Goal: Task Accomplishment & Management: Manage account settings

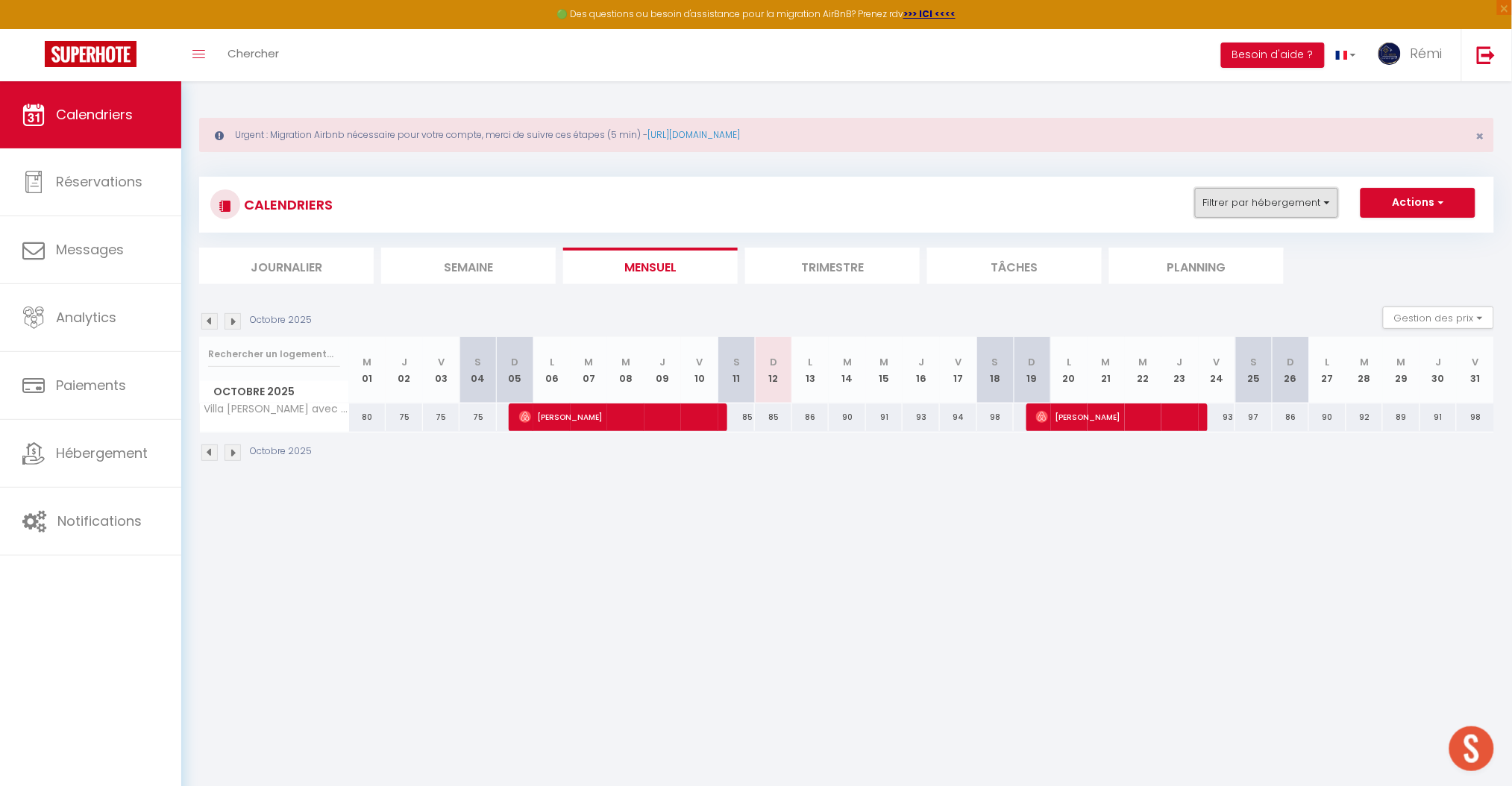
click at [1248, 200] on button "Filtrer par hébergement" at bounding box center [1267, 203] width 143 height 30
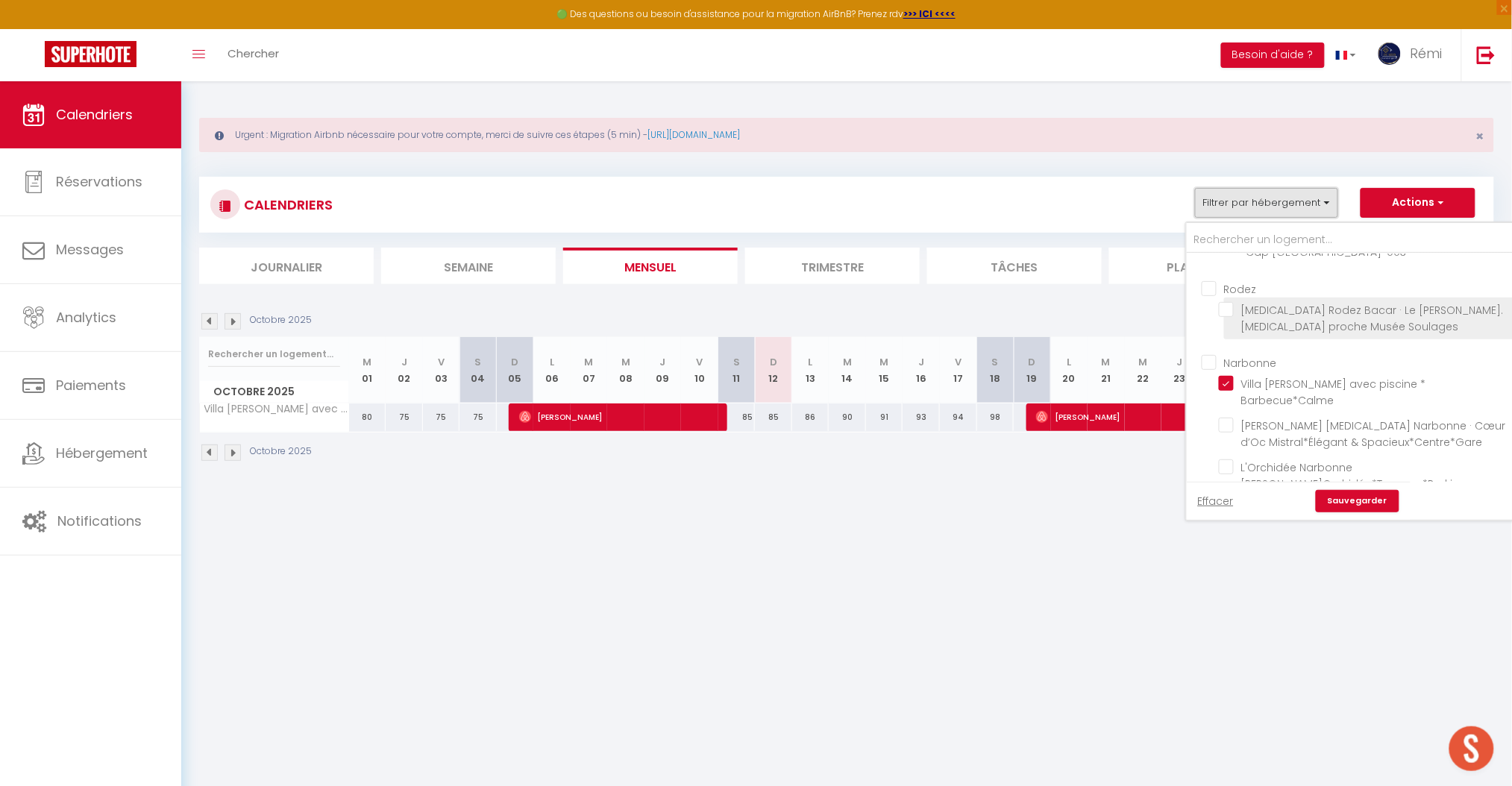
scroll to position [198, 0]
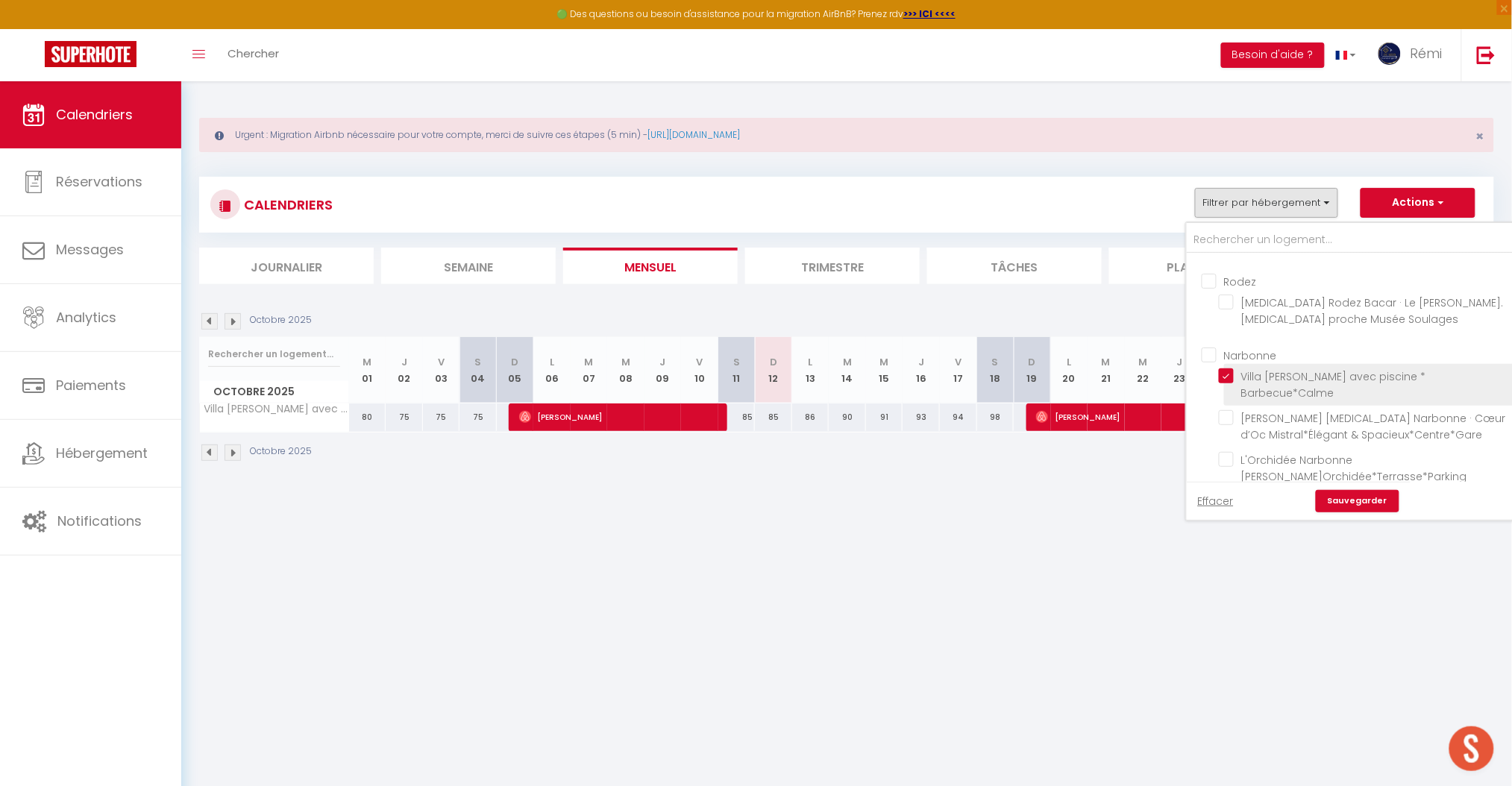
click at [1227, 381] on input "Villa [PERSON_NAME] avec piscine * Barbecue*Calme" at bounding box center [1367, 376] width 296 height 15
checkbox input "false"
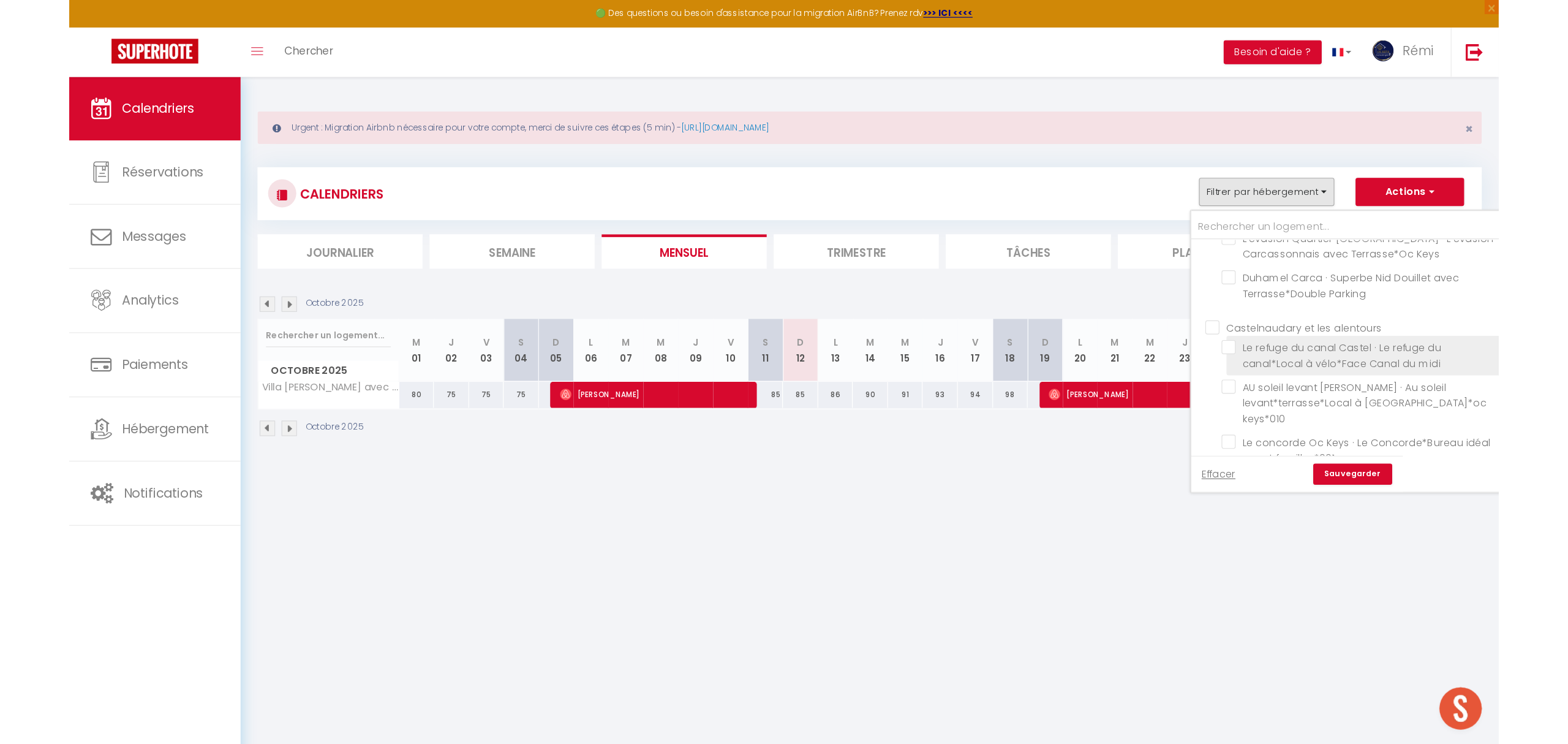
scroll to position [490, 0]
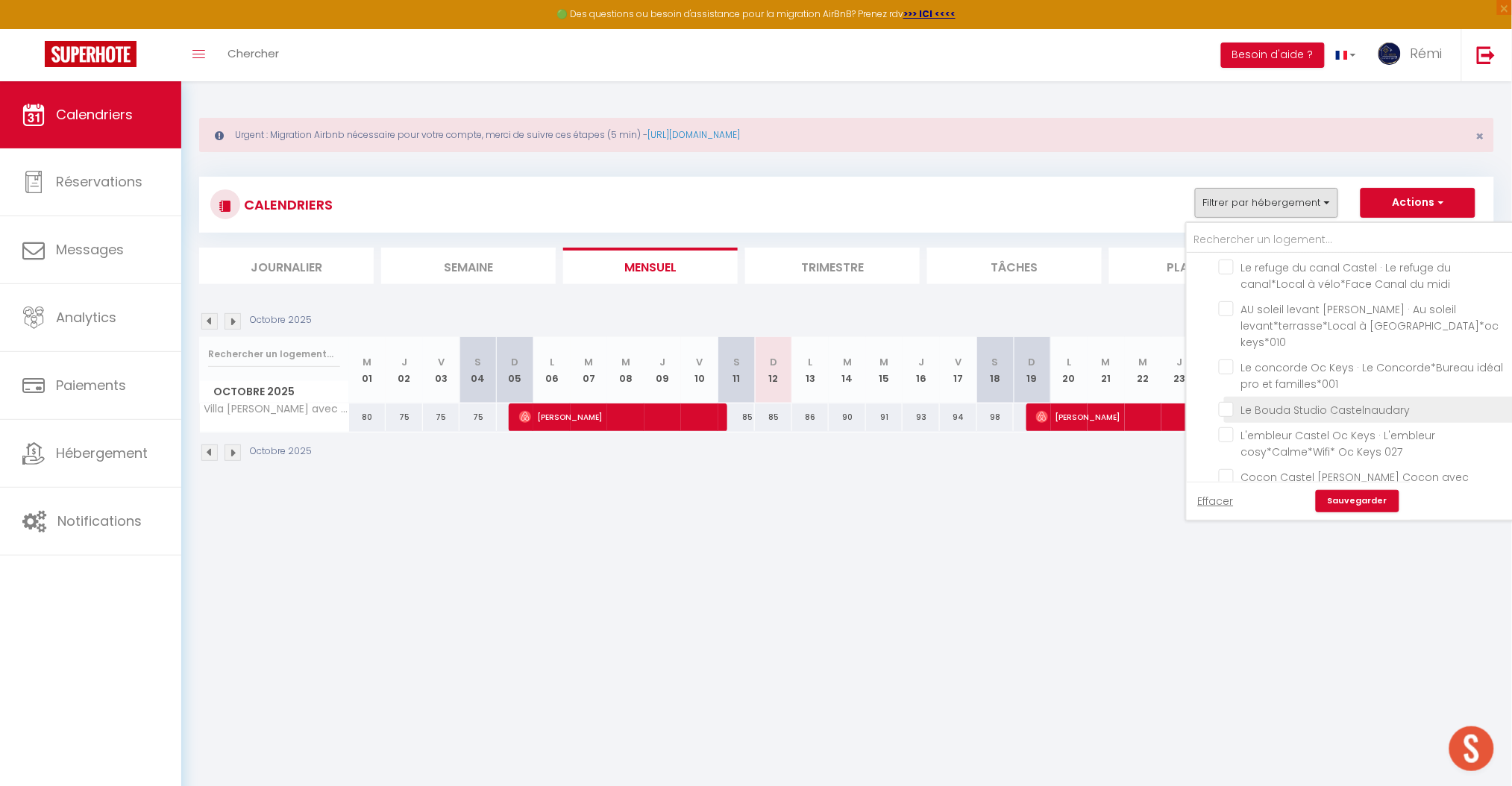
click at [1235, 416] on input "Le Bouda Studio Castelnaudary" at bounding box center [1367, 409] width 296 height 15
checkbox input "true"
checkbox input "false"
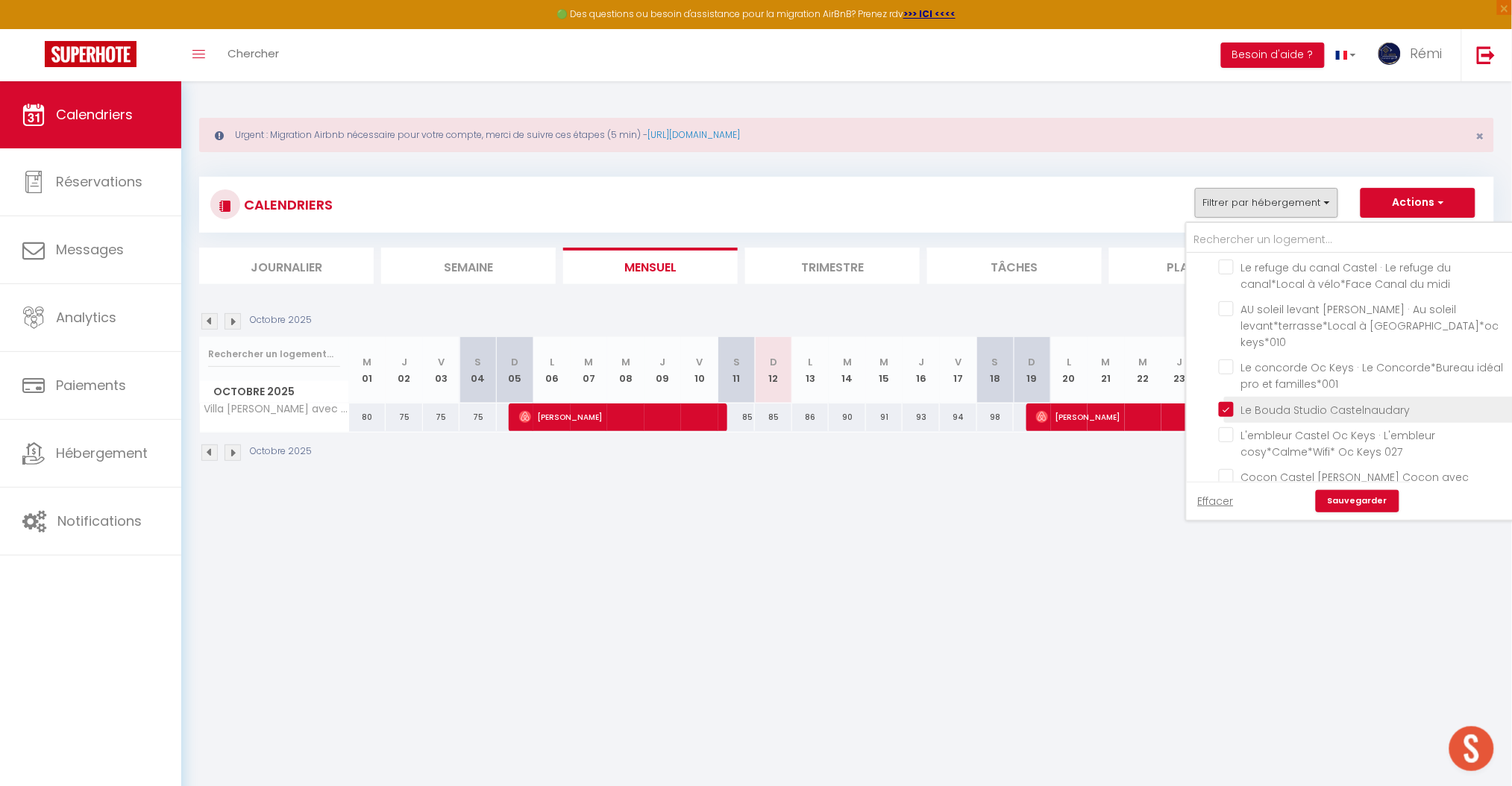
checkbox input "false"
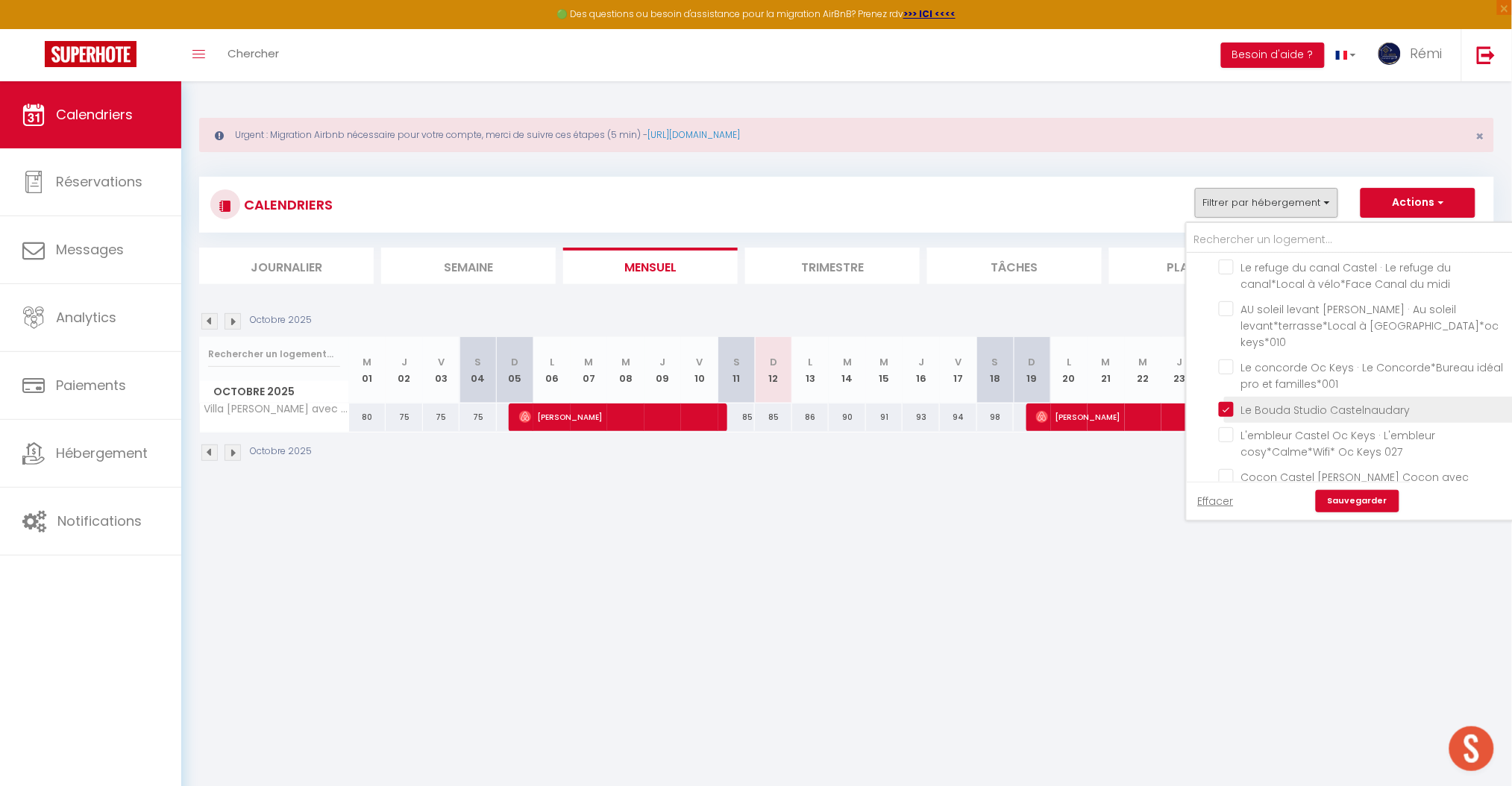
checkbox input "false"
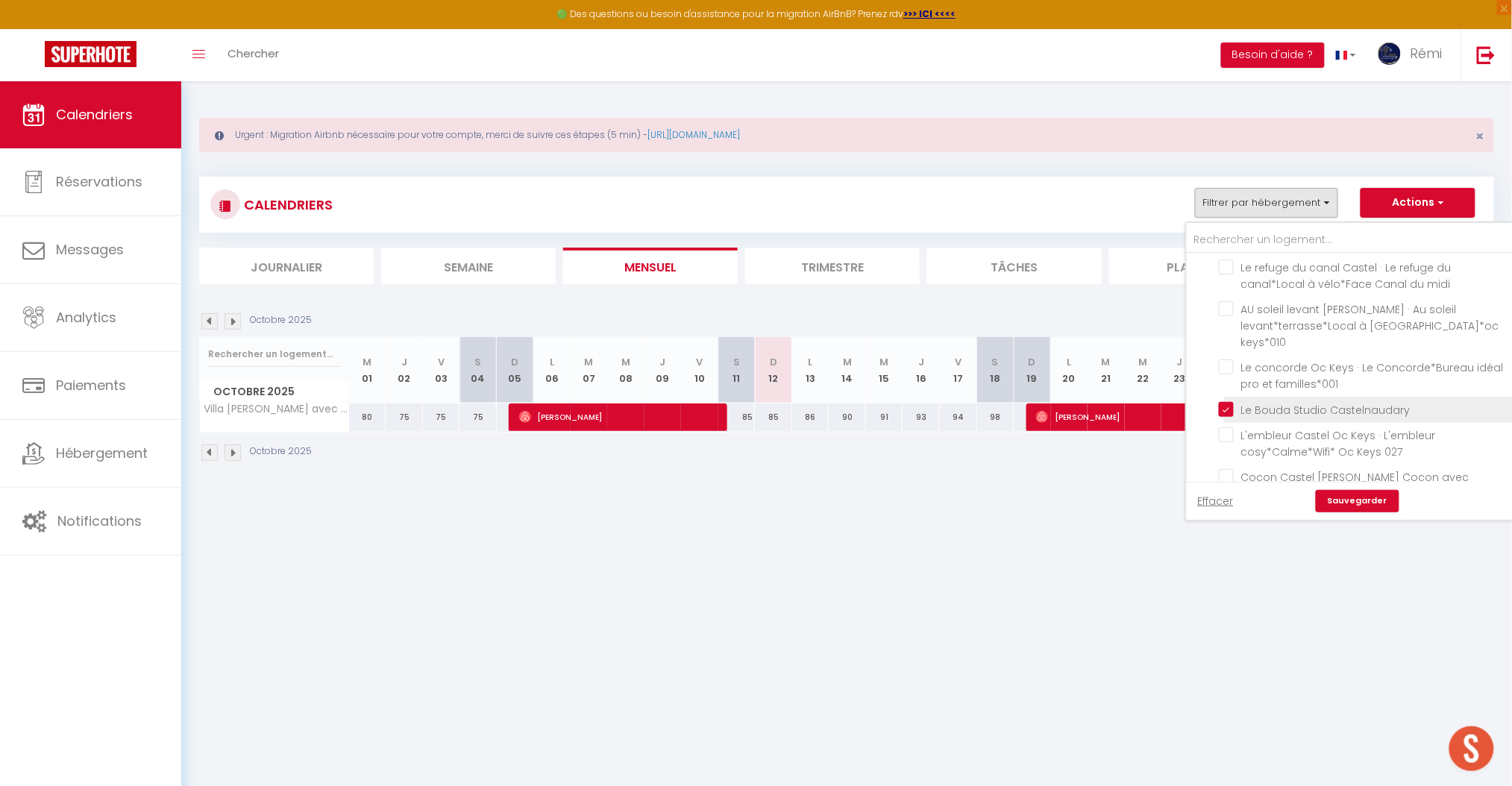
checkbox input "false"
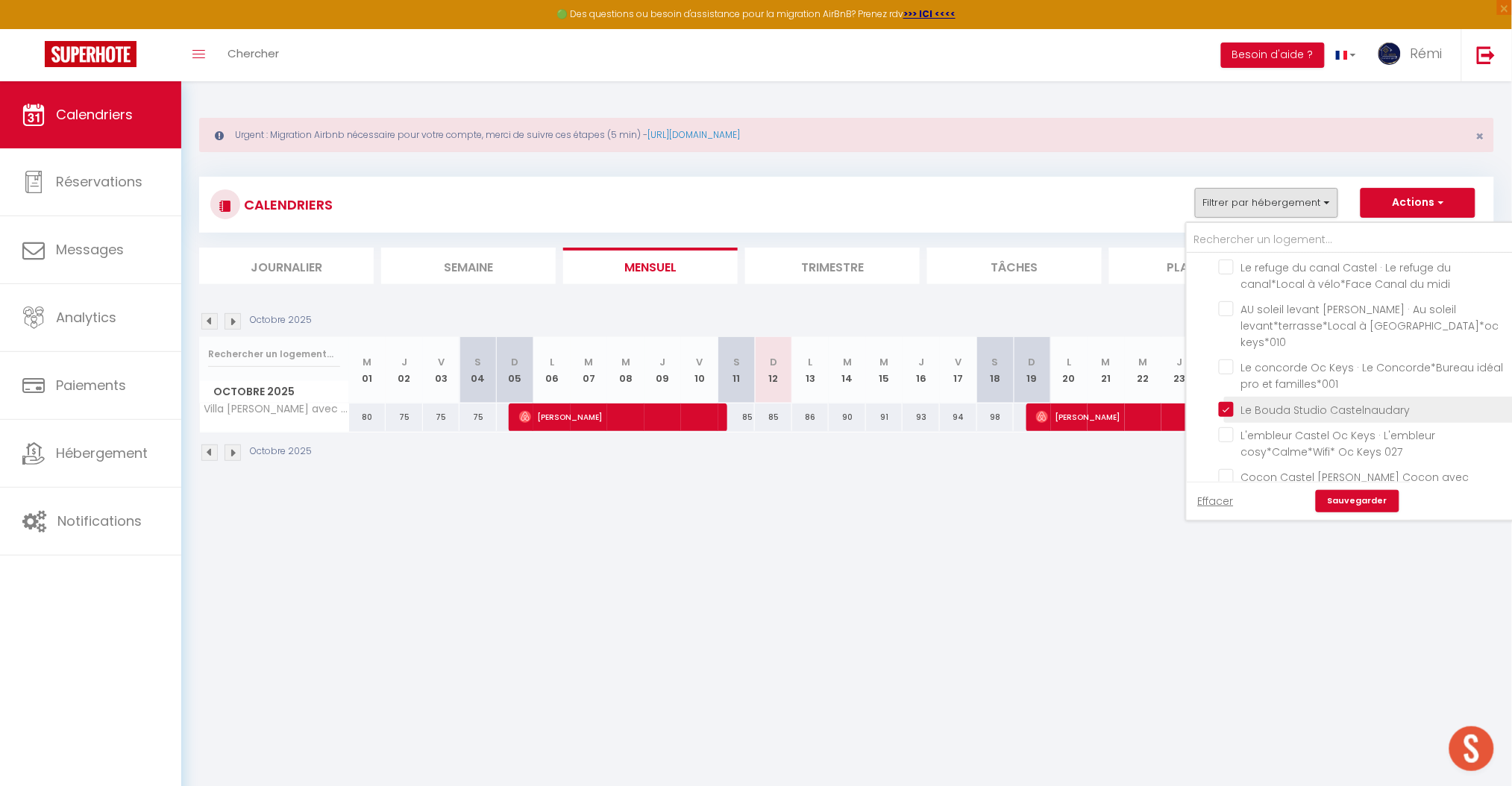
checkbox input "false"
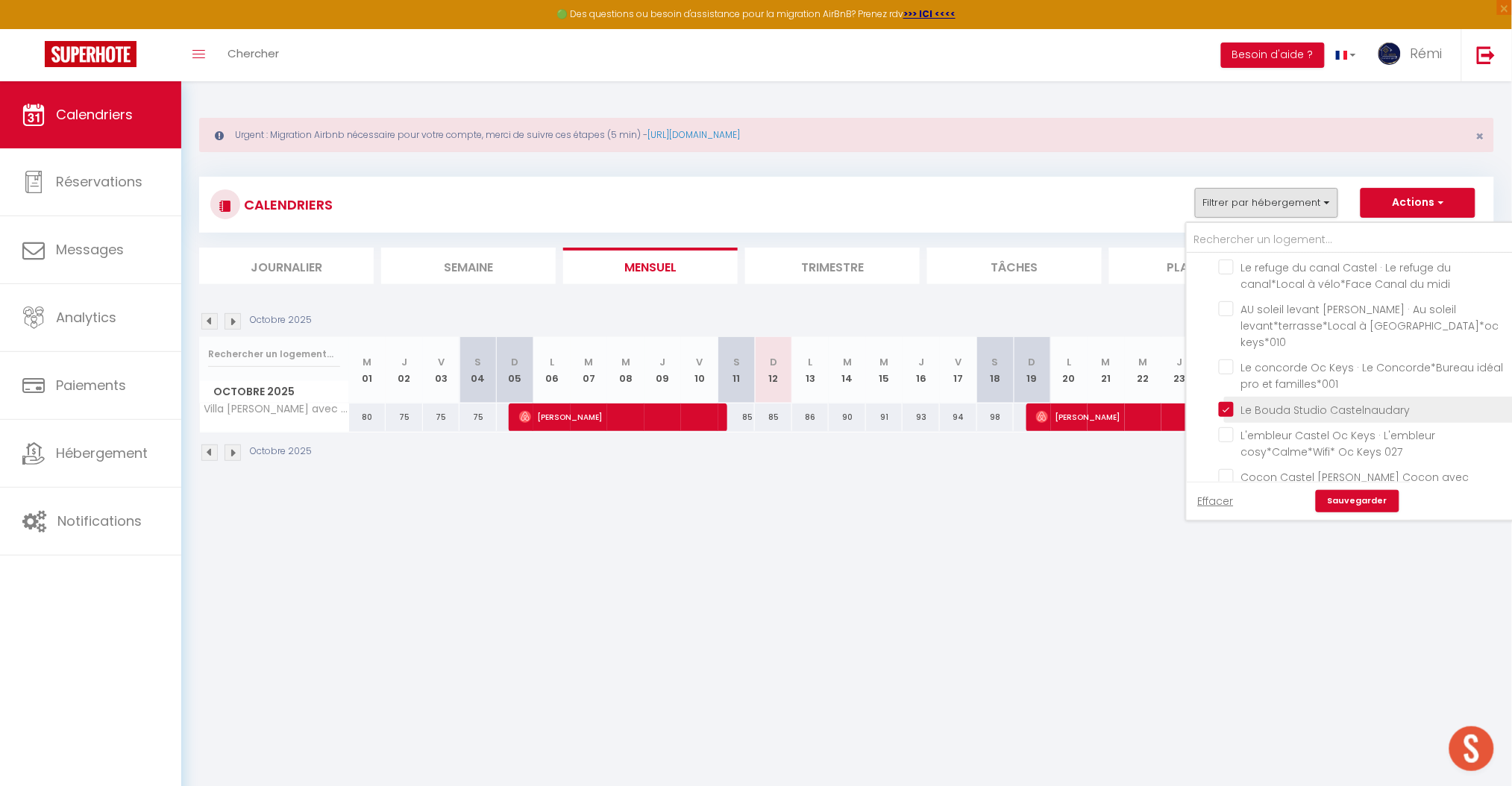
checkbox input "false"
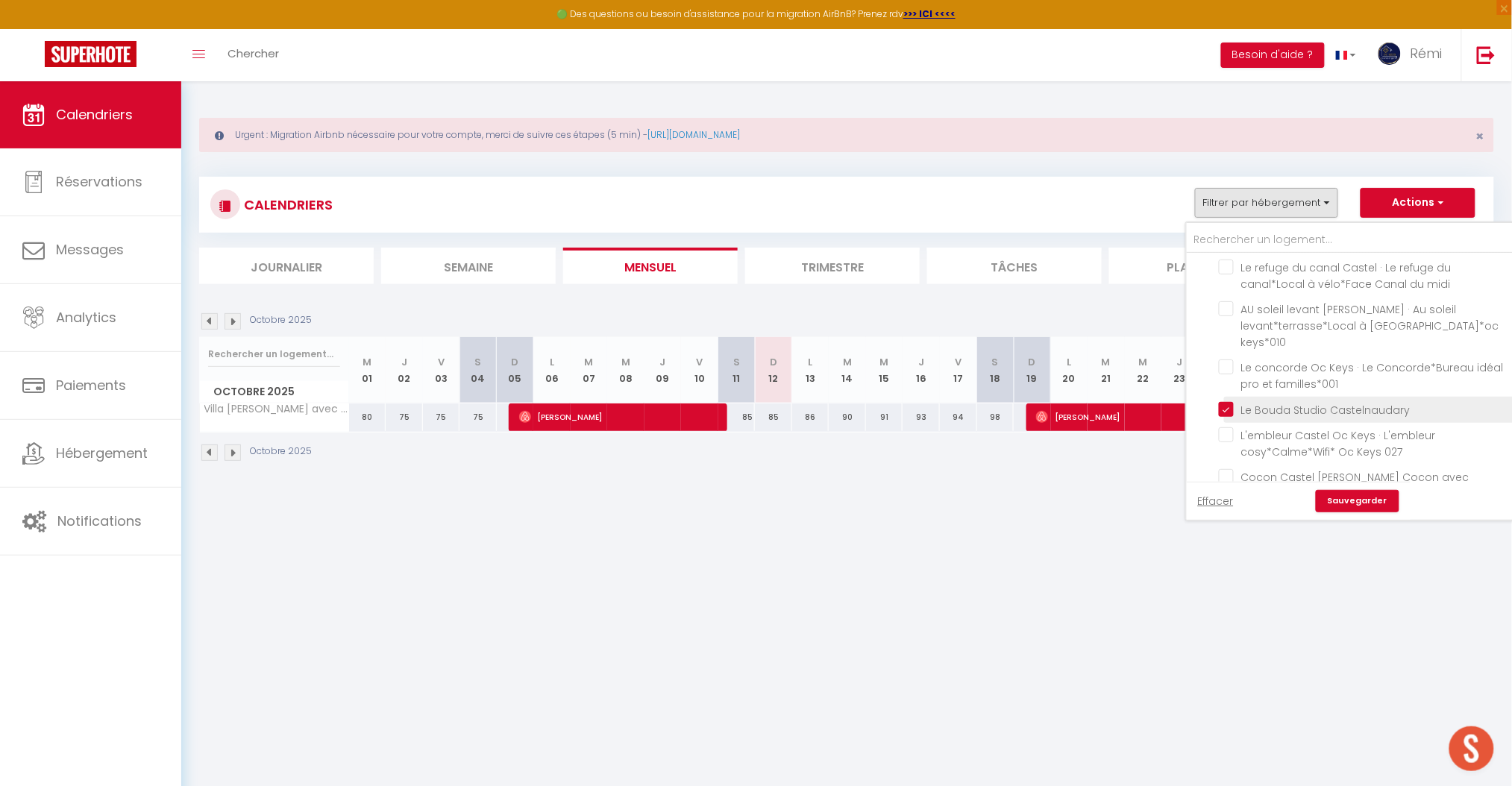
checkbox input "false"
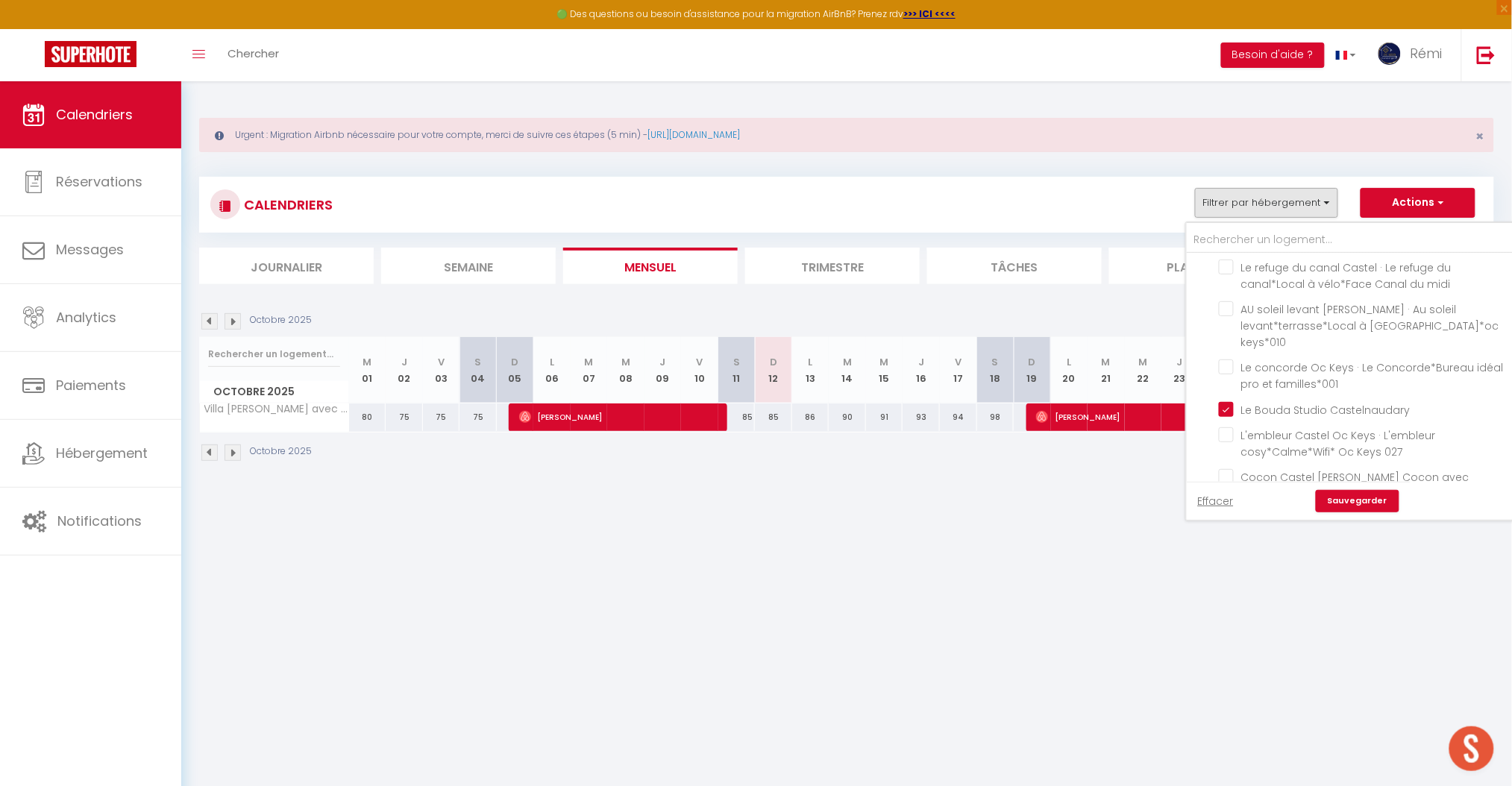
click at [1377, 497] on link "Sauvegarder" at bounding box center [1358, 501] width 83 height 22
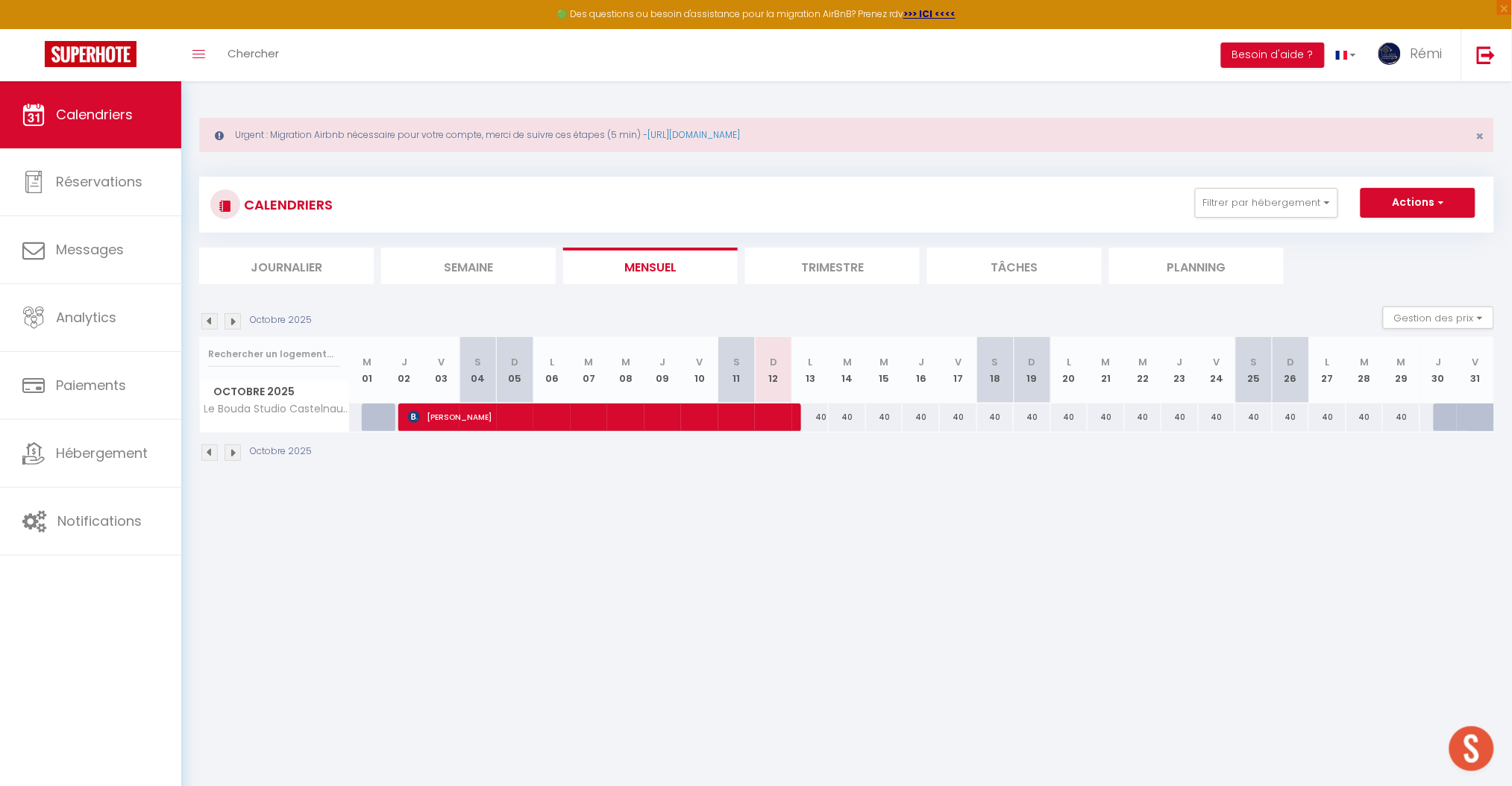
click at [814, 420] on div "40" at bounding box center [811, 417] width 37 height 27
type input "40"
type input "Lun 13 Octobre 2025"
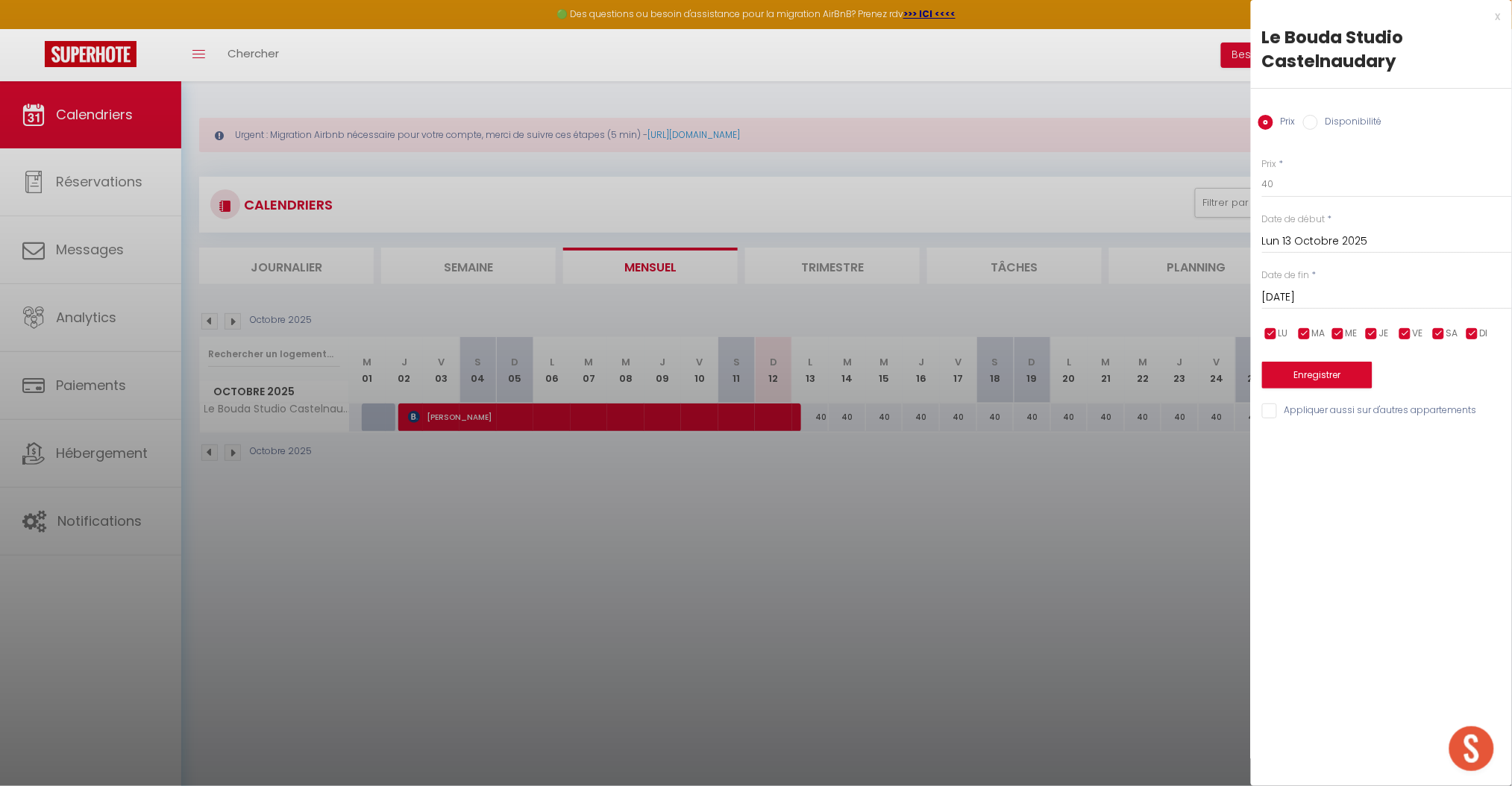
click at [1353, 314] on div "Prix * 40 Statut * Disponible Indisponible Date de début * [DATE] < [DATE] > Di…" at bounding box center [1382, 280] width 261 height 282
click at [1355, 303] on input "[DATE]" at bounding box center [1387, 297] width 250 height 19
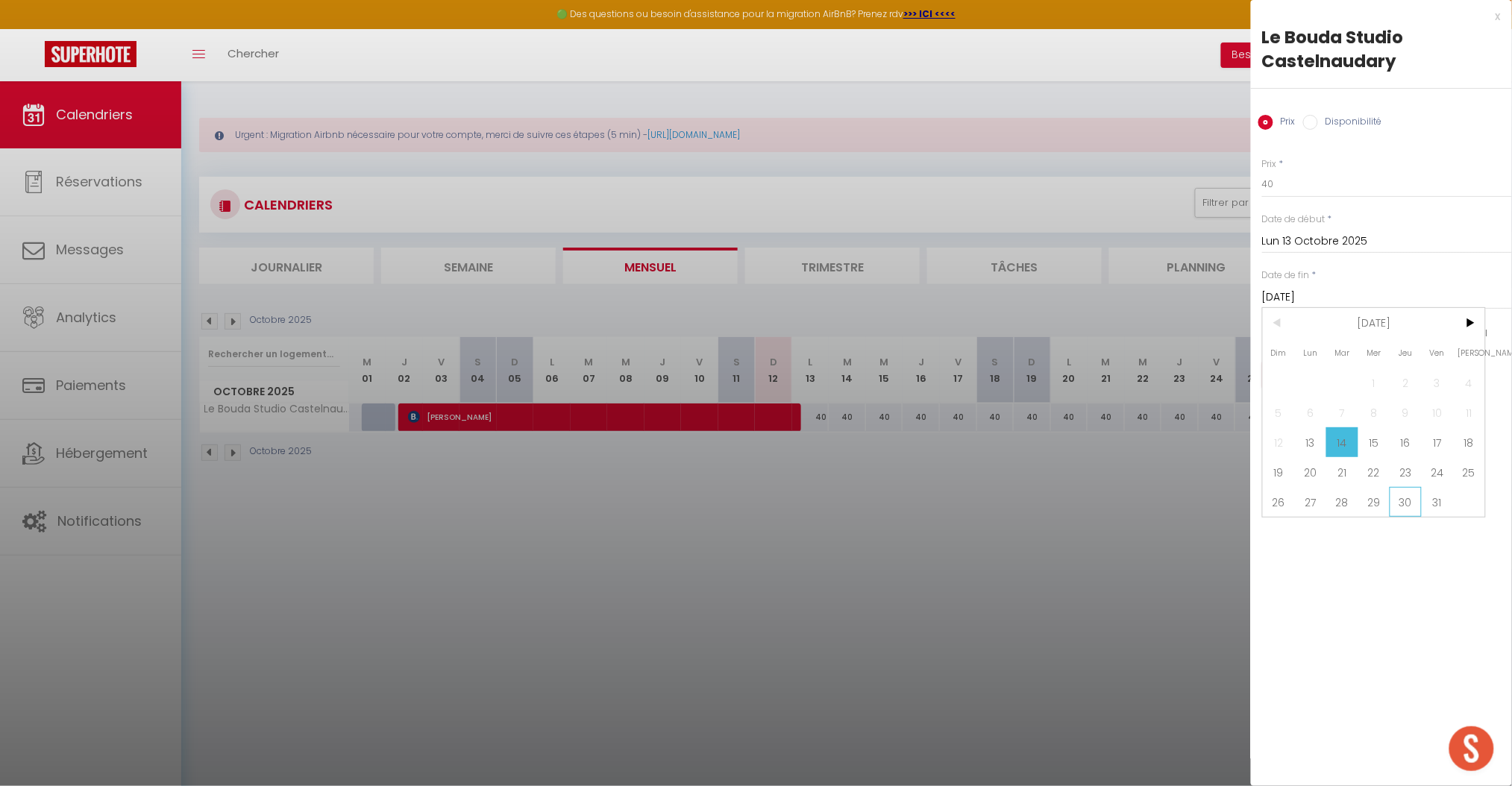
click at [1405, 509] on span "30" at bounding box center [1405, 502] width 32 height 30
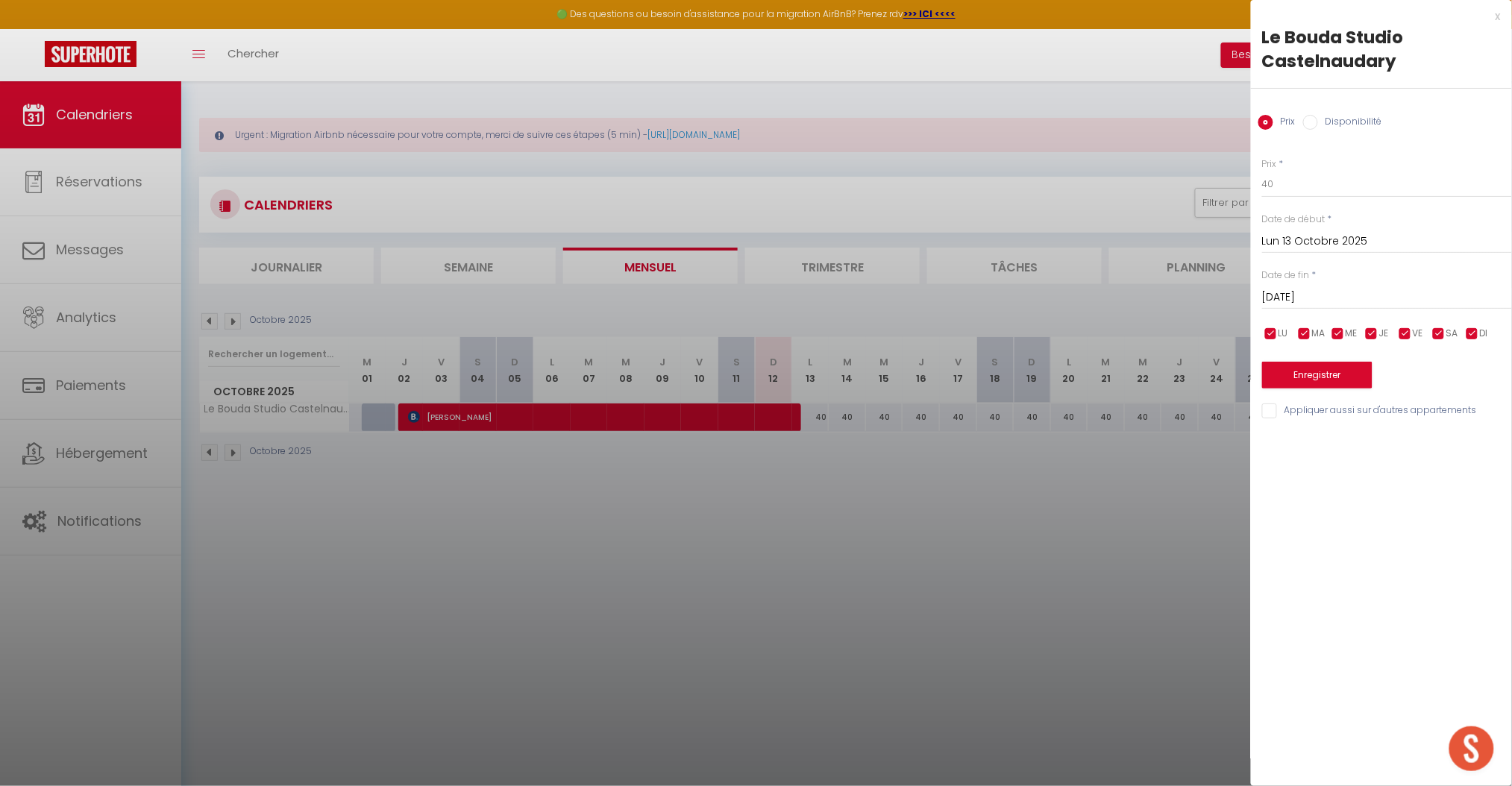
type input "Jeu 30 Octobre 2025"
click at [1354, 112] on div "Prix Disponibilité" at bounding box center [1382, 114] width 261 height 50
click at [1353, 118] on label "Disponibilité" at bounding box center [1350, 123] width 64 height 17
click at [1318, 118] on input "Disponibilité" at bounding box center [1311, 122] width 15 height 15
radio input "true"
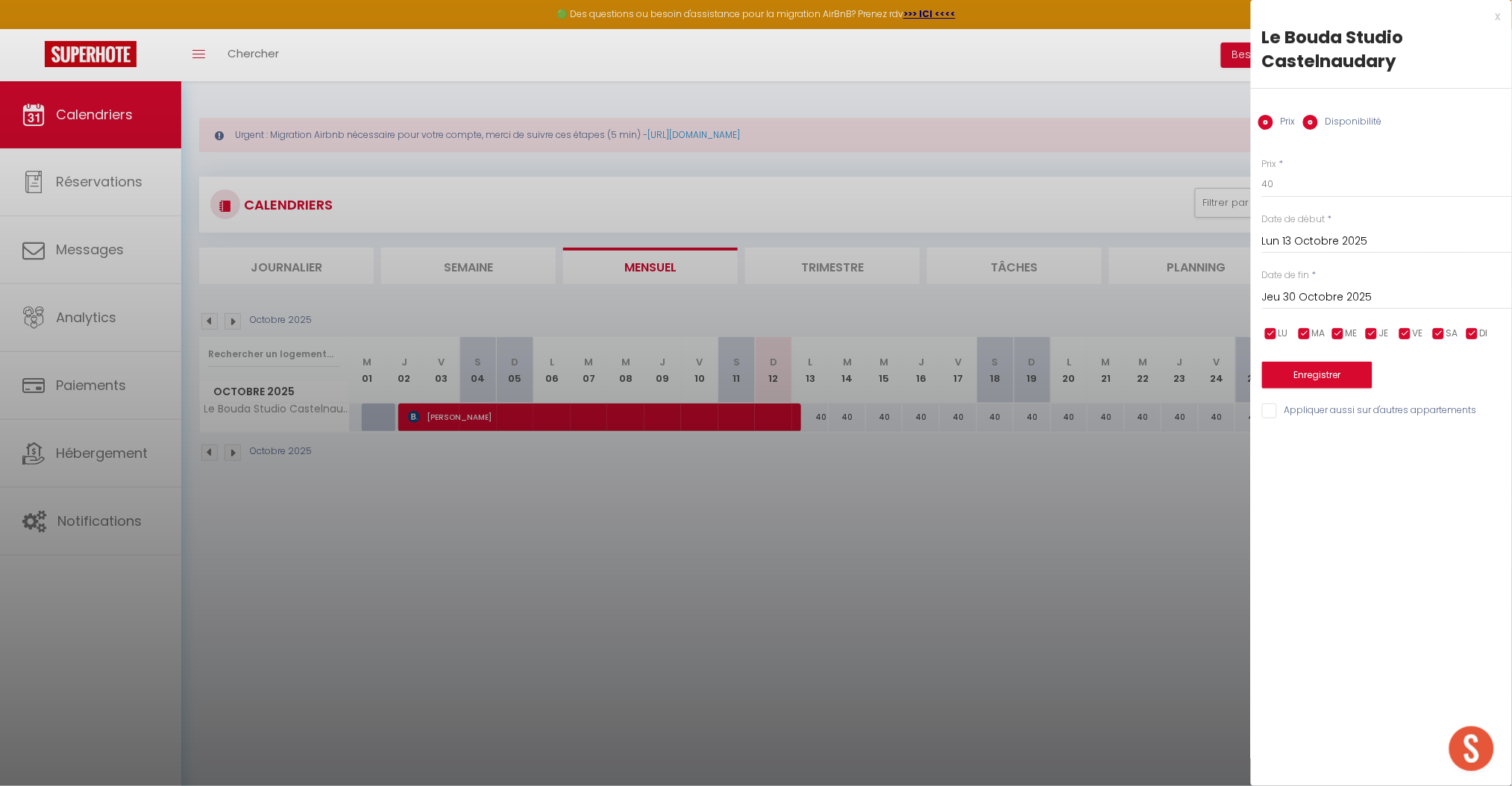
radio input "false"
click at [1339, 192] on select "Disponible Indisponible" at bounding box center [1387, 185] width 250 height 28
select select "0"
click at [1262, 171] on select "Disponible Indisponible" at bounding box center [1387, 185] width 250 height 28
click at [1324, 380] on button "Enregistrer" at bounding box center [1317, 376] width 111 height 27
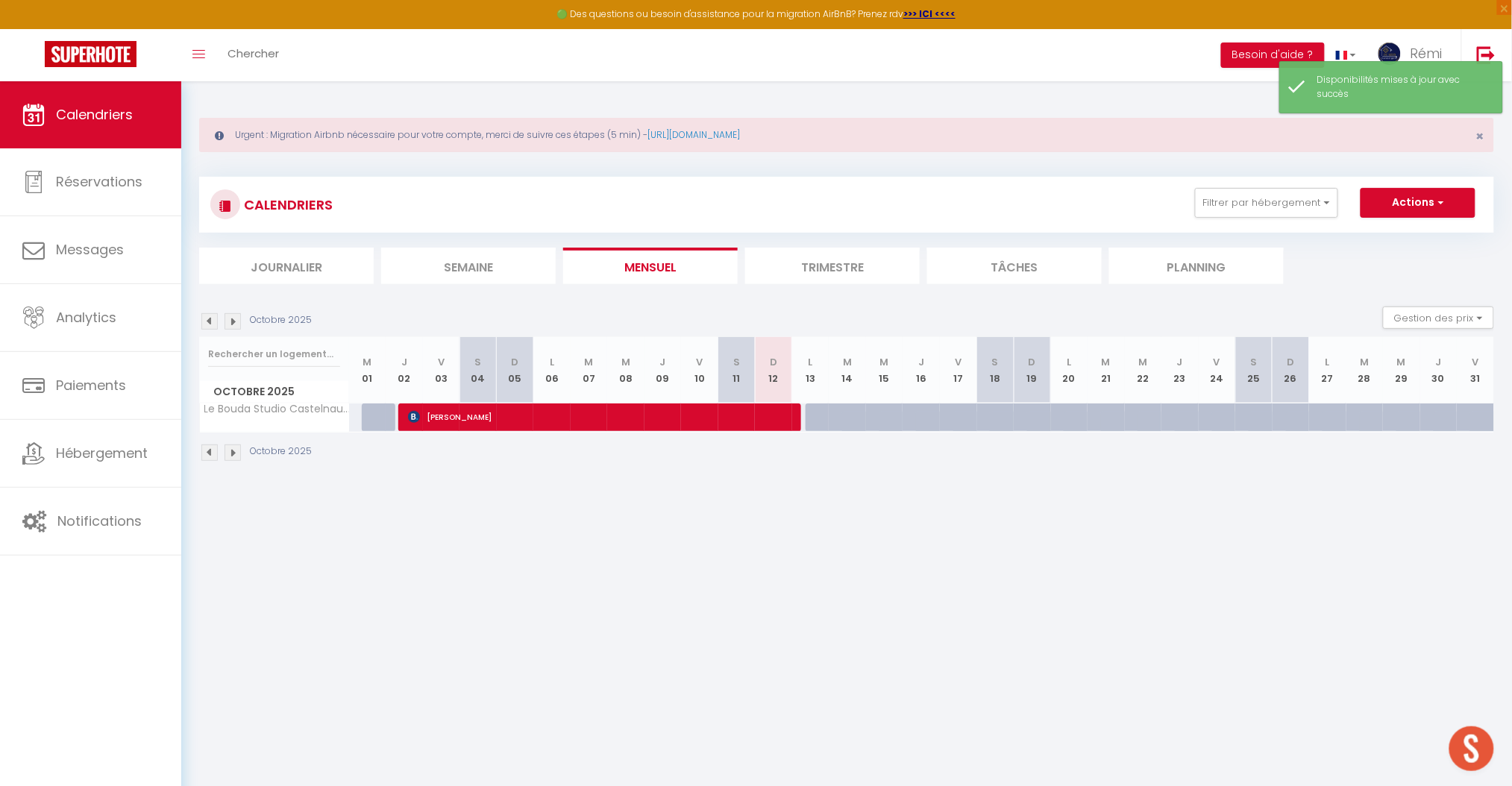
click at [1033, 509] on body "🟢 Des questions ou besoin d'assistance pour la migration AirBnB? Prenez rdv >>>…" at bounding box center [756, 475] width 1512 height 786
click at [671, 422] on span "[PERSON_NAME]" at bounding box center [600, 417] width 385 height 28
select select "OK"
select select "0"
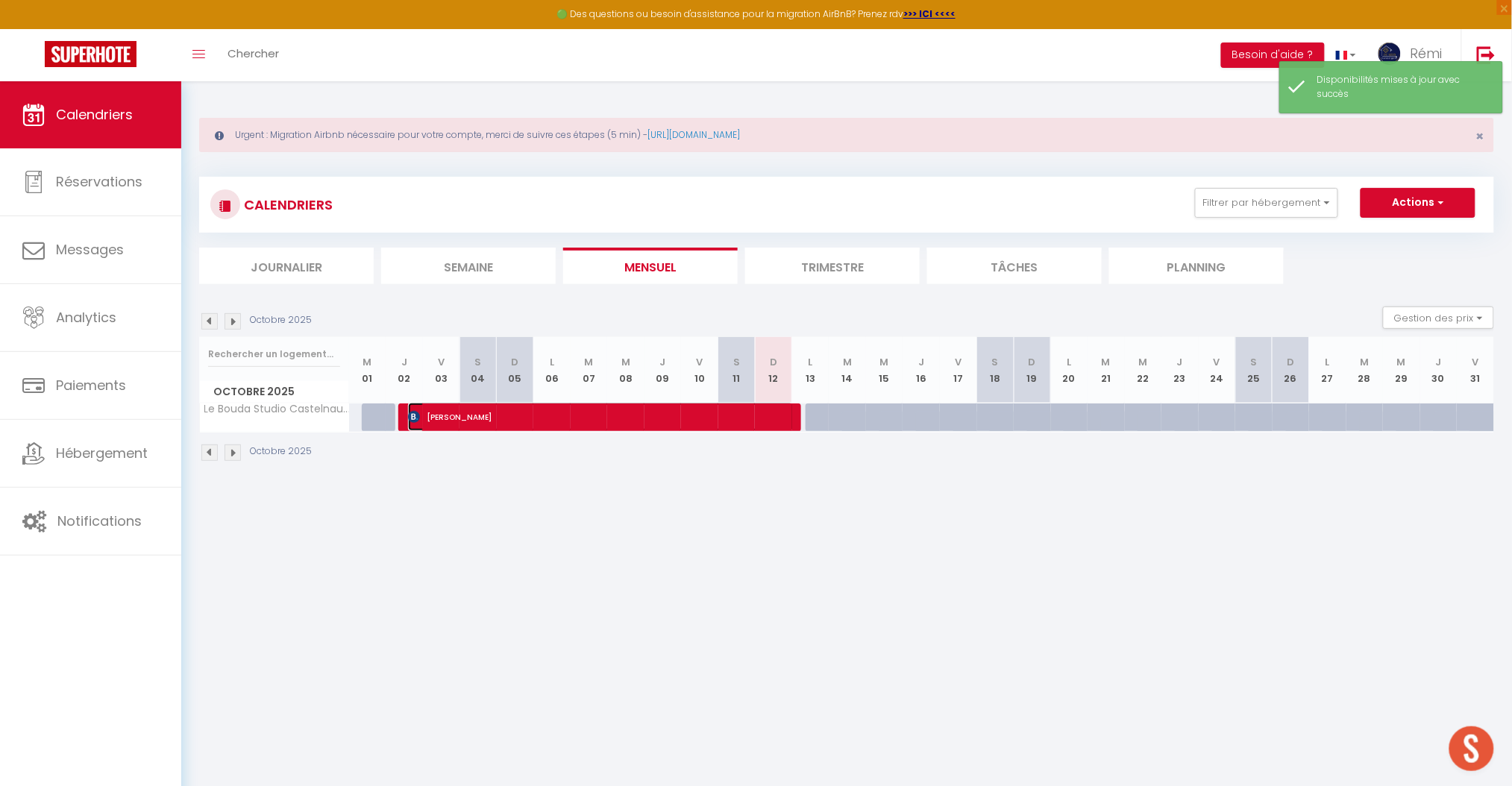
select select "1"
select select
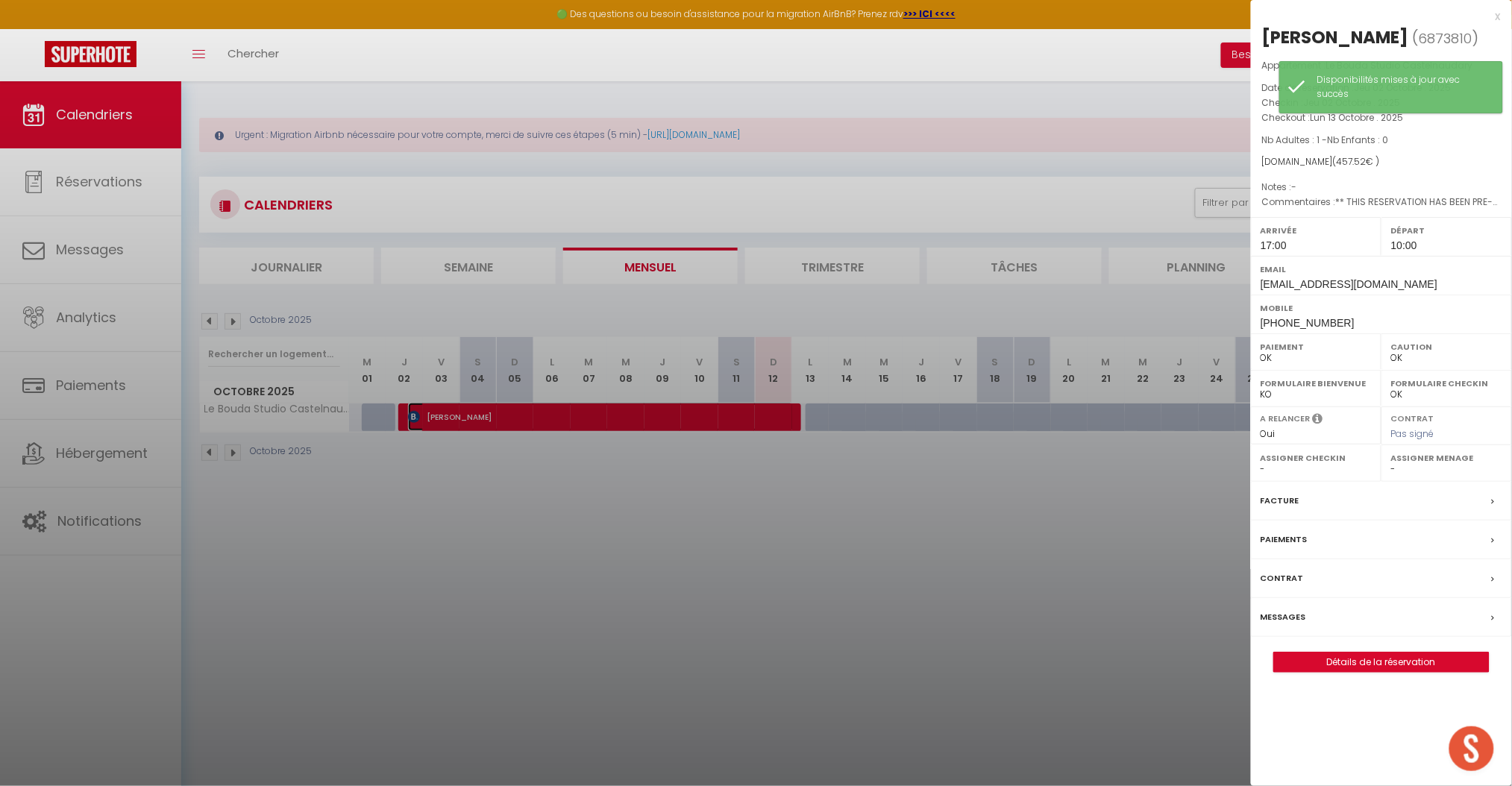
select select "26329"
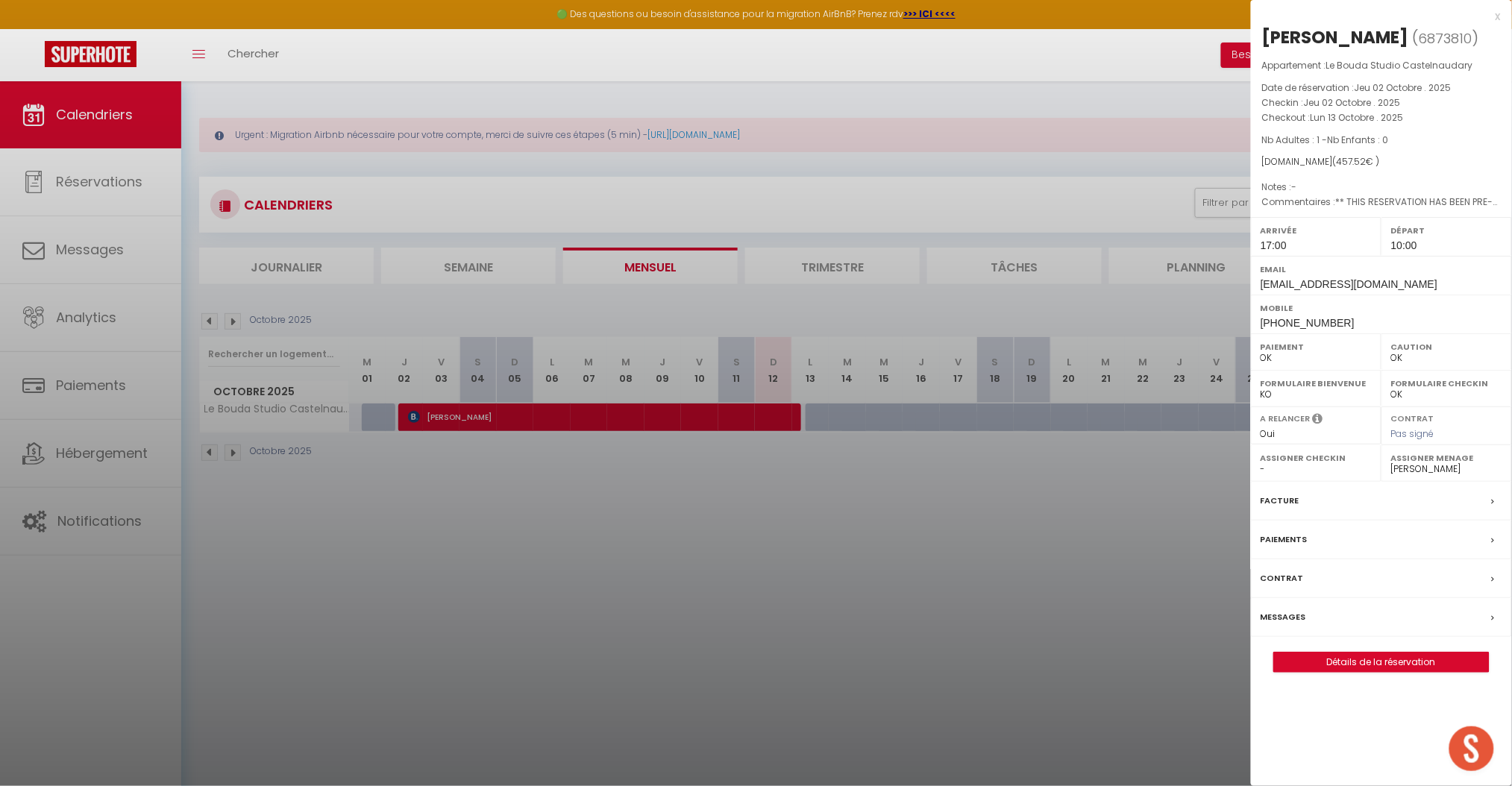
click at [1495, 17] on div "x" at bounding box center [1376, 17] width 250 height 18
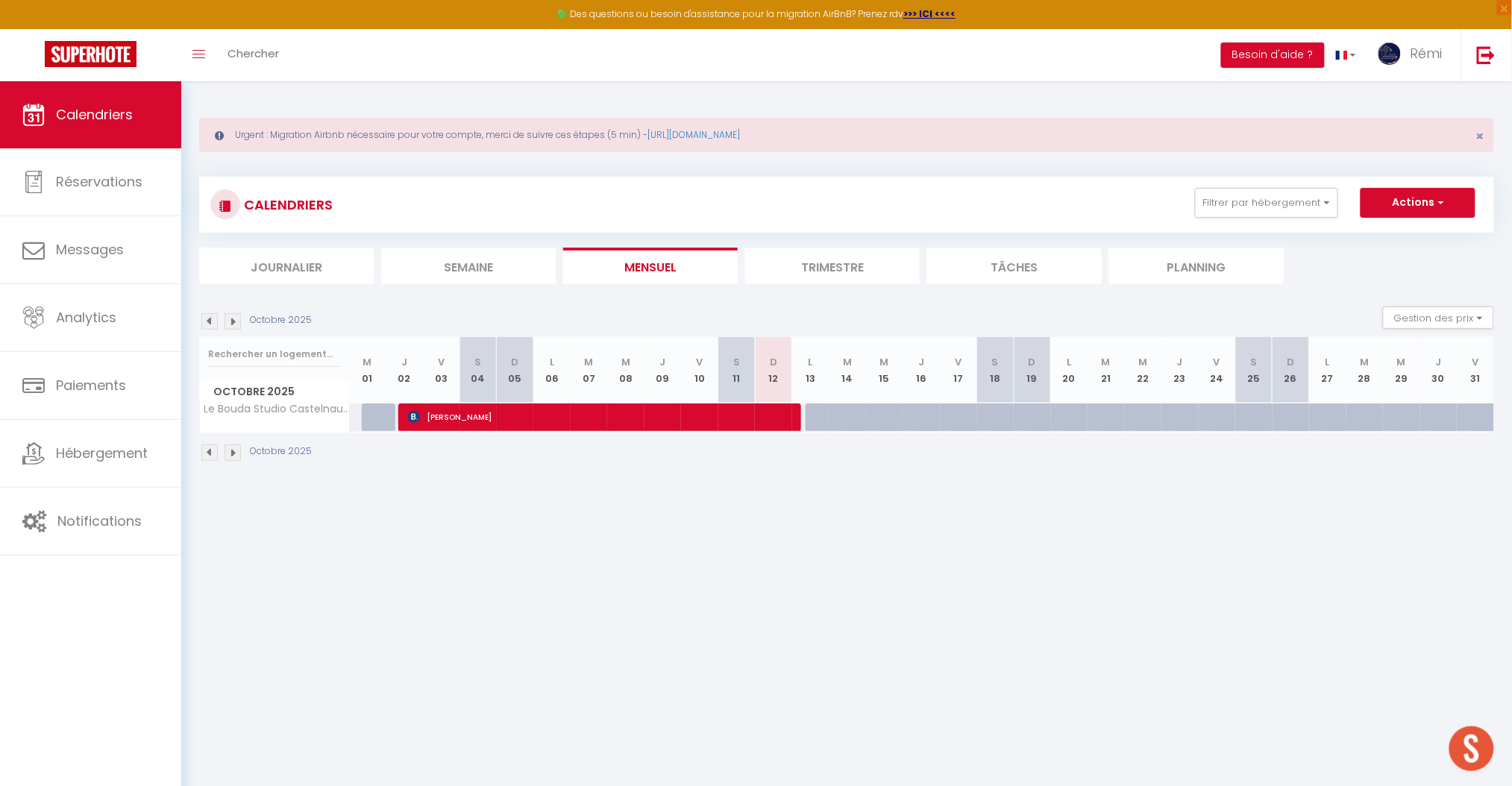
click at [822, 521] on body "🟢 Des questions ou besoin d'assistance pour la migration AirBnB? Prenez rdv >>>…" at bounding box center [756, 475] width 1512 height 786
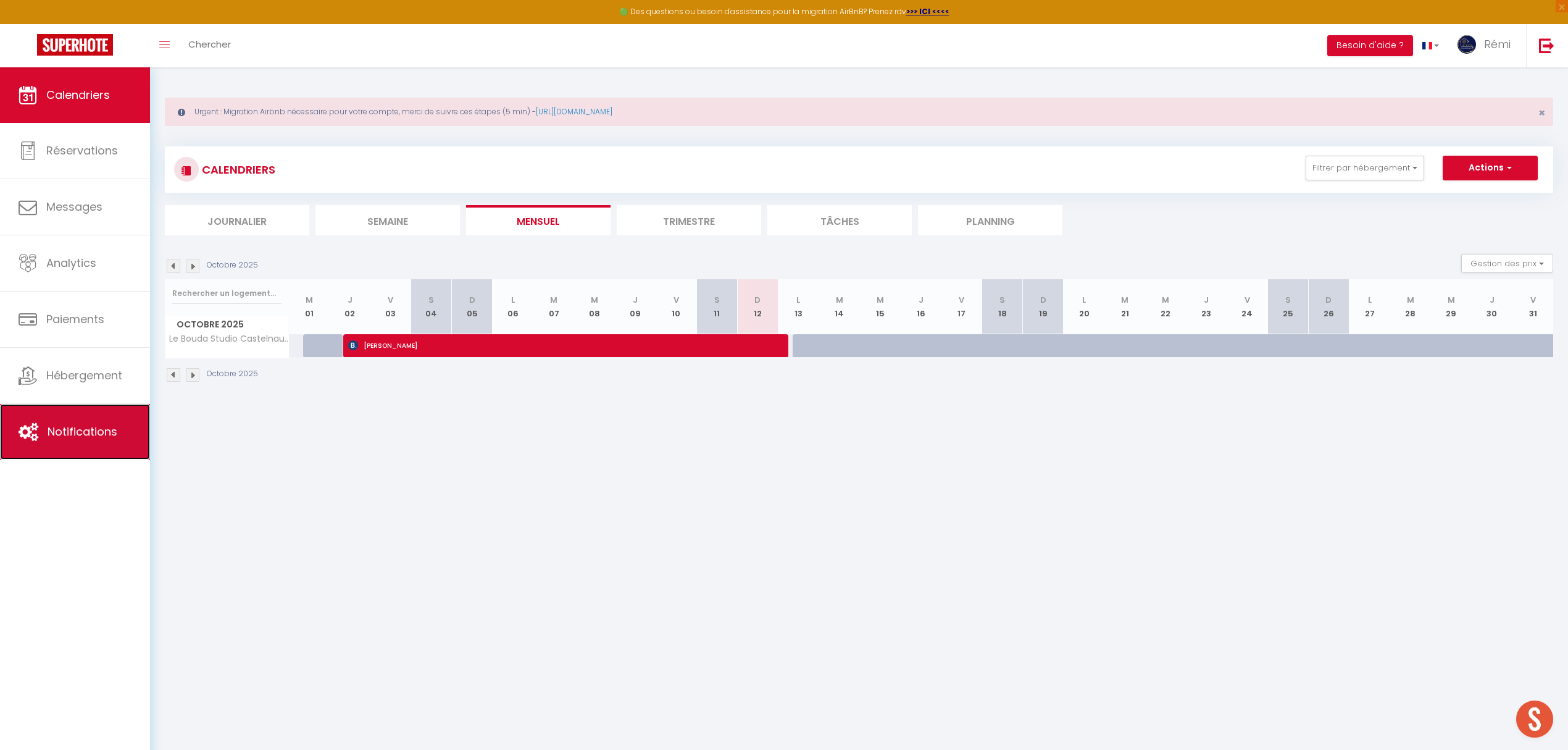
click at [78, 413] on link "Notifications" at bounding box center [75, 432] width 150 height 56
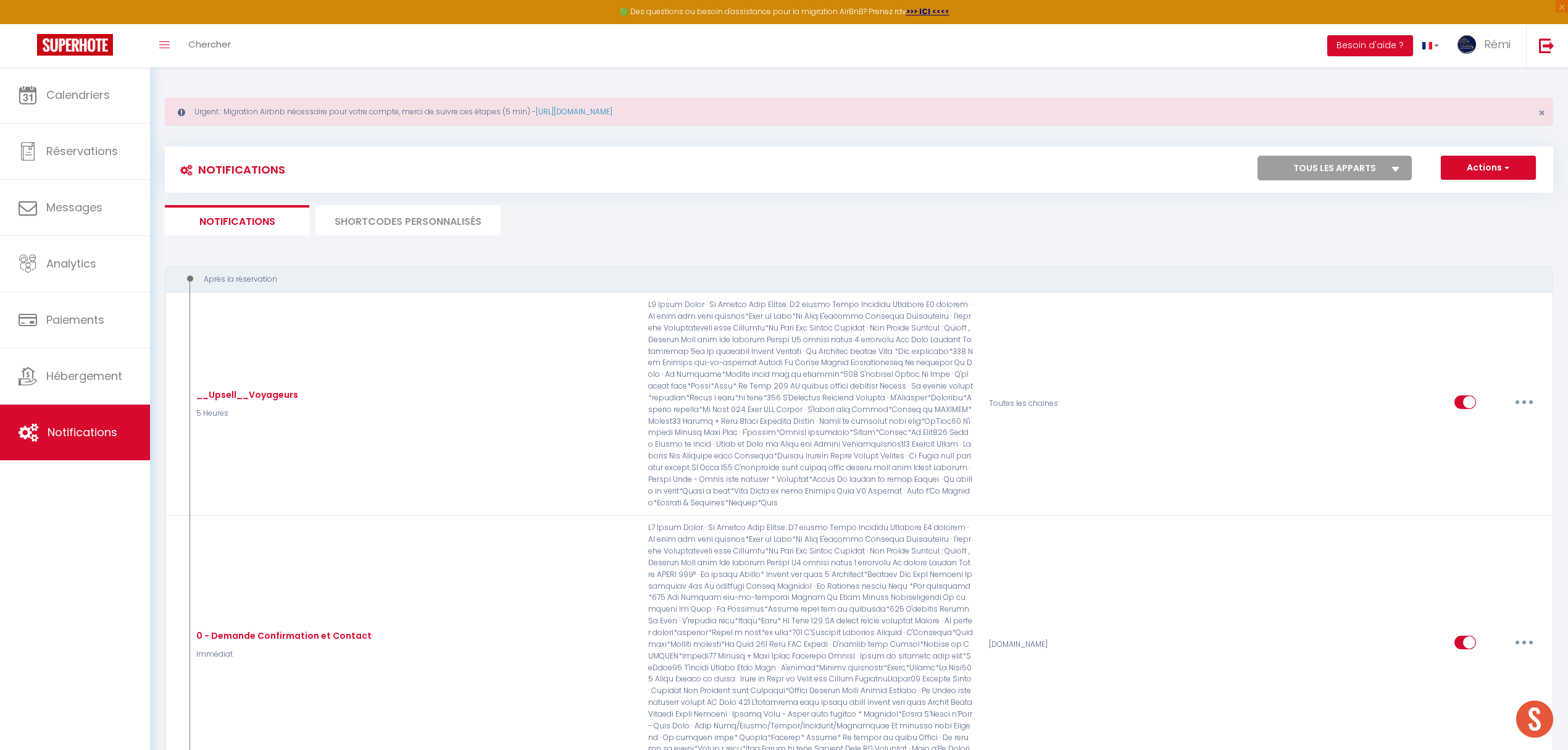
click at [406, 217] on li "SHORTCODES PERSONNALISÉS" at bounding box center [408, 220] width 185 height 30
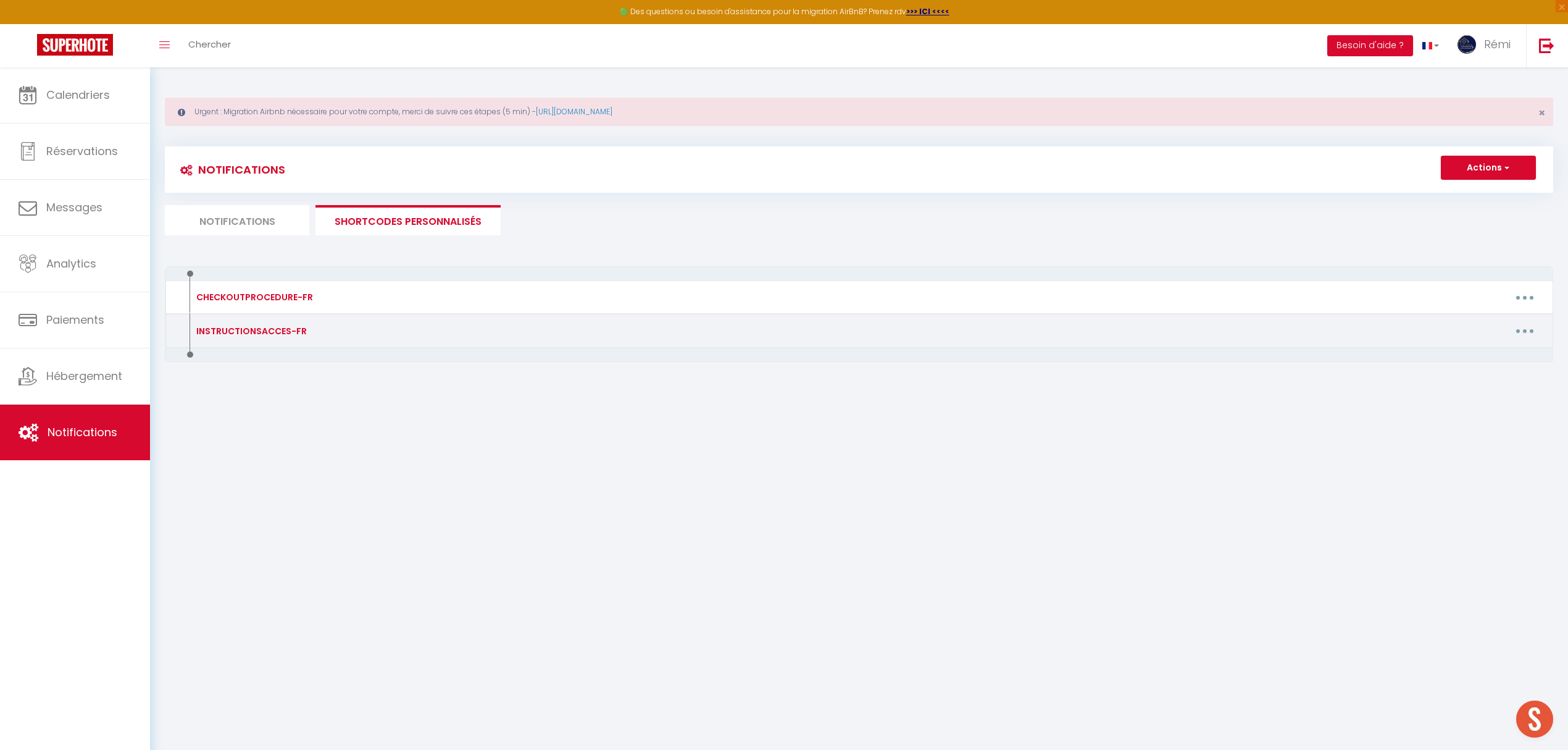
click at [1250, 335] on button "button" at bounding box center [1525, 331] width 34 height 20
click at [1250, 360] on link "Editer" at bounding box center [1492, 358] width 92 height 21
type input "INSTRUCTIONSACCES-FR"
type textarea "Voici les instructions pour accéder au logement en toute autonomie :"
type textarea "Adresse : [STREET_ADDRESS]. Vous avez une boîte à clé positionné à droite de la…"
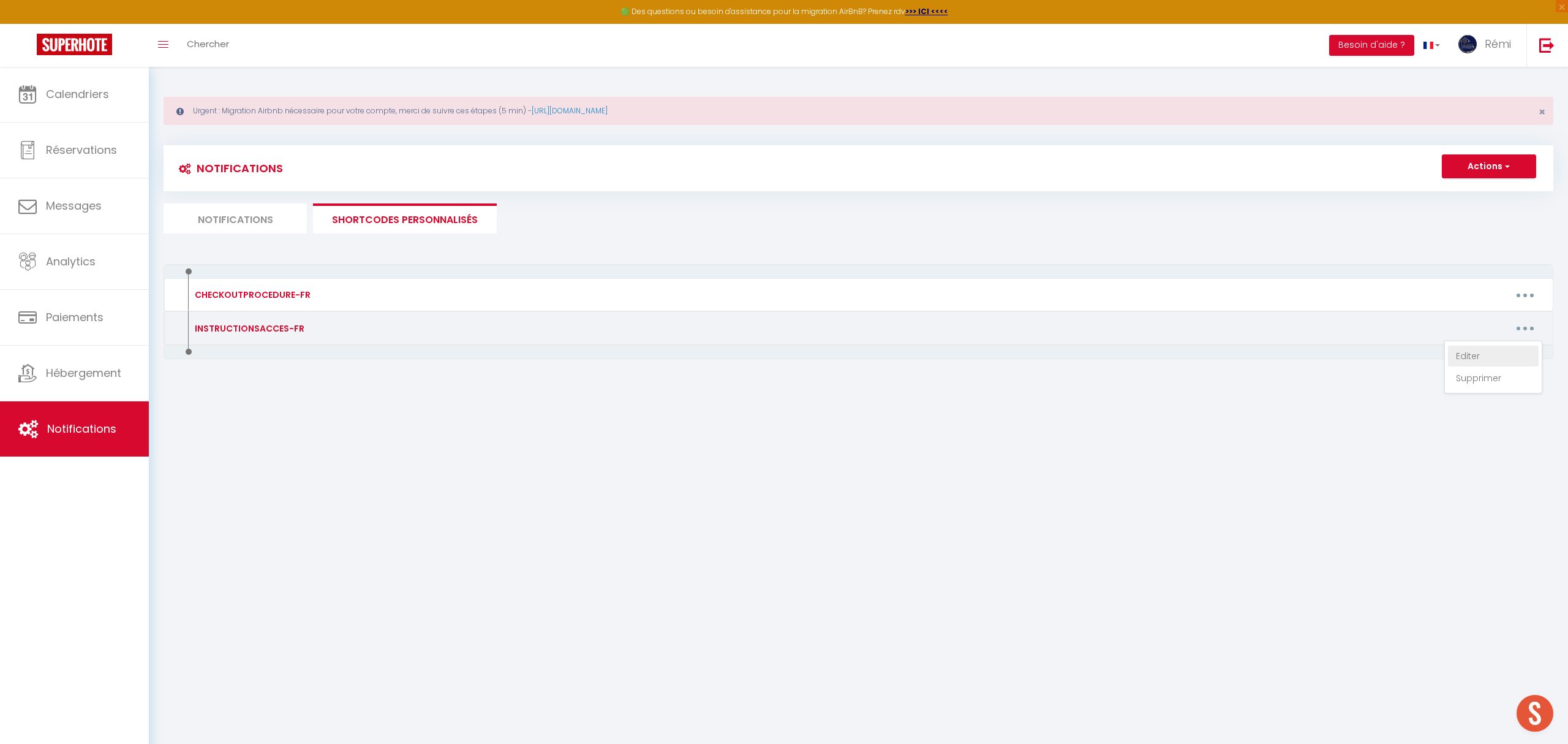
type textarea "L'appartement est situé au rez-de-chaussée à votre gauche Vous devez IMPERATIVE…"
type textarea "L'appartement est situé au 1 er étage. Vous devez IMPERATIVEMENT cliquer sur le…"
type textarea "Le logement se situe au [STREET_ADDRESS][PERSON_NAME] Pour accéder au logement …"
type textarea "Adresse : [STREET_ADDRESS][PERSON_NAME] Pour accéder au logement en toute auton…"
type textarea "Il faut cliquer IMPERATIVEMENT sur le lien ci-dessous : [URL][DOMAIN_NAME] Code…"
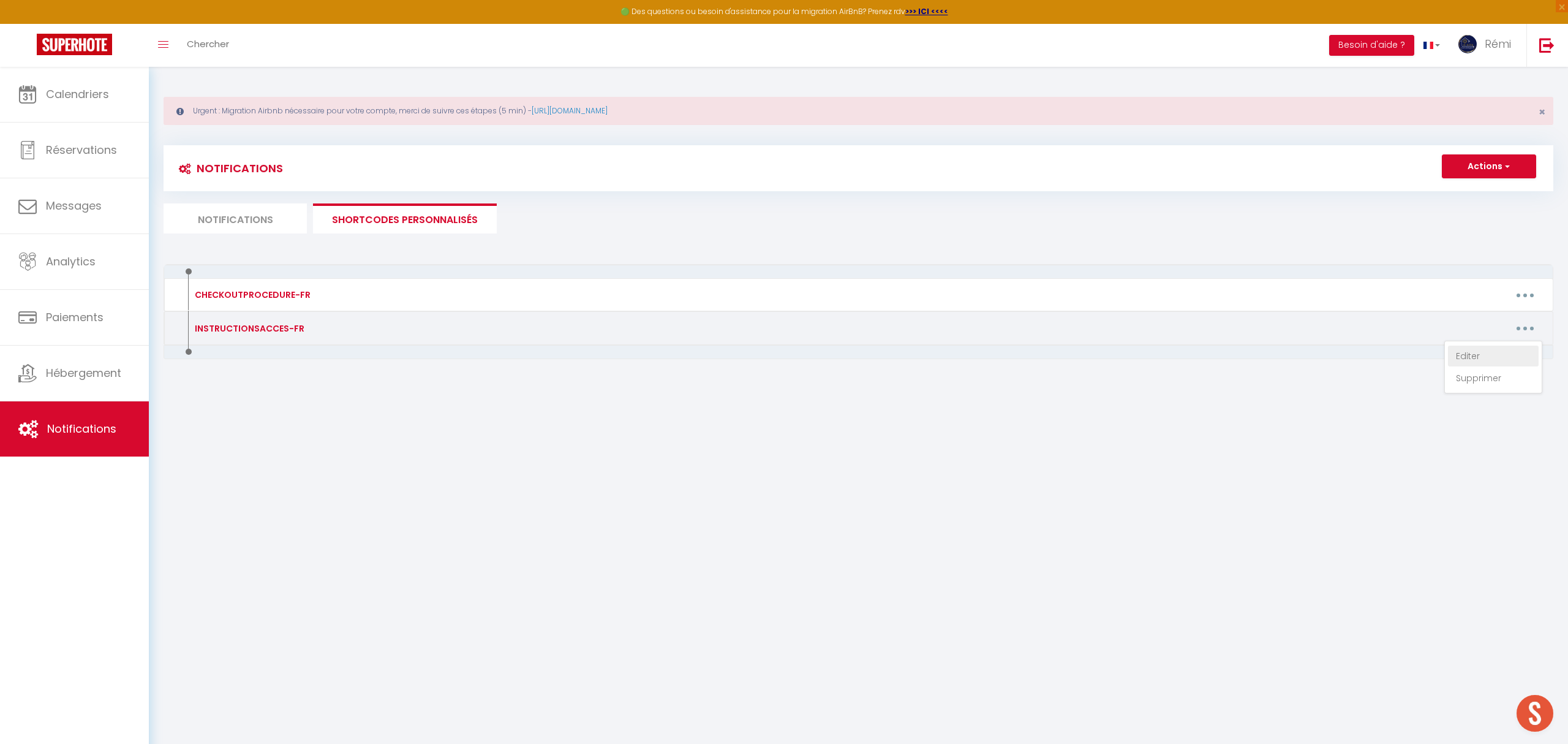
type textarea "Adresse : [STREET_ADDRESS] Veuillez cliquer IMPERATIVEMENT sur le lien ci-desso…"
type textarea "Veuillez cliquer IMPERATIVEMENT sur le lien ci-dessous pour accéder au logement…"
type textarea "La boîte à clé se situe dans la boite au lettre numéro 18. Veuillez ABSOLUMENT …"
type textarea "Veuillez cliquer IMPERATIVEMENT sur le lien ci-dessous pour accéder au logement…"
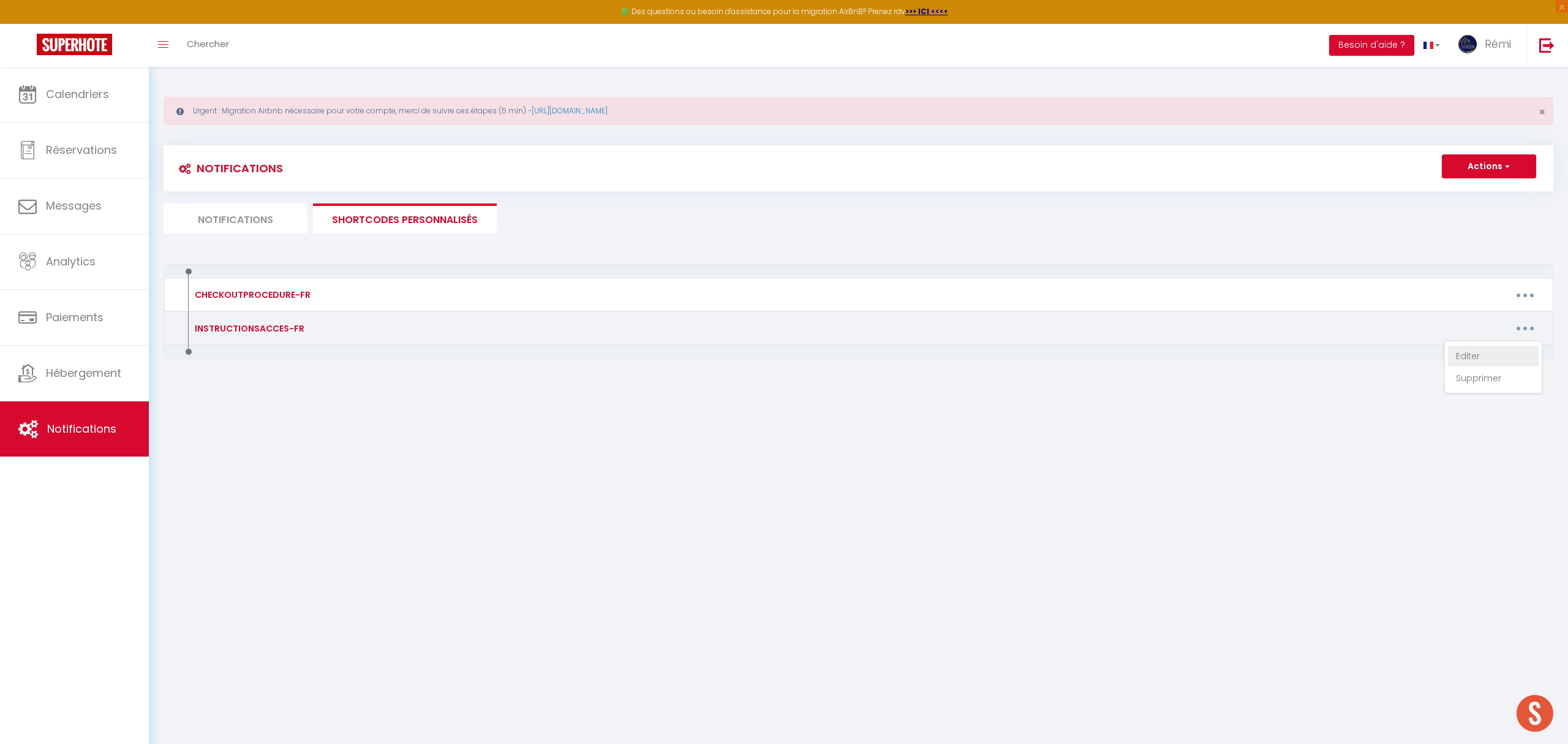
type textarea "Adresse du logement : [RENTAL:ADDRESS] au 2ème étage Le code wifi : Livebox-EE1…"
type textarea "Vous trouverez une boite à clé situé sur le mur de l'immeuble, au [STREET_ADDRE…"
type textarea "Adresse : [STREET_ADDRESS]. Vous avez une boîte à clé positionné à droite de la…"
type textarea "Le code d'accès de la boîte à clé est le 1903 Voici le lien pour accéder au log…"
type textarea "Le logement est situé au rez-de-chaussée au numéro [STREET_ADDRESS]. Voici le l…"
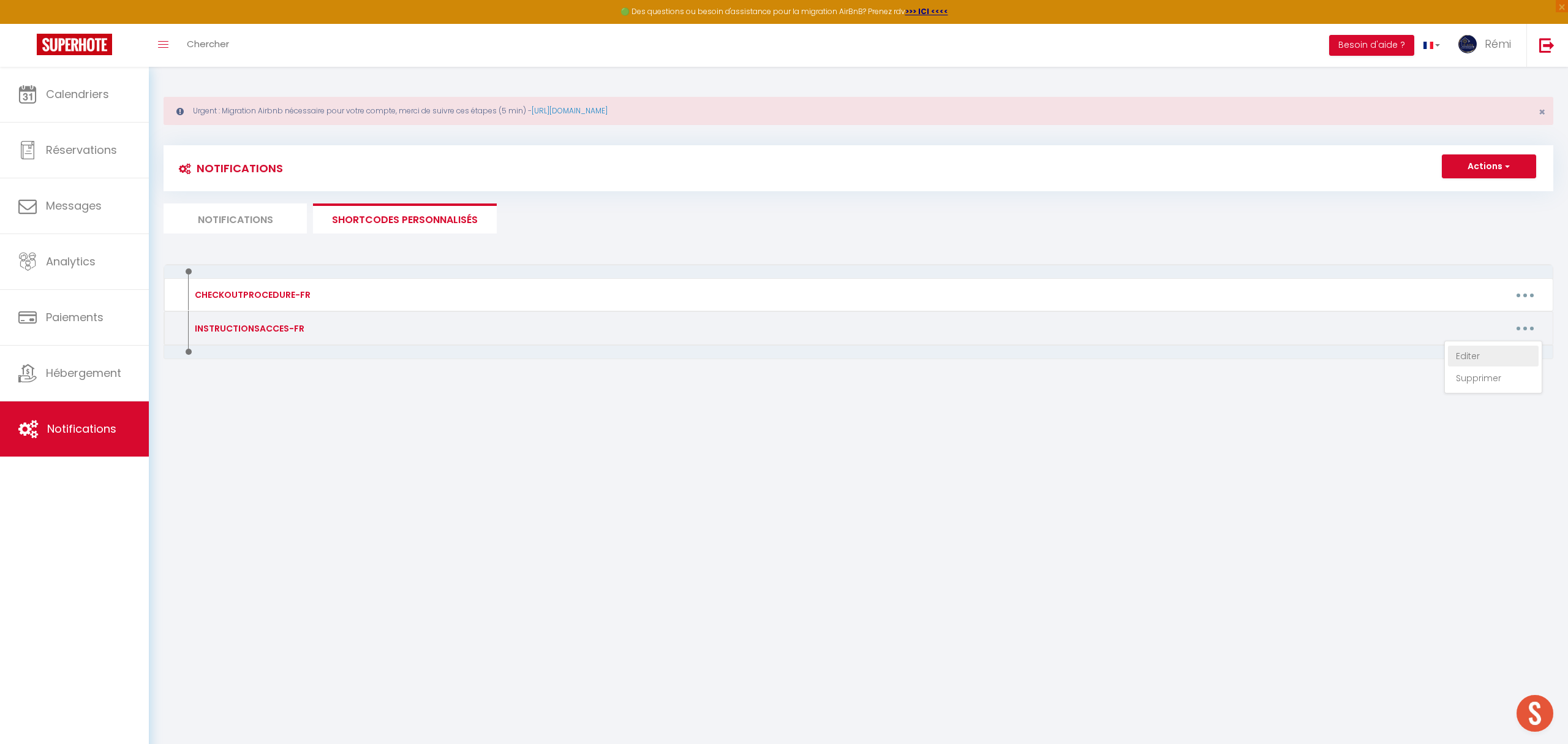
type textarea "Vous trouverez une boite à clé située sur la porte d'entrée de l'immeuble au [S…"
type textarea "La boîte à clé se situé devant sur la porte en bois au [STREET_ADDRESS] Voici l…"
type textarea "La maison se situe au [RENTAL:ADDRESS] Vous avez une boîte à clé situé devant l…"
type textarea "Adresse : [STREET_ADDRESS] au 2ème étage Vous avez une boîte à clé devant la po…"
type textarea "L'appartement est situé au rez-de-chaussée à votre gauche Vous devez IMPERATIVE…"
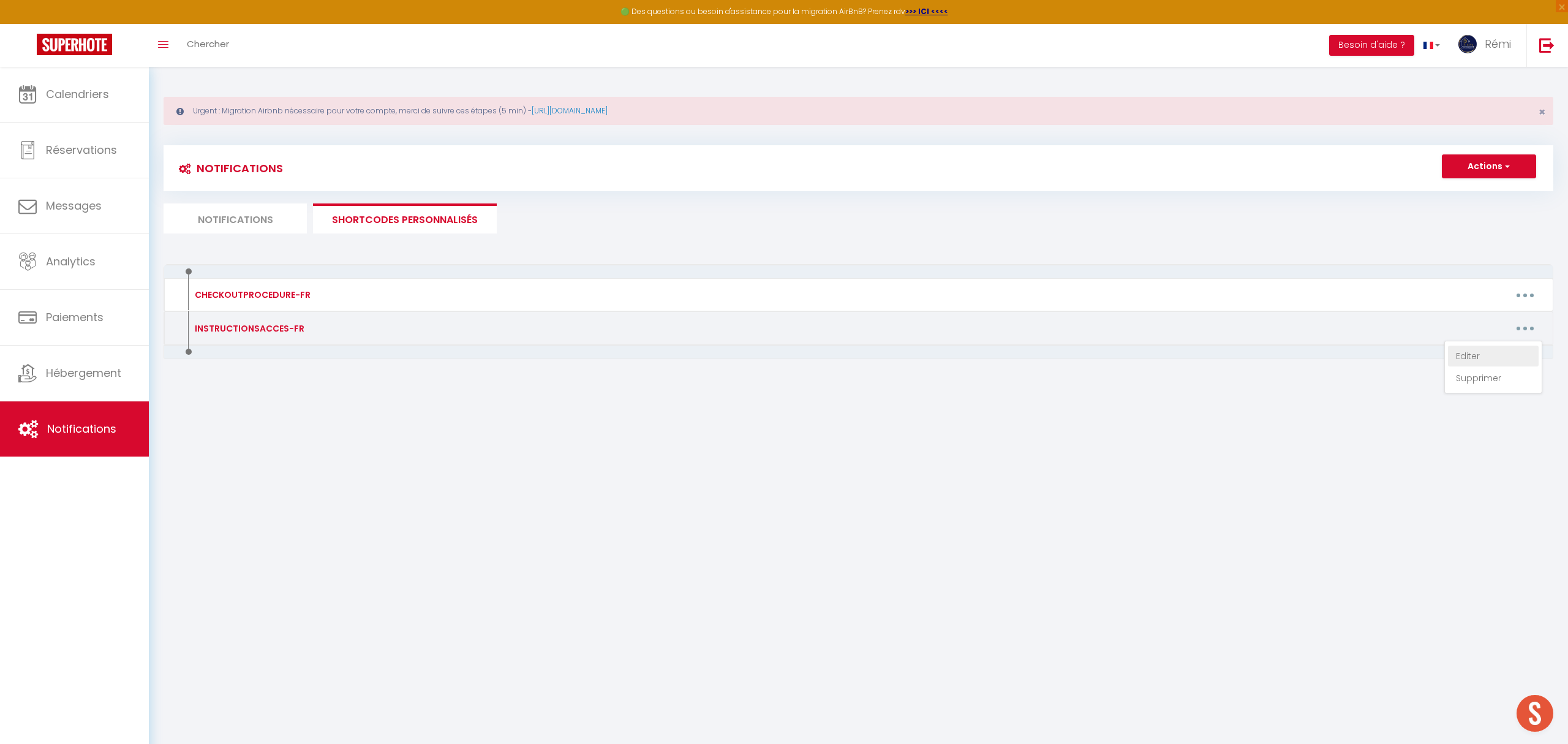
type textarea "L'appartement est situé au 1 er étage. Vous devez IMPERATIVEMENT cliquer sur le…"
type textarea "Le logement se situe au [STREET_ADDRESS][PERSON_NAME] Pour accéder au logement …"
type textarea "Adresse : [STREET_ADDRESS][PERSON_NAME] Pour accéder au logement en toute auton…"
type textarea "Boîte à clé situé devant l'appartement Code : 2909 L'adresse du logement : [REN…"
type textarea "Boite à clé situé devant la porte de l'immeuble Code : 2709 Adresse du logement…"
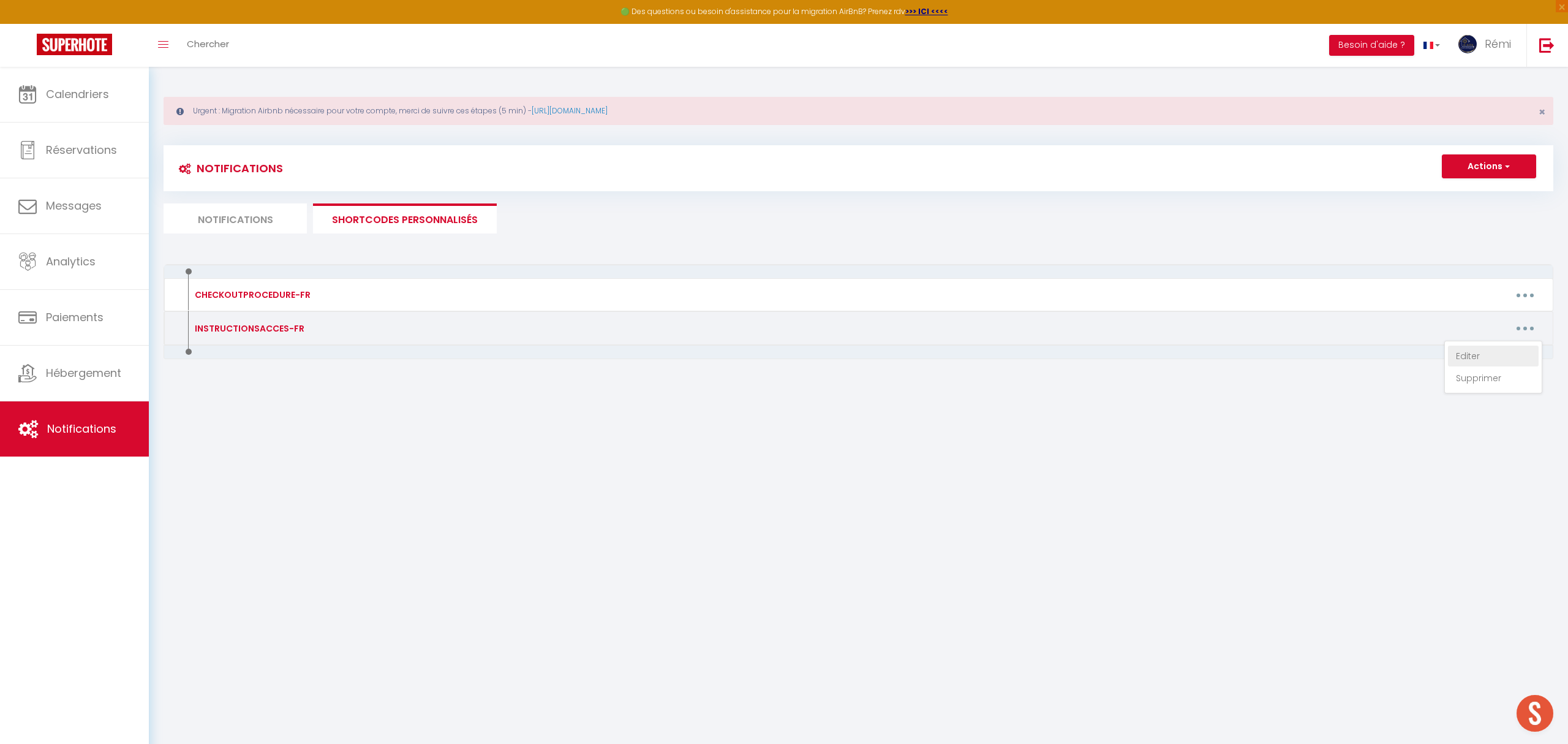
type textarea "Boite à clé situé à droite de la porte Le CODE EST LE : [RENTALDOOR:CODE] CODE …"
type textarea "Veuillez cliquer IMPERATIVEMENT sur le lien ci-dessous pour accéder au logement…"
type textarea "Adresse du logement : [RENTAL:ADDRESS] Vous devez IMPERATIVEMENT cliquer sur ce…"
type textarea "Adresse : [STREET_ADDRESS] Voici le lien à ouvrir IMPERATIVEMENT pour accéder a…"
type textarea "Adresse : [STREET_ADDRESS][PERSON_NAME] Voici le lien à ouvrir IMPERATIVEMENT p…"
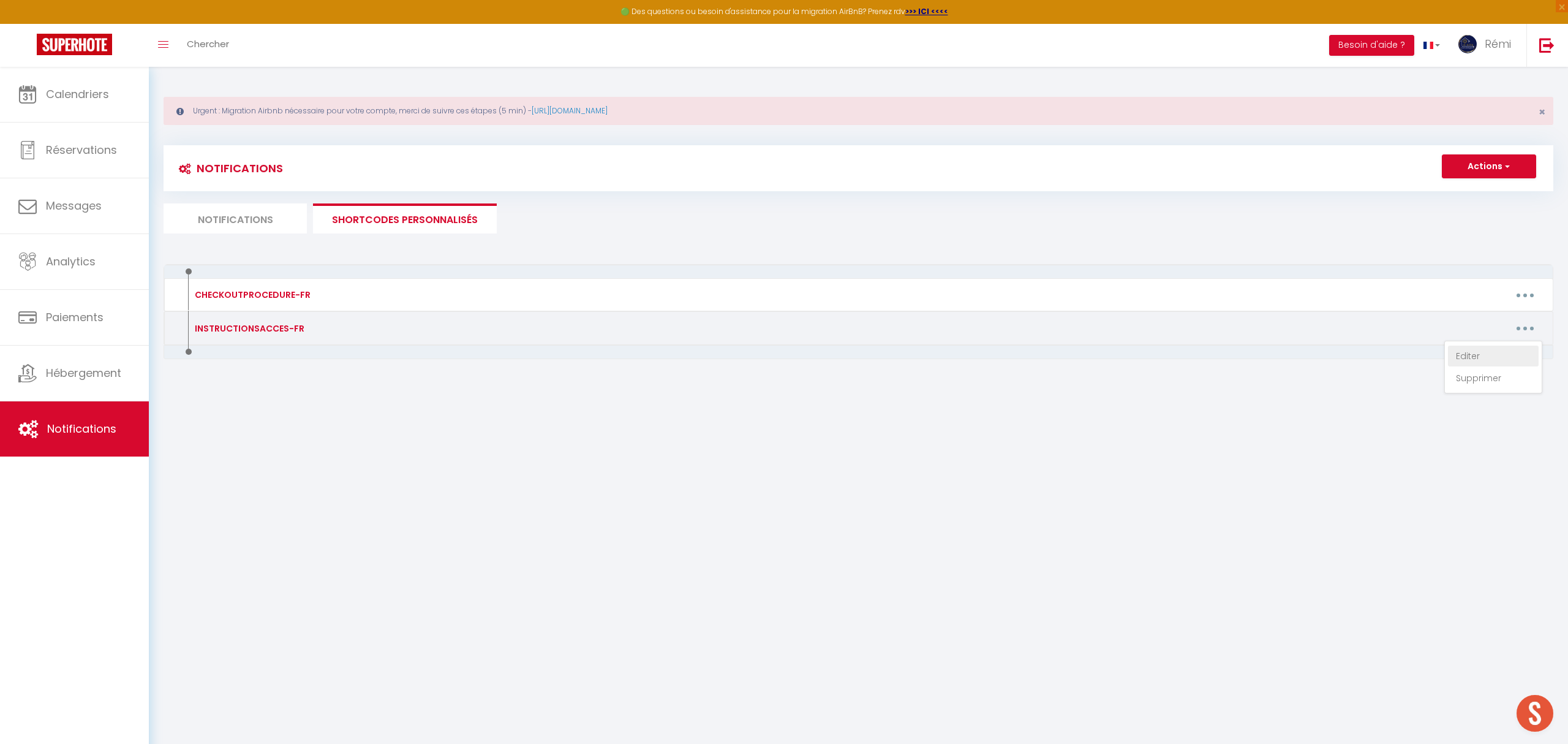
type textarea "L'heure d'arrivée est entre 16h - 18h veuillez nous indiquer votre heure approx…"
type textarea "Voici l'adresse exacte de la villa : [URL][DOMAIN_NAME] Suivant l'heure de votr…"
type textarea "Voici l'adresse exacte : [URL][DOMAIN_NAME] Voici le lien pour votre guide voya…"
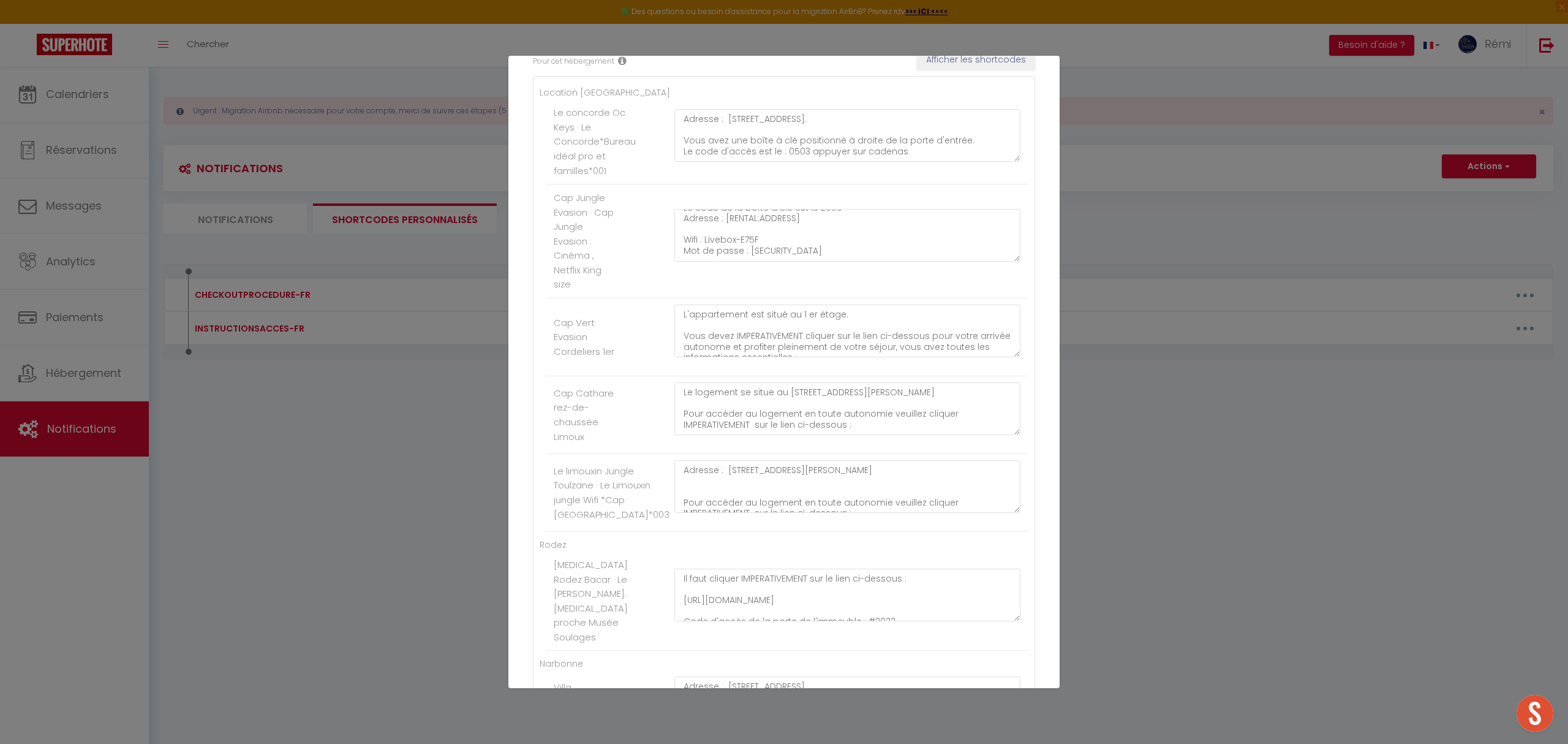
scroll to position [245, 0]
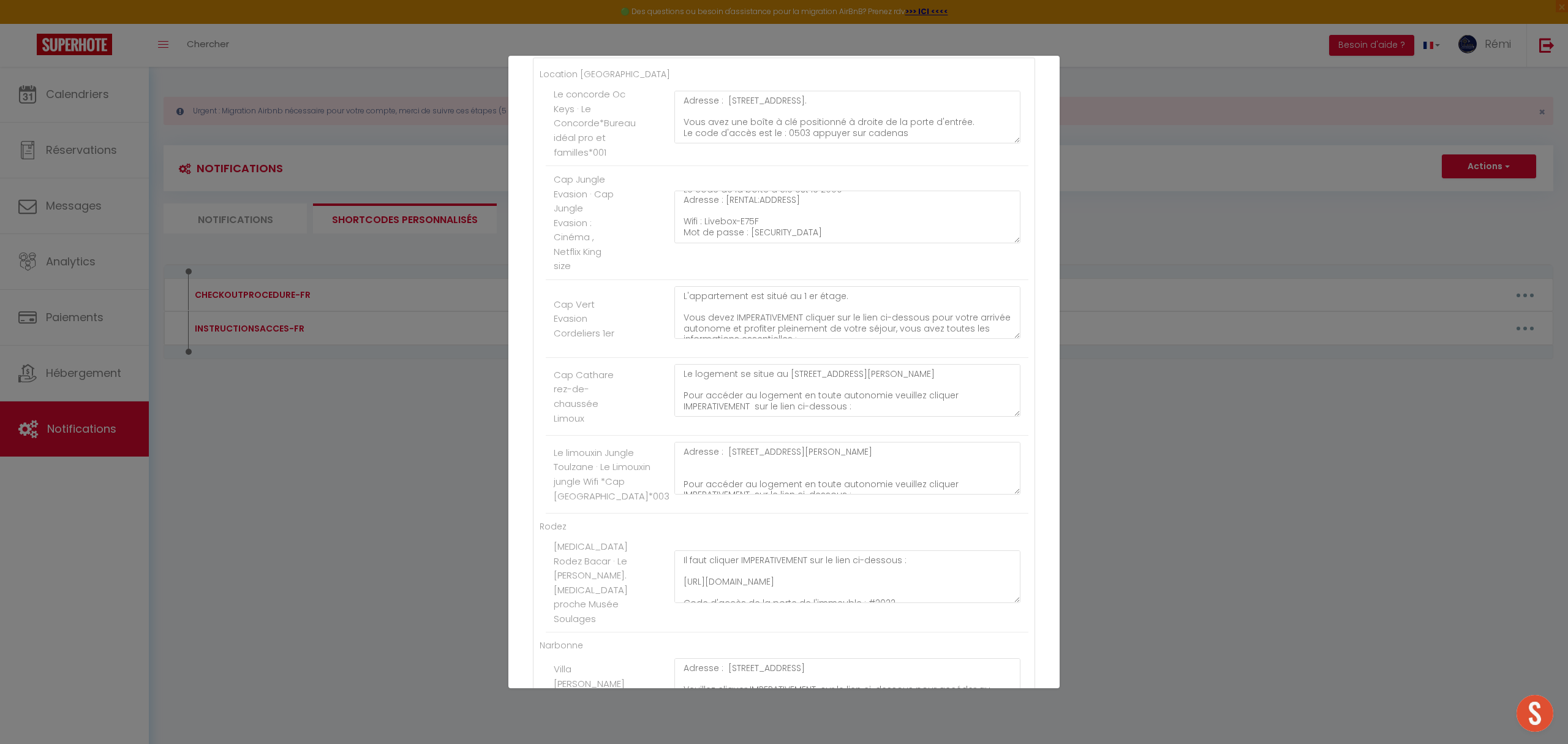
click at [1005, 514] on li "Le limouxin Jungle Toulzane · Le Limouxin jungle Wifi *Cap [GEOGRAPHIC_DATA]*00…" at bounding box center [787, 475] width 483 height 78
drag, startPoint x: 833, startPoint y: 542, endPoint x: 669, endPoint y: 540, distance: 164.0
click at [669, 540] on div "Adresse : [STREET_ADDRESS][PERSON_NAME] Pour accéder au logement en toute auton…" at bounding box center [848, 511] width 362 height 139
click at [877, 537] on textarea "Adresse : [STREET_ADDRESS][PERSON_NAME] Pour accéder au logement en toute auton…" at bounding box center [848, 505] width 346 height 127
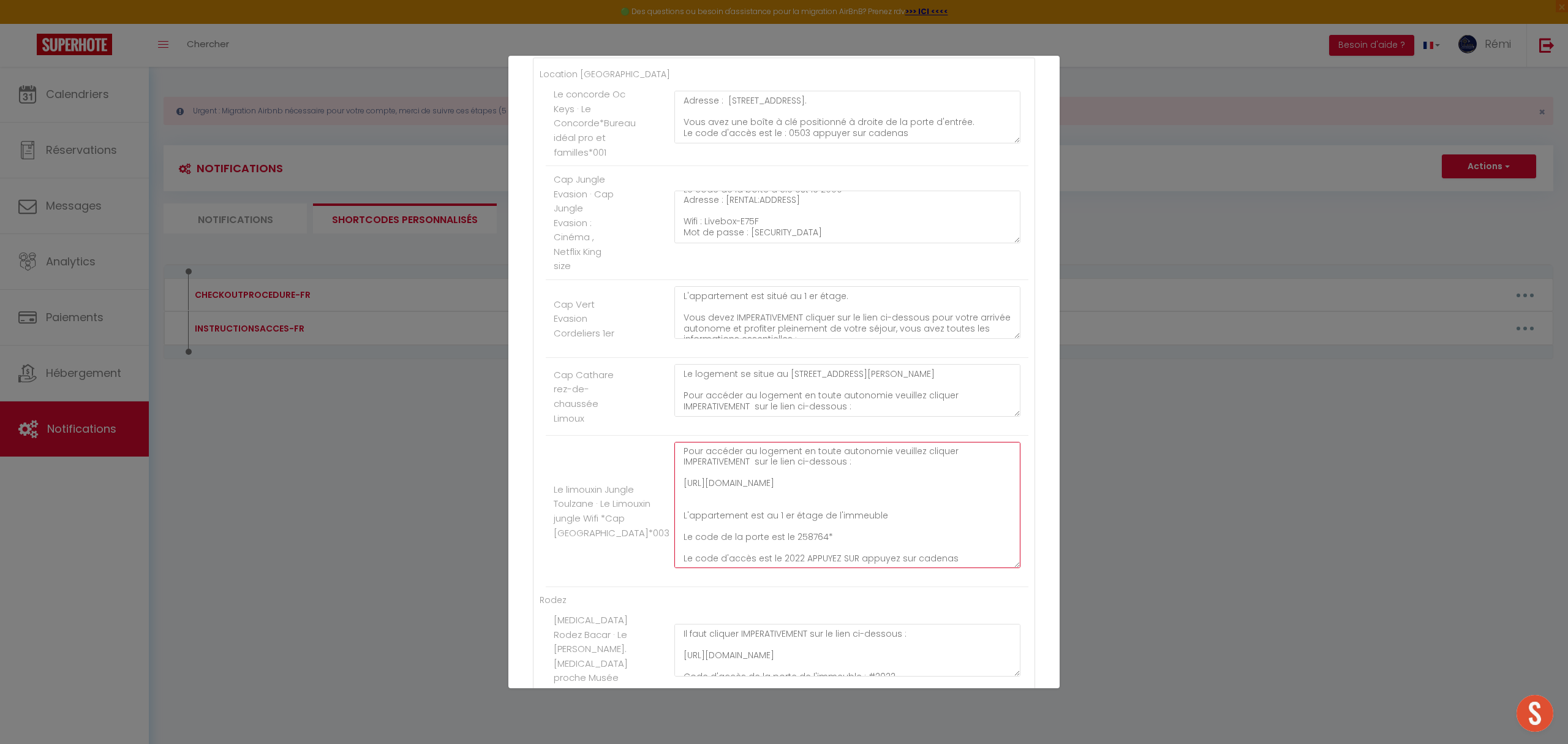
drag, startPoint x: 777, startPoint y: 563, endPoint x: 961, endPoint y: 567, distance: 184.0
click at [960, 567] on textarea "Adresse : [STREET_ADDRESS][PERSON_NAME] Pour accéder au logement en toute auton…" at bounding box center [848, 505] width 346 height 127
click at [841, 493] on textarea "Adresse : [STREET_ADDRESS][PERSON_NAME] Pour accéder au logement en toute auton…" at bounding box center [848, 505] width 346 height 127
drag, startPoint x: 723, startPoint y: 491, endPoint x: 630, endPoint y: 486, distance: 93.1
click at [630, 486] on li "Le limouxin Jungle Toulzane · Le Limouxin jungle Wifi *Cap [GEOGRAPHIC_DATA]*00…" at bounding box center [787, 511] width 483 height 151
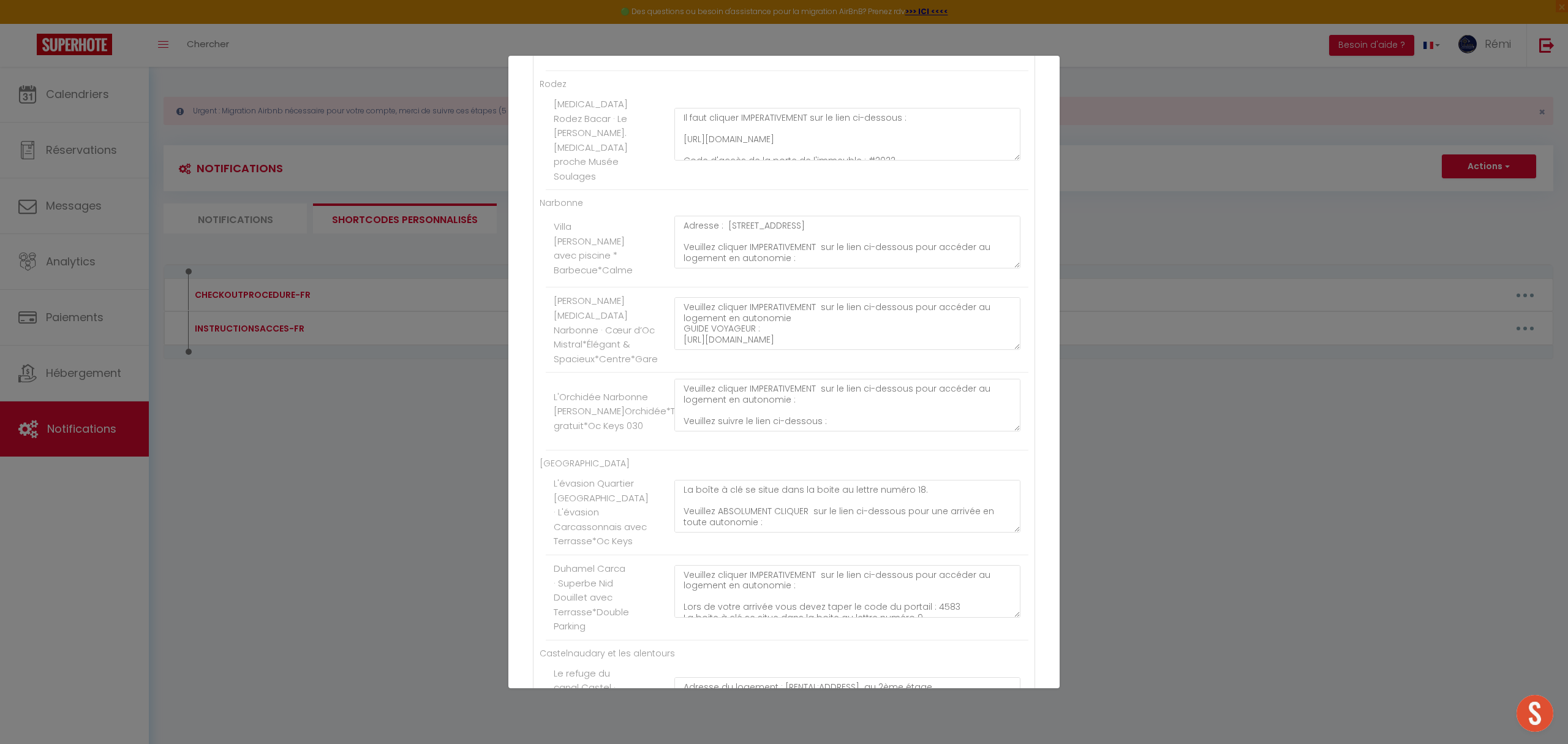
scroll to position [735, 0]
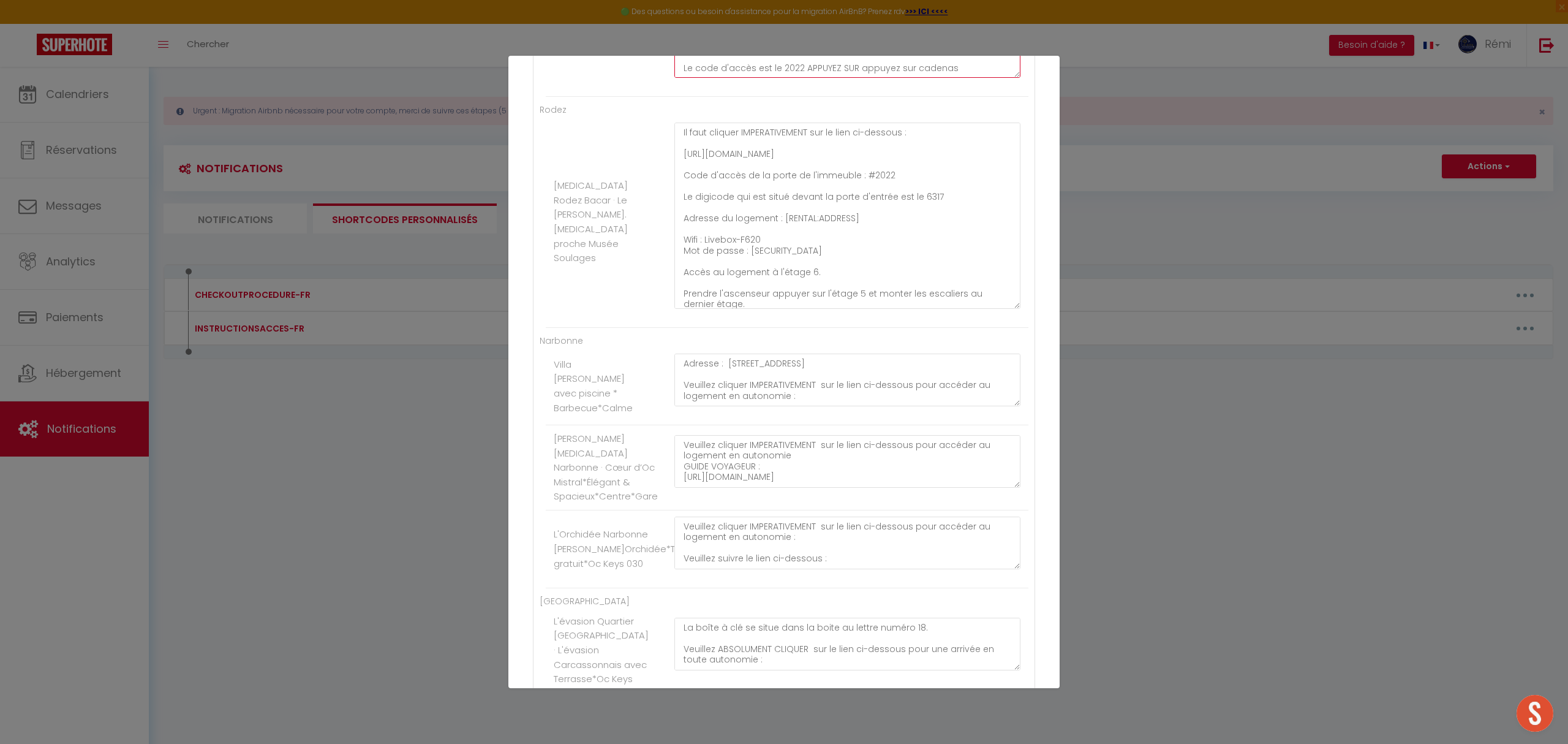
drag, startPoint x: 1000, startPoint y: 195, endPoint x: 1013, endPoint y: 328, distance: 133.6
click at [1013, 328] on li "[MEDICAL_DATA] Rodez Bacar · Le [PERSON_NAME]. [MEDICAL_DATA] proche Musée Soul…" at bounding box center [787, 222] width 483 height 211
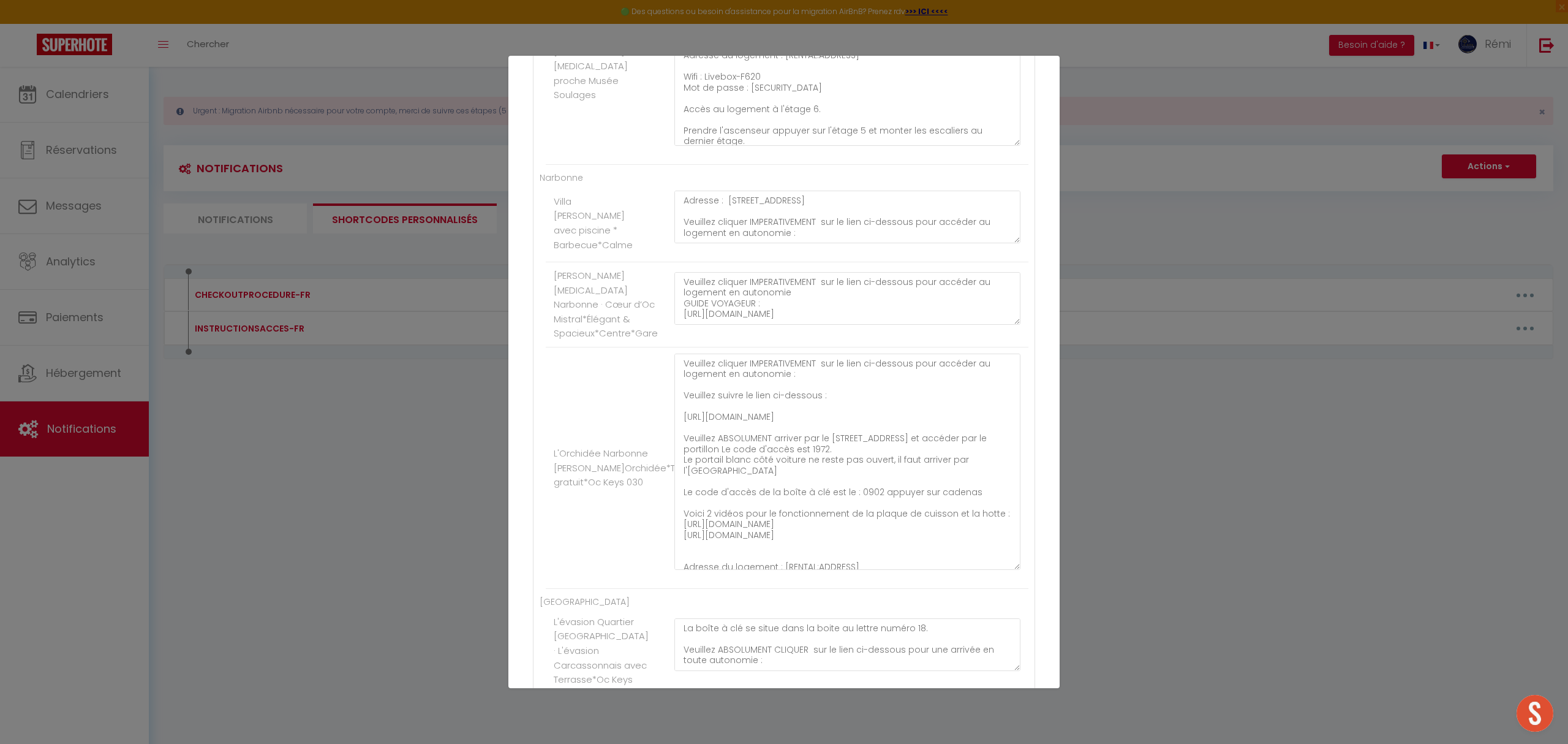
drag, startPoint x: 1003, startPoint y: 405, endPoint x: 1010, endPoint y: 605, distance: 200.1
click at [1010, 582] on div "Veuillez cliquer IMPERATIVEMENT sur le lien ci-dessous pour accéder au logement…" at bounding box center [848, 468] width 362 height 228
drag, startPoint x: 841, startPoint y: 455, endPoint x: 800, endPoint y: 450, distance: 41.3
click at [800, 450] on textarea "Veuillez cliquer IMPERATIVEMENT sur le lien ci-dessous pour accéder au logement…" at bounding box center [848, 479] width 346 height 252
click at [880, 505] on textarea "Veuillez cliquer IMPERATIVEMENT sur le lien ci-dessous pour accéder au logement…" at bounding box center [848, 479] width 346 height 252
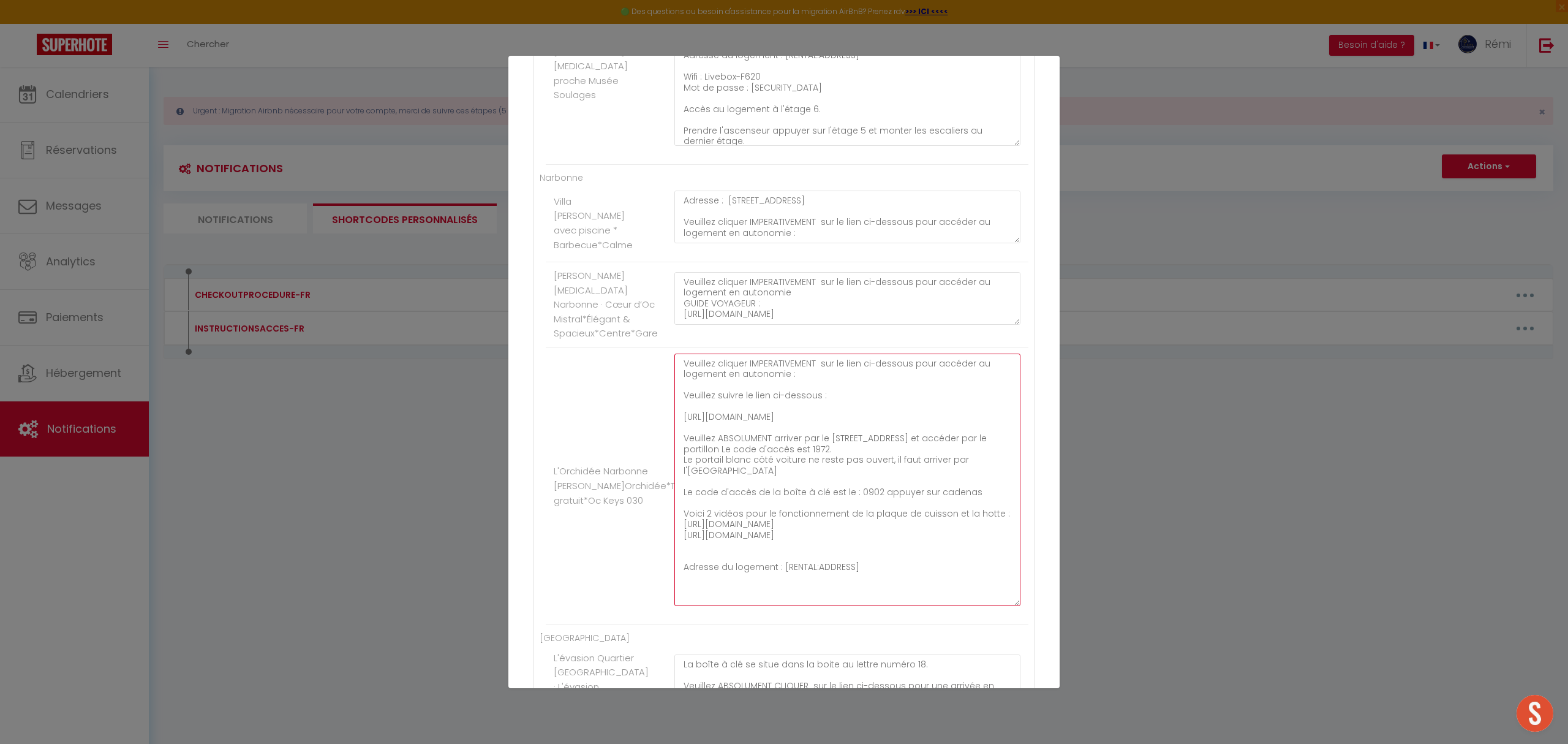
drag, startPoint x: 968, startPoint y: 439, endPoint x: 987, endPoint y: 452, distance: 23.0
click at [987, 452] on textarea "Veuillez cliquer IMPERATIVEMENT sur le lien ci-dessous pour accéder au logement…" at bounding box center [848, 479] width 346 height 252
drag, startPoint x: 775, startPoint y: 494, endPoint x: 983, endPoint y: 494, distance: 208.0
click at [983, 494] on textarea "Veuillez cliquer IMPERATIVEMENT sur le lien ci-dessous pour accéder au logement…" at bounding box center [848, 479] width 346 height 252
click at [806, 468] on textarea "Veuillez cliquer IMPERATIVEMENT sur le lien ci-dessous pour accéder au logement…" at bounding box center [848, 479] width 346 height 252
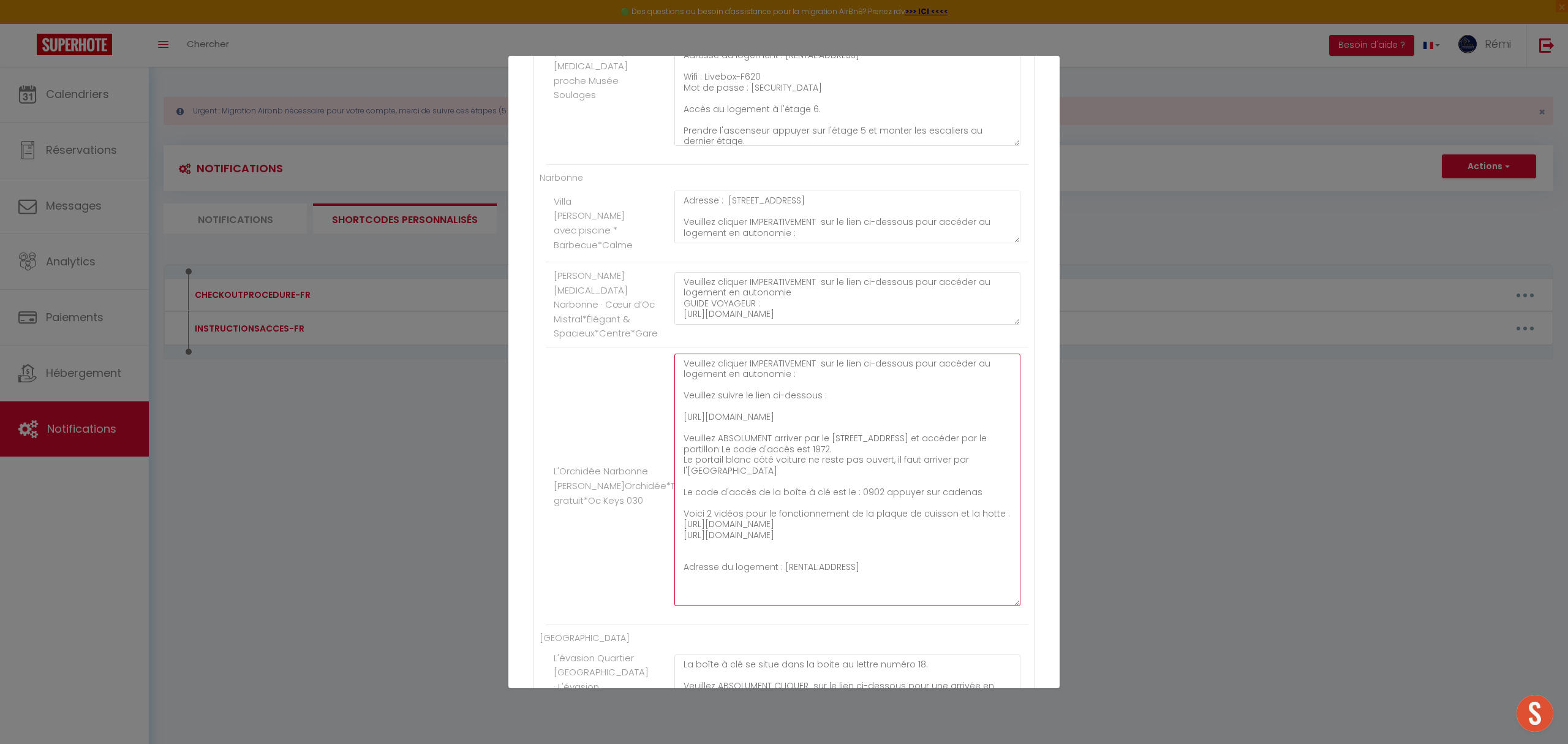
drag, startPoint x: 1000, startPoint y: 424, endPoint x: 675, endPoint y: 422, distance: 325.0
click at [675, 422] on textarea "Veuillez cliquer IMPERATIVEMENT sur le lien ci-dessous pour accéder au logement…" at bounding box center [848, 479] width 346 height 252
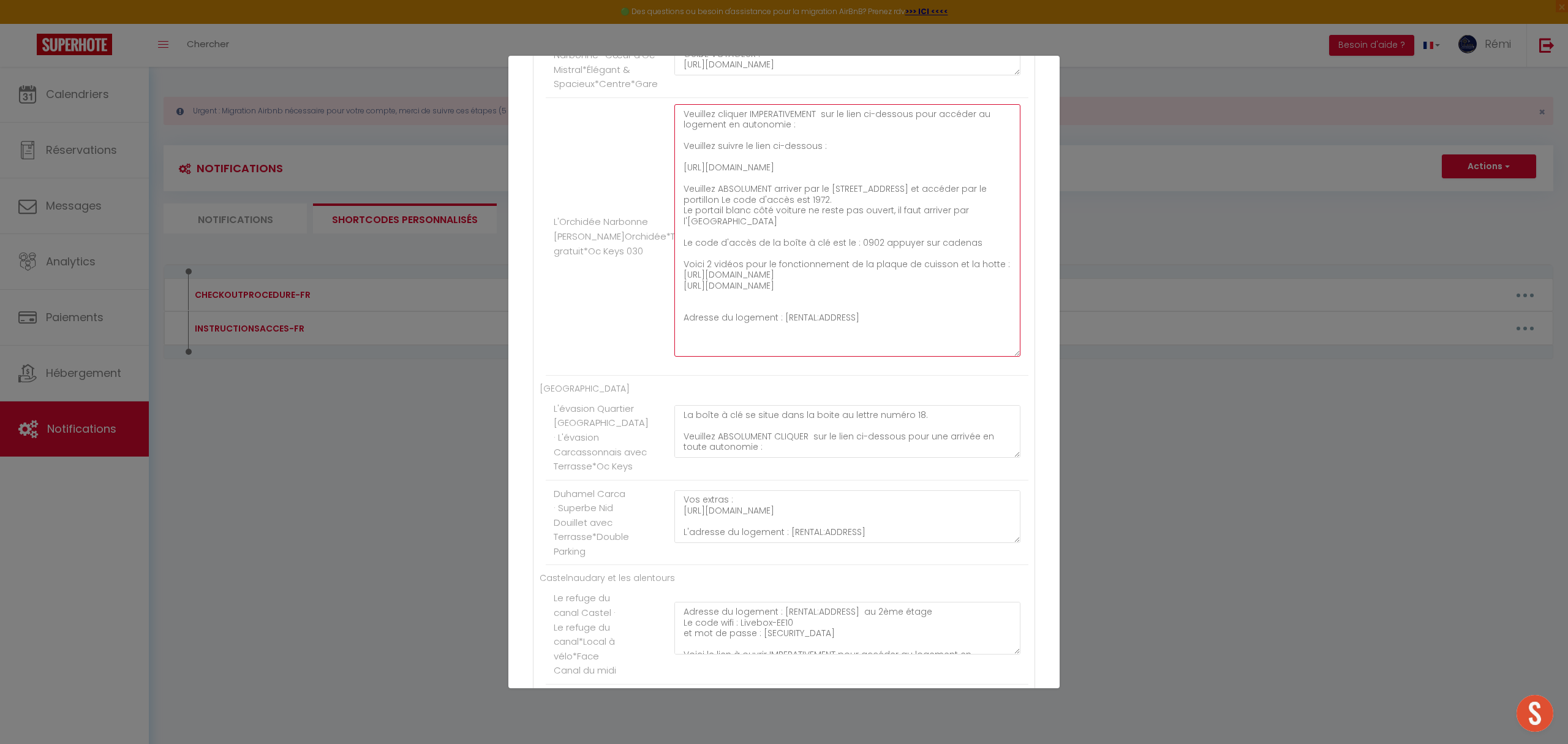
scroll to position [1143, 0]
drag, startPoint x: 722, startPoint y: 226, endPoint x: 667, endPoint y: 217, distance: 55.7
click at [667, 217] on div "Veuillez cliquer IMPERATIVEMENT sur le lien ci-dessous pour accéder au logement…" at bounding box center [848, 241] width 362 height 265
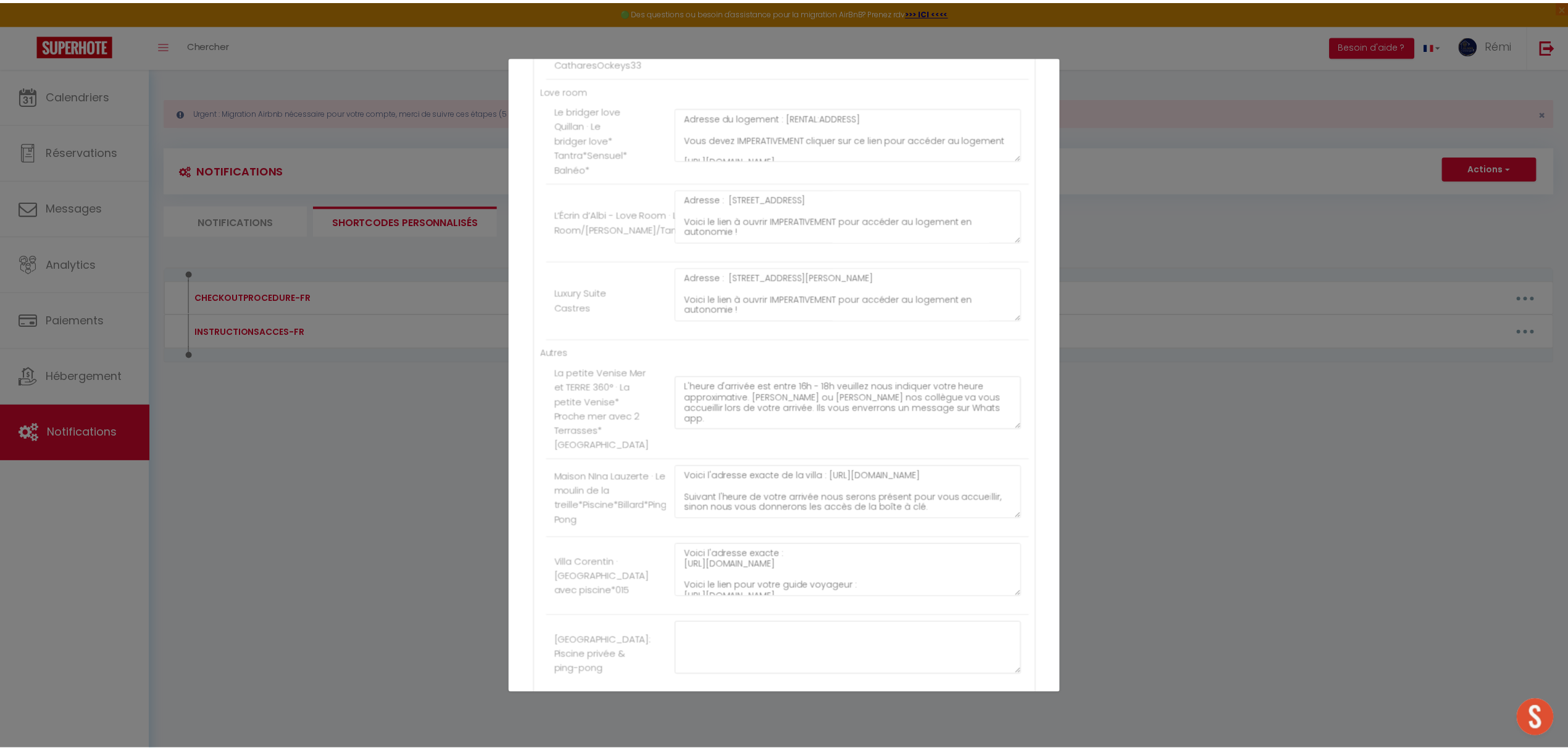
scroll to position [3450, 0]
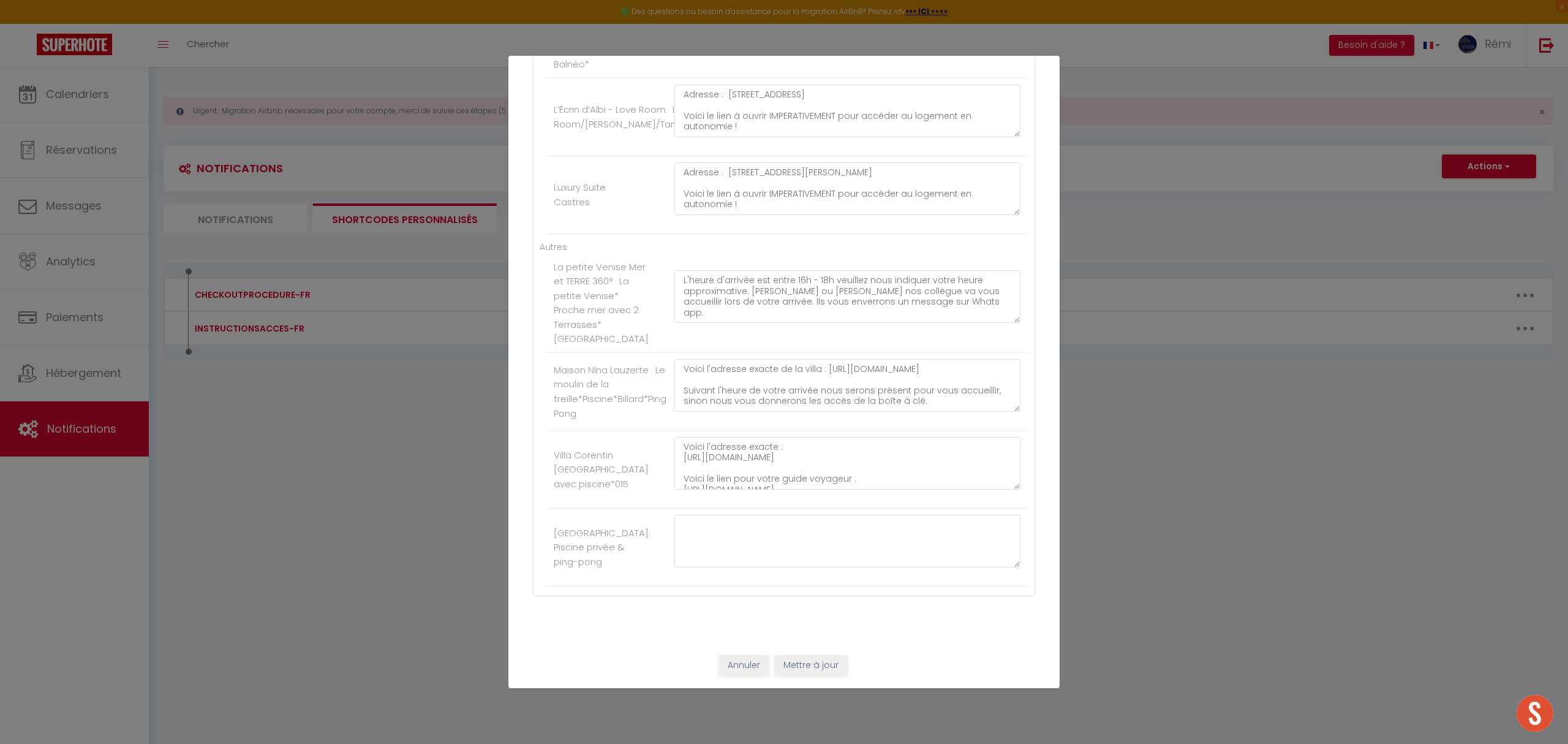
type textarea "Veuillez cliquer IMPERATIVEMENT sur le lien ci-dessous pour accéder au logement…"
click at [807, 646] on div "Annuler Mettre à jour" at bounding box center [784, 665] width 551 height 45
click at [809, 646] on button "Mettre à jour" at bounding box center [811, 665] width 74 height 21
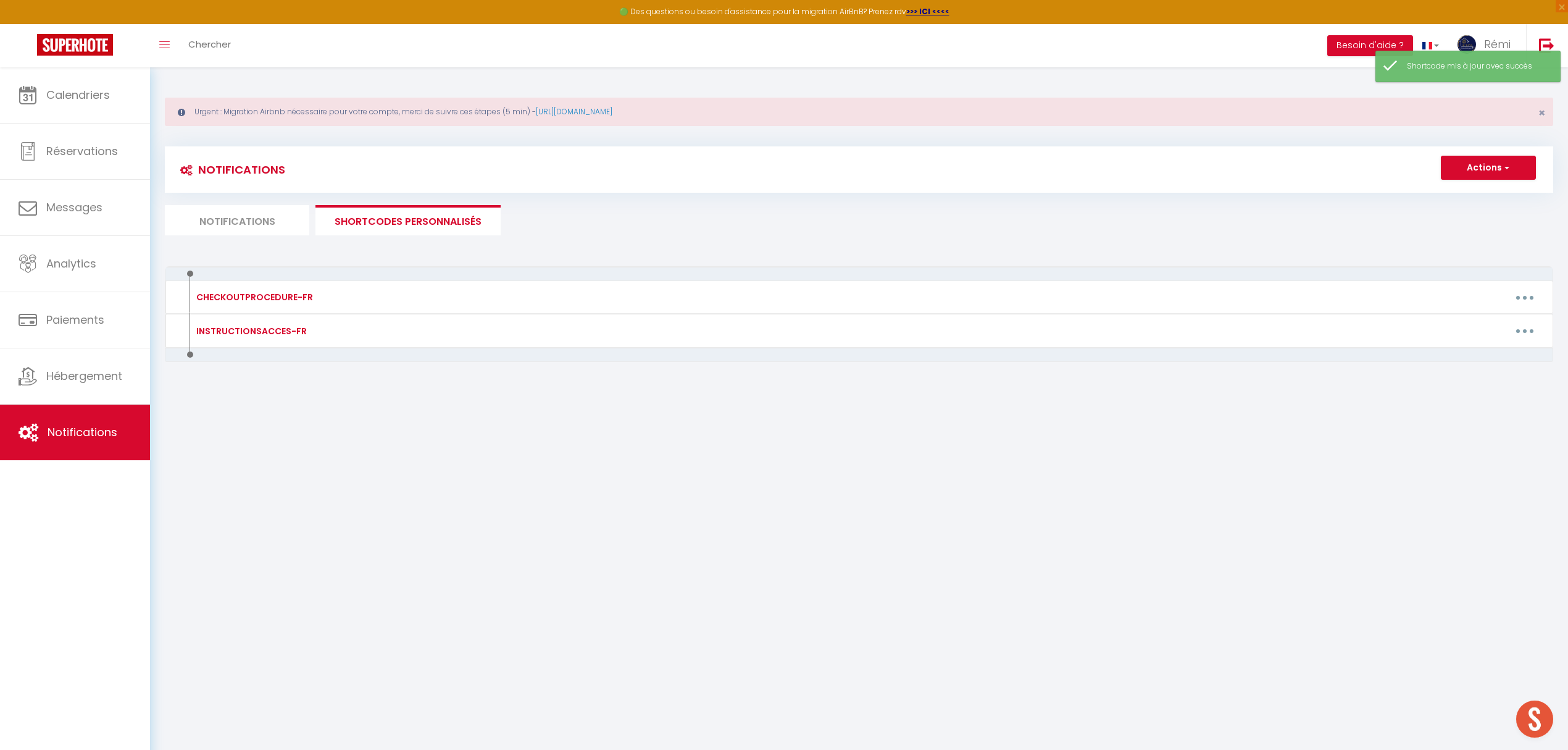
click at [233, 221] on li "Notifications" at bounding box center [237, 220] width 145 height 30
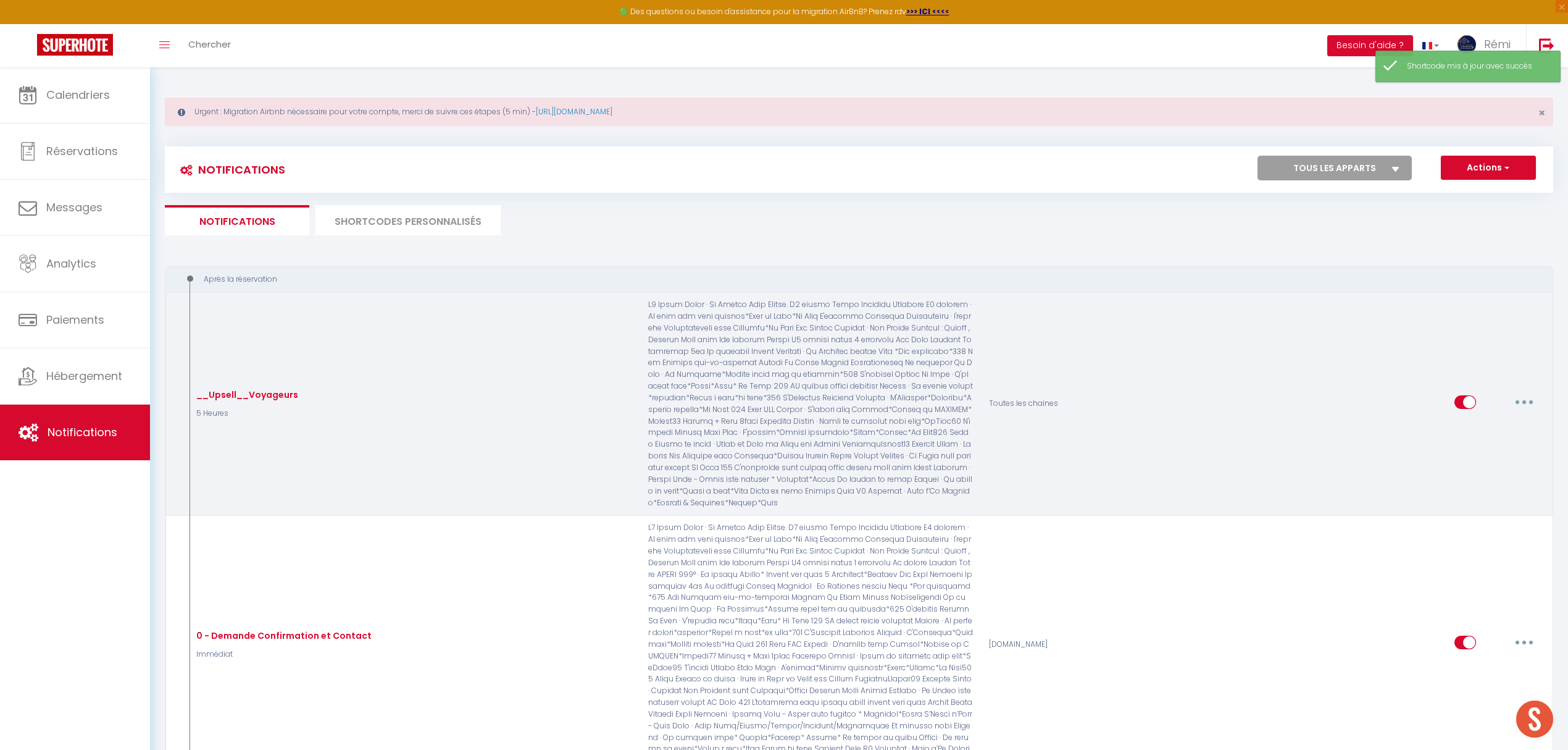
scroll to position [412, 0]
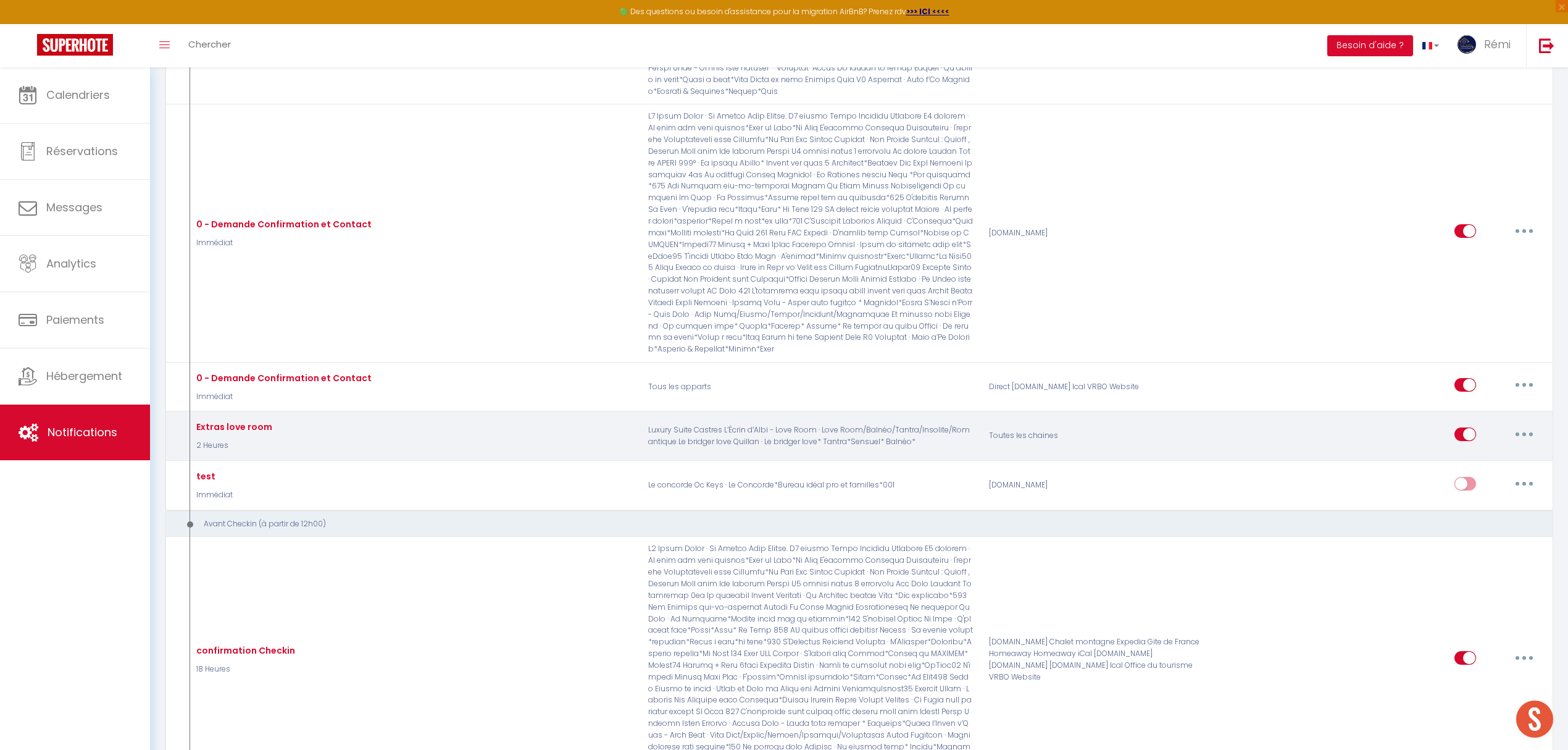
click at [1250, 425] on button "button" at bounding box center [1524, 434] width 34 height 20
click at [1250, 452] on link "Editer" at bounding box center [1492, 462] width 92 height 21
type input "Extras love room"
select select "2 Heures"
select select "if_booking_is_paid"
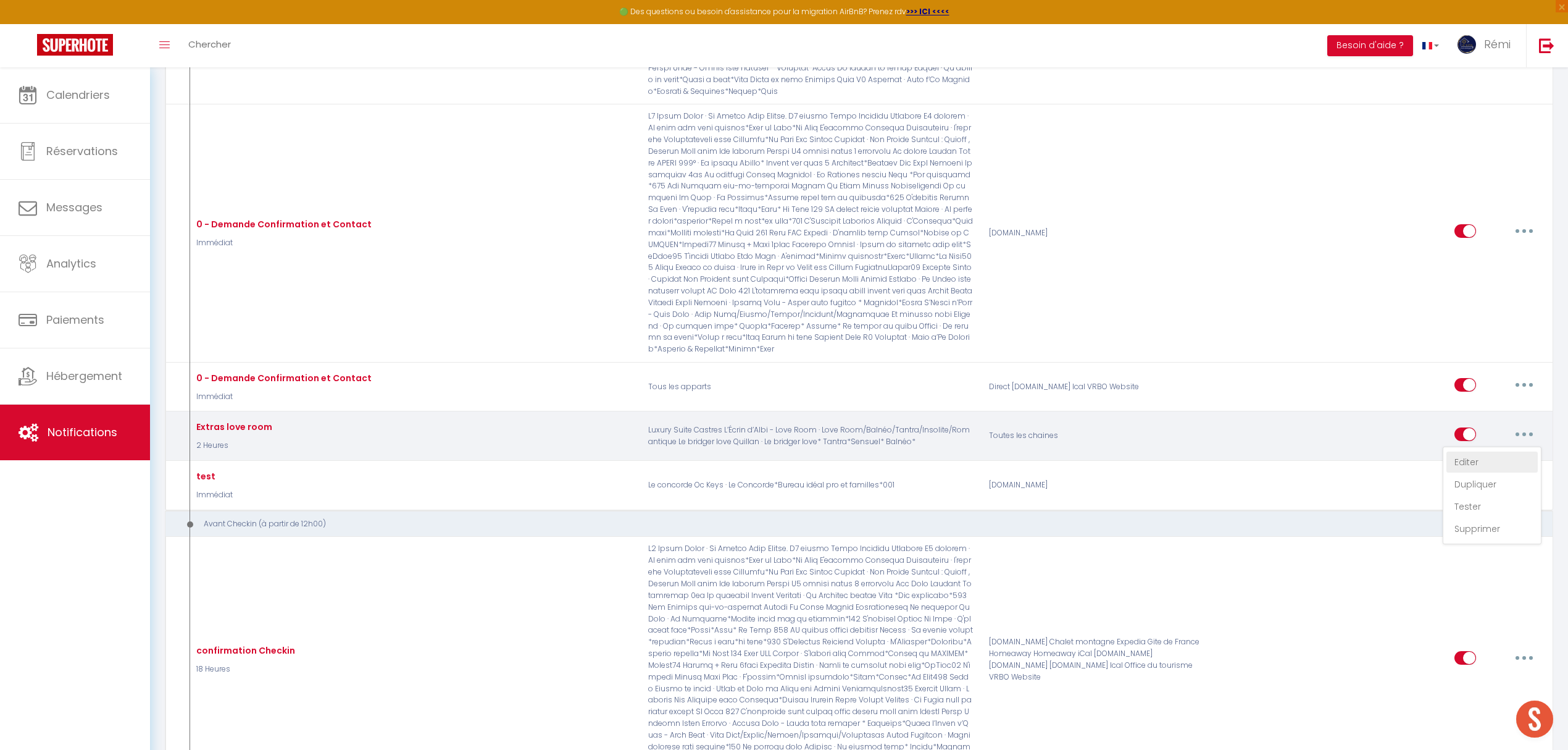
checkbox input "true"
checkbox input "false"
radio input "true"
type input "Extras love room"
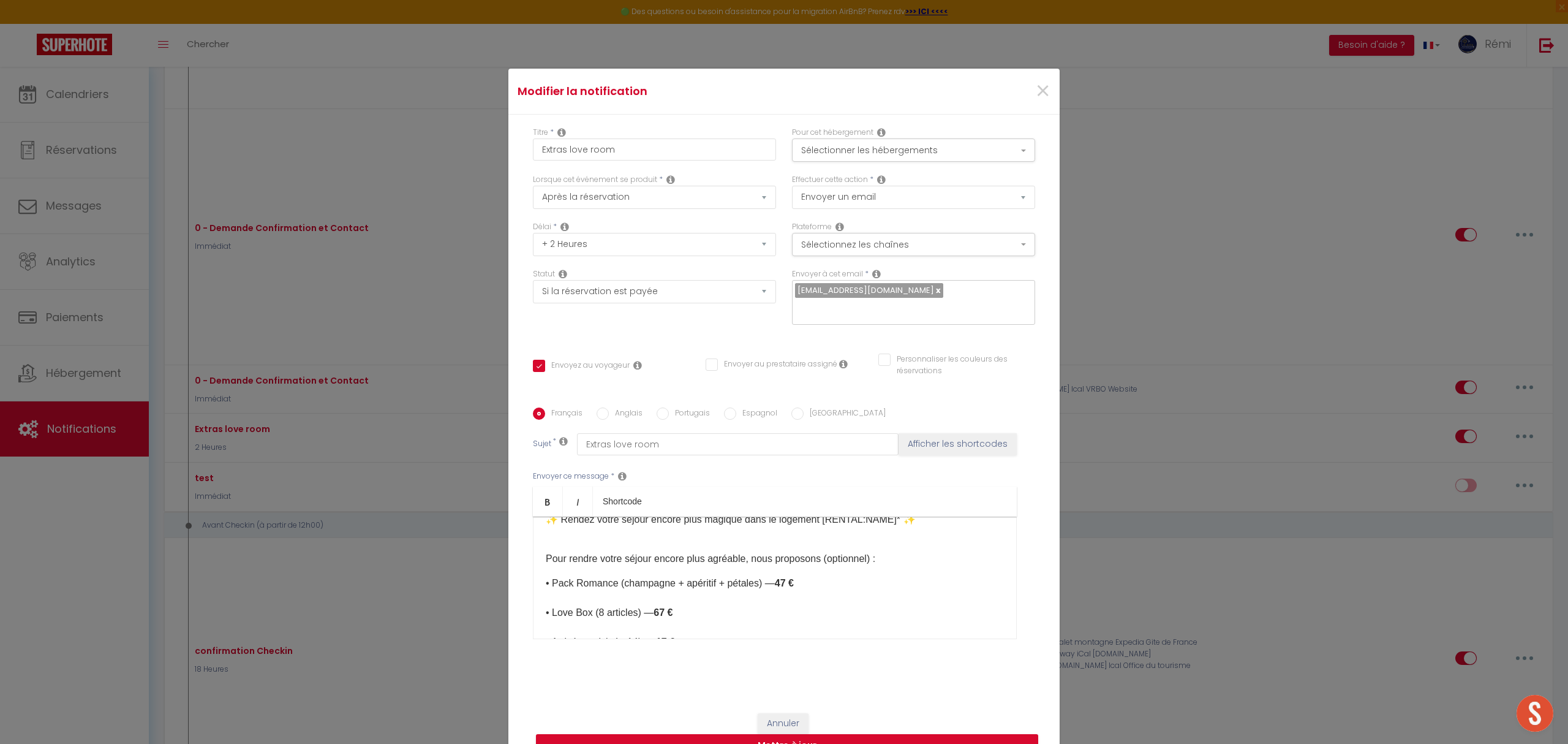
scroll to position [0, 0]
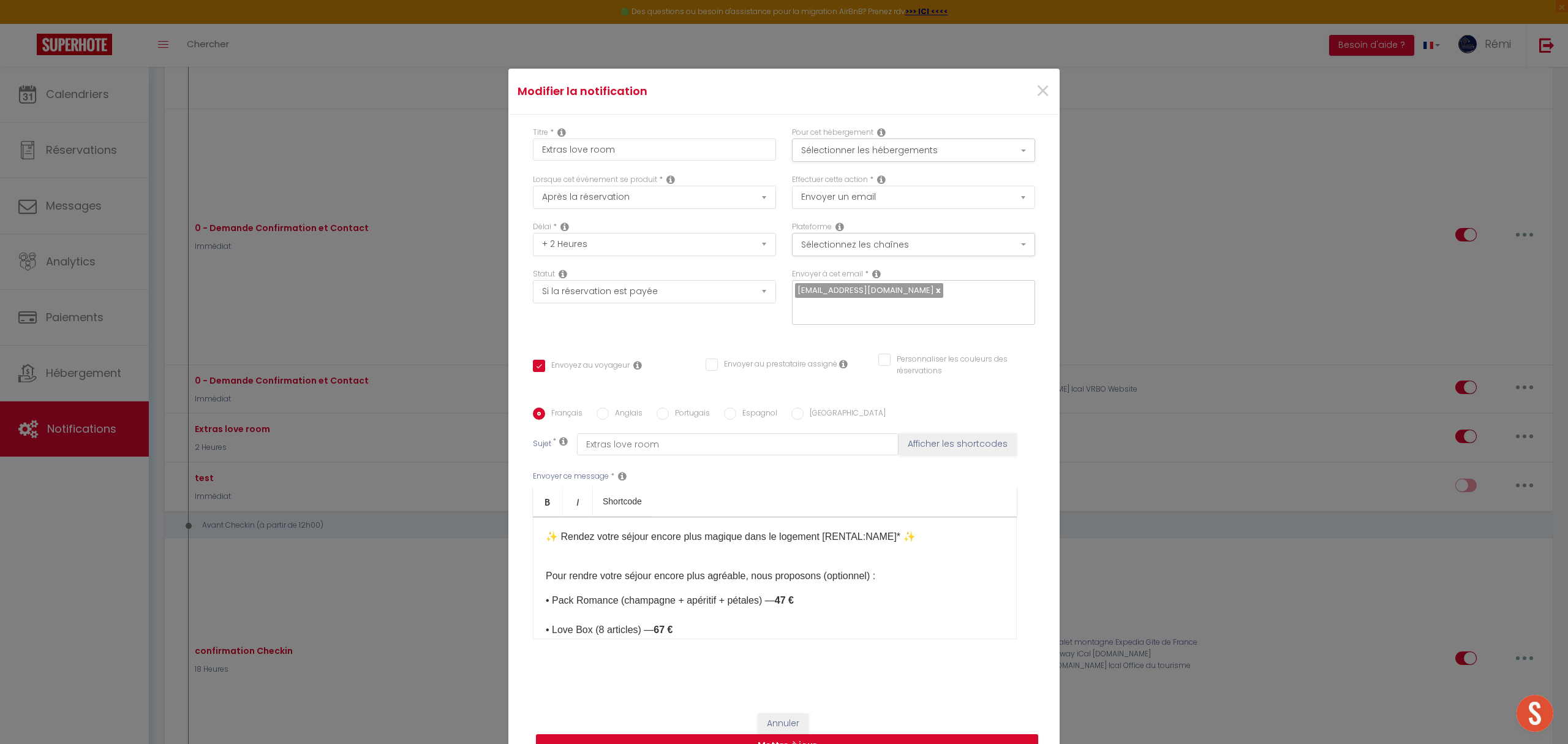
click at [865, 598] on p "• Pack Romance (champagne + apéritif + pétales) — 47 € • Love Box (8 articles) …" at bounding box center [774, 659] width 458 height 133
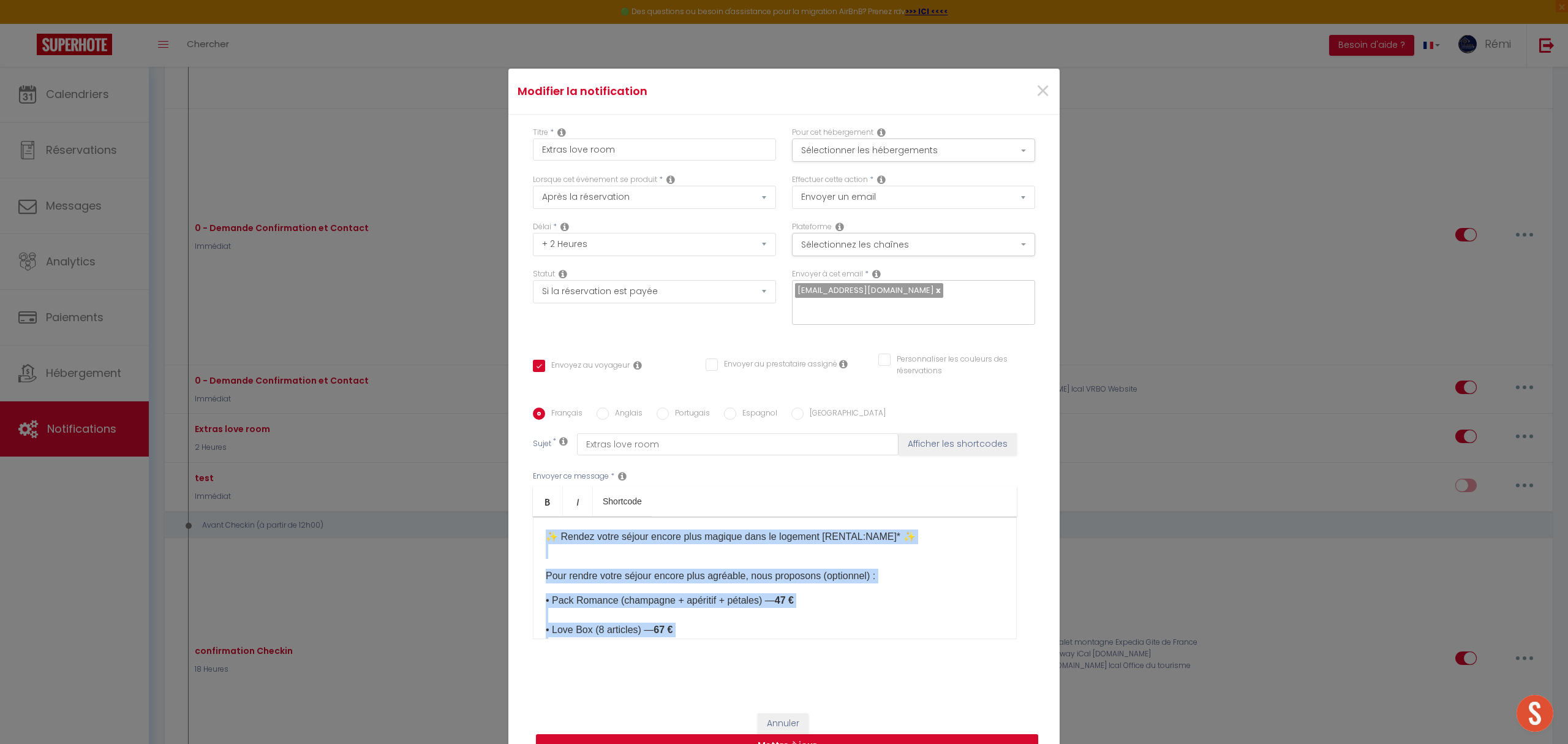
copy div "✨ Rendez votre séjour encore plus magique dans le logement [RENTAL:NAME]​* ✨ Po…"
click at [1035, 92] on span "×" at bounding box center [1042, 92] width 15 height 37
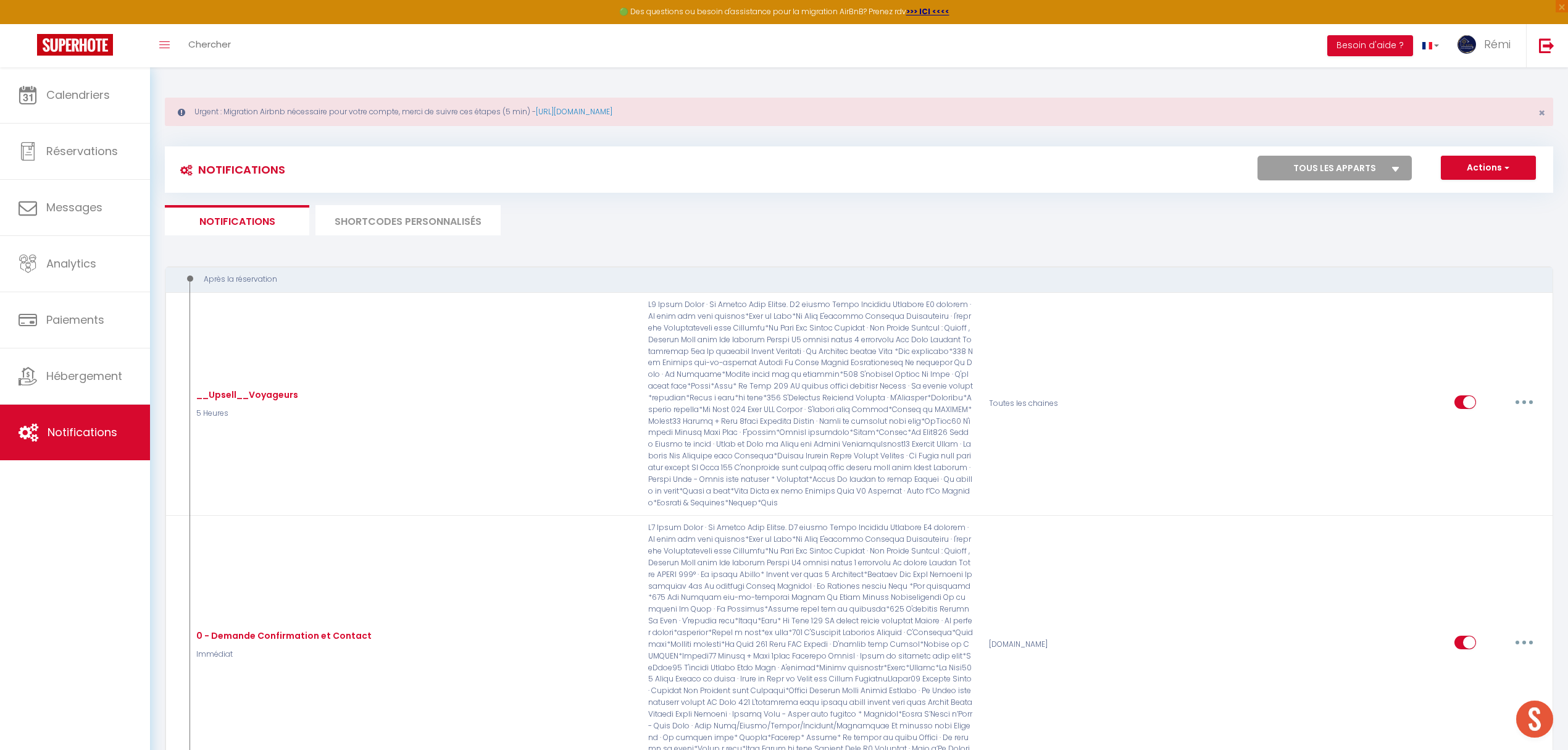
click at [424, 229] on li "SHORTCODES PERSONNALISÉS" at bounding box center [408, 220] width 185 height 30
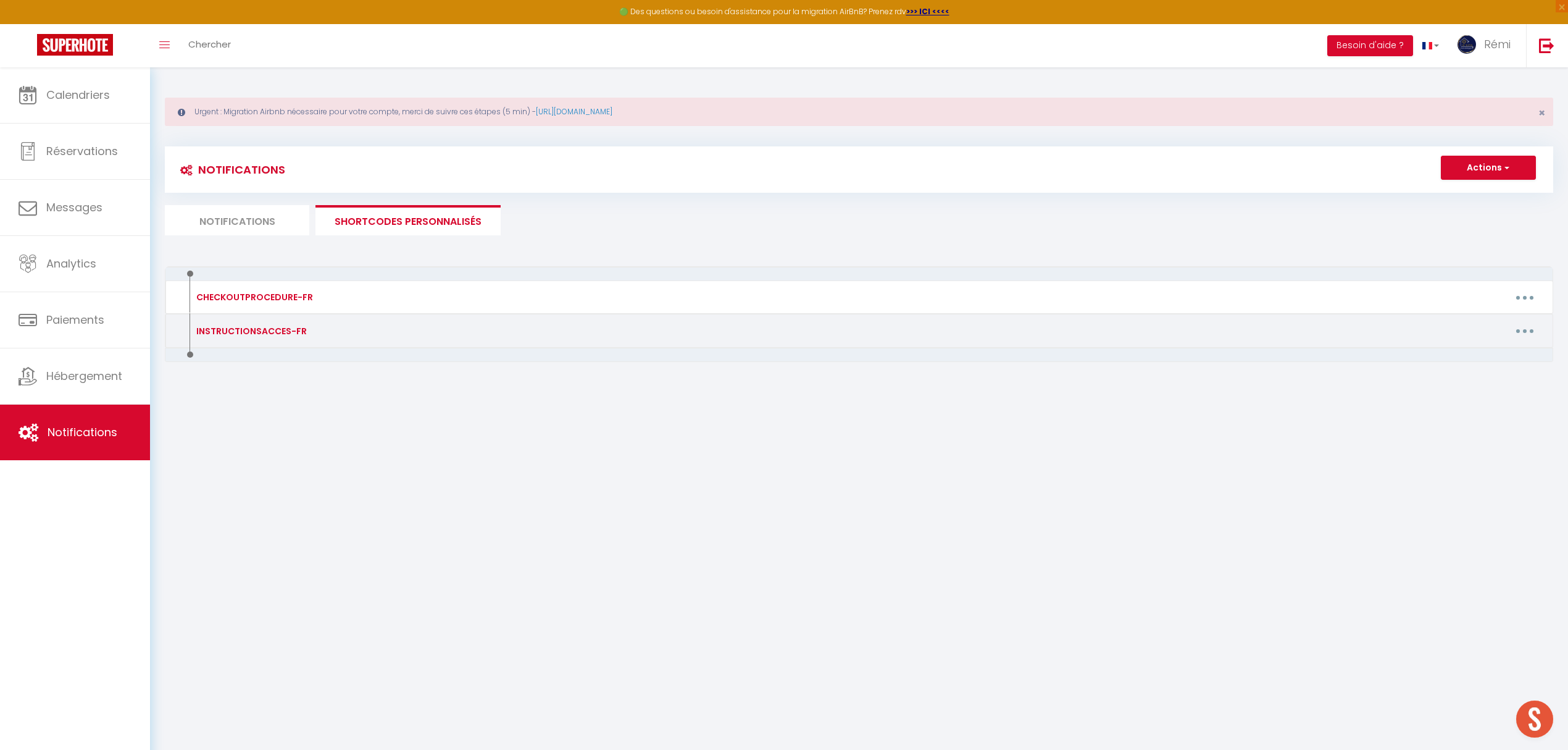
click at [1250, 334] on button "button" at bounding box center [1525, 331] width 34 height 20
click at [1250, 359] on link "Editer" at bounding box center [1492, 358] width 92 height 21
type input "INSTRUCTIONSACCES-FR"
type textarea "Voici les instructions pour accéder au logement en toute autonomie :"
type textarea "Adresse : [STREET_ADDRESS]. Vous avez une boîte à clé positionné à droite de la…"
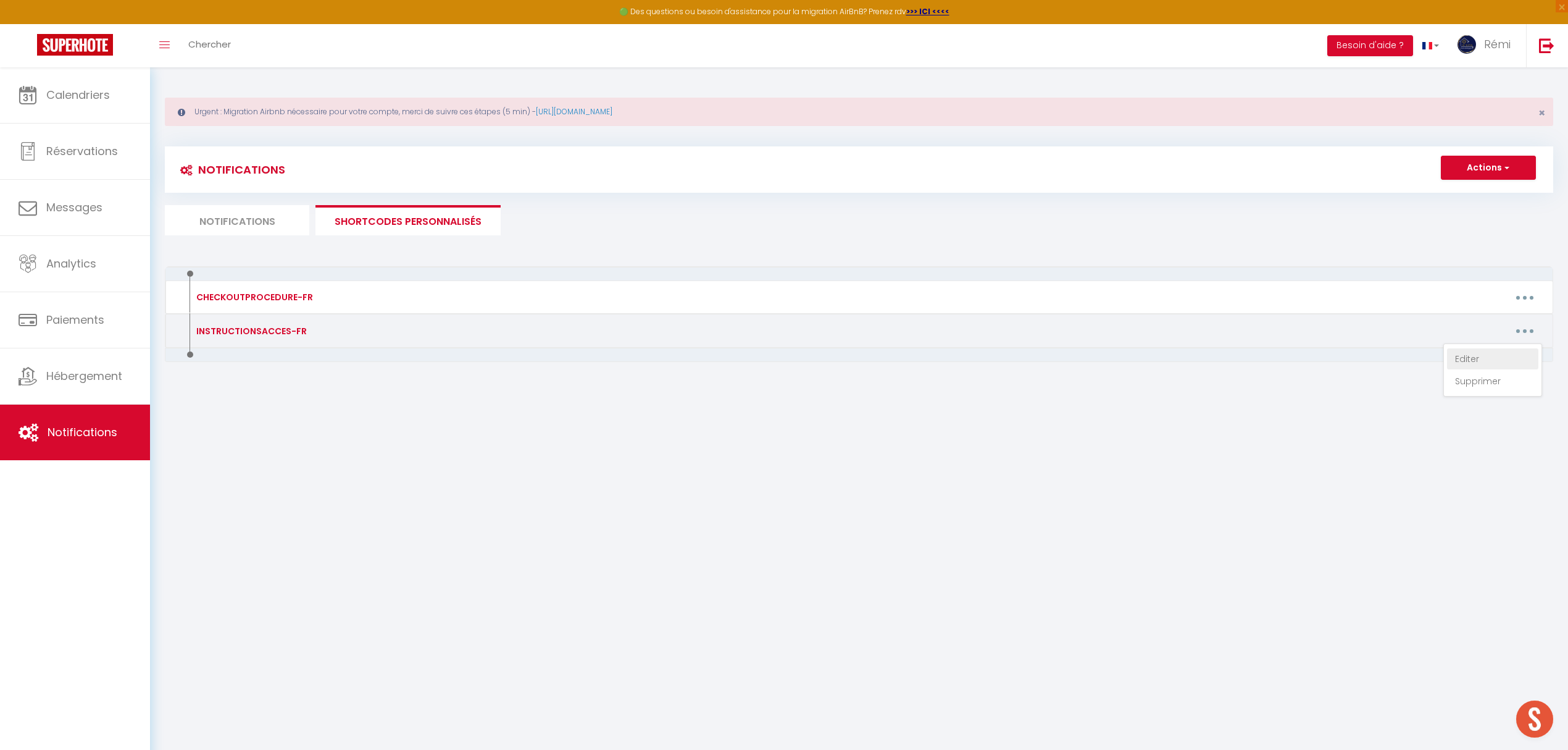
type textarea "L'appartement est situé au rez-de-chaussée à votre gauche Vous devez IMPERATIVE…"
type textarea "L'appartement est situé au 1 er étage. Vous devez IMPERATIVEMENT cliquer sur le…"
type textarea "Le logement se situe au [STREET_ADDRESS][PERSON_NAME] Pour accéder au logement …"
type textarea "Adresse : [STREET_ADDRESS][PERSON_NAME] Pour accéder au logement en toute auton…"
type textarea "Il faut cliquer IMPERATIVEMENT sur le lien ci-dessous : [URL][DOMAIN_NAME] Code…"
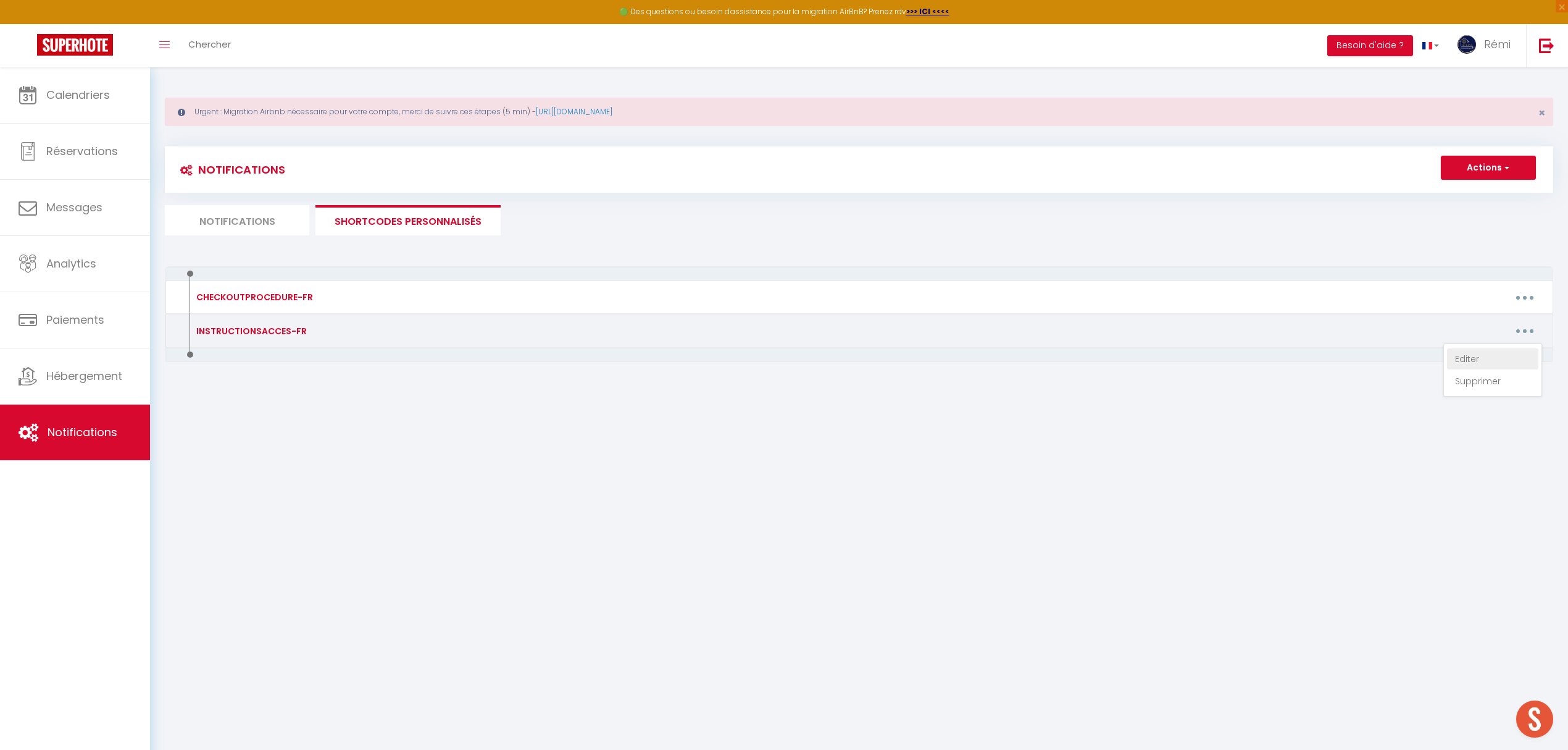
type textarea "Adresse : [STREET_ADDRESS] Veuillez cliquer IMPERATIVEMENT sur le lien ci-desso…"
type textarea "Veuillez cliquer IMPERATIVEMENT sur le lien ci-dessous pour accéder au logement…"
type textarea "La boîte à clé se situe dans la boite au lettre numéro 18. Veuillez ABSOLUMENT …"
type textarea "Veuillez cliquer IMPERATIVEMENT sur le lien ci-dessous pour accéder au logement…"
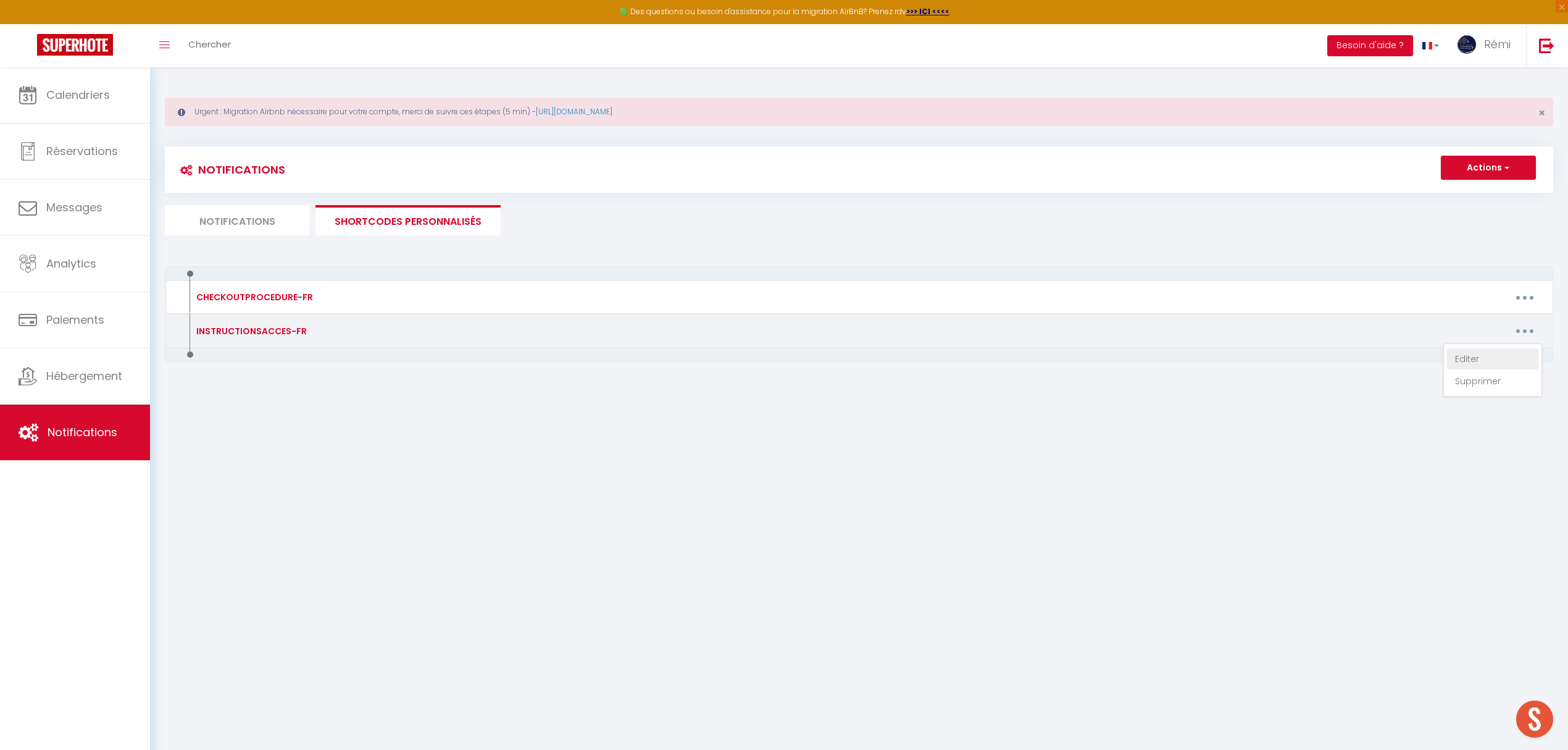
type textarea "Adresse du logement : [RENTAL:ADDRESS] au 2ème étage Le code wifi : Livebox-EE1…"
type textarea "Vous trouverez une boite à clé situé sur le mur de l'immeuble, au [STREET_ADDRE…"
type textarea "Adresse : [STREET_ADDRESS]. Vous avez une boîte à clé positionné à droite de la…"
type textarea "Le code d'accès de la boîte à clé est le 1903 Voici le lien pour accéder au log…"
type textarea "Le logement est situé au rez-de-chaussée au numéro [STREET_ADDRESS]. Voici le l…"
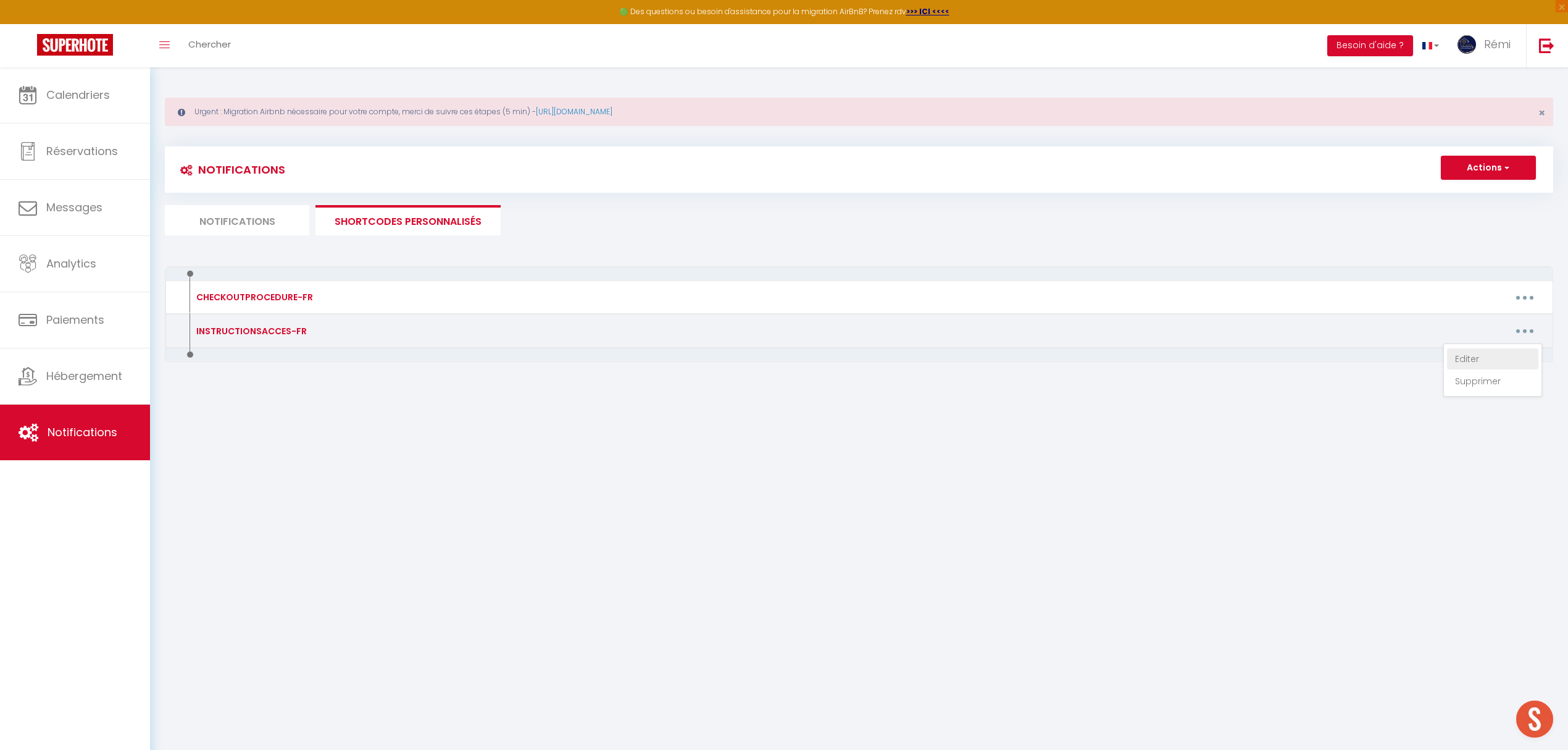
type textarea "Vous trouverez une boite à clé située sur la porte d'entrée de l'immeuble au [S…"
type textarea "La boîte à clé se situé devant sur la porte en bois au [STREET_ADDRESS] Voici l…"
type textarea "La maison se situe au [RENTAL:ADDRESS] Vous avez une boîte à clé situé devant l…"
type textarea "Adresse : [STREET_ADDRESS] au 2ème étage Vous avez une boîte à clé devant la po…"
type textarea "L'appartement est situé au rez-de-chaussée à votre gauche Vous devez IMPERATIVE…"
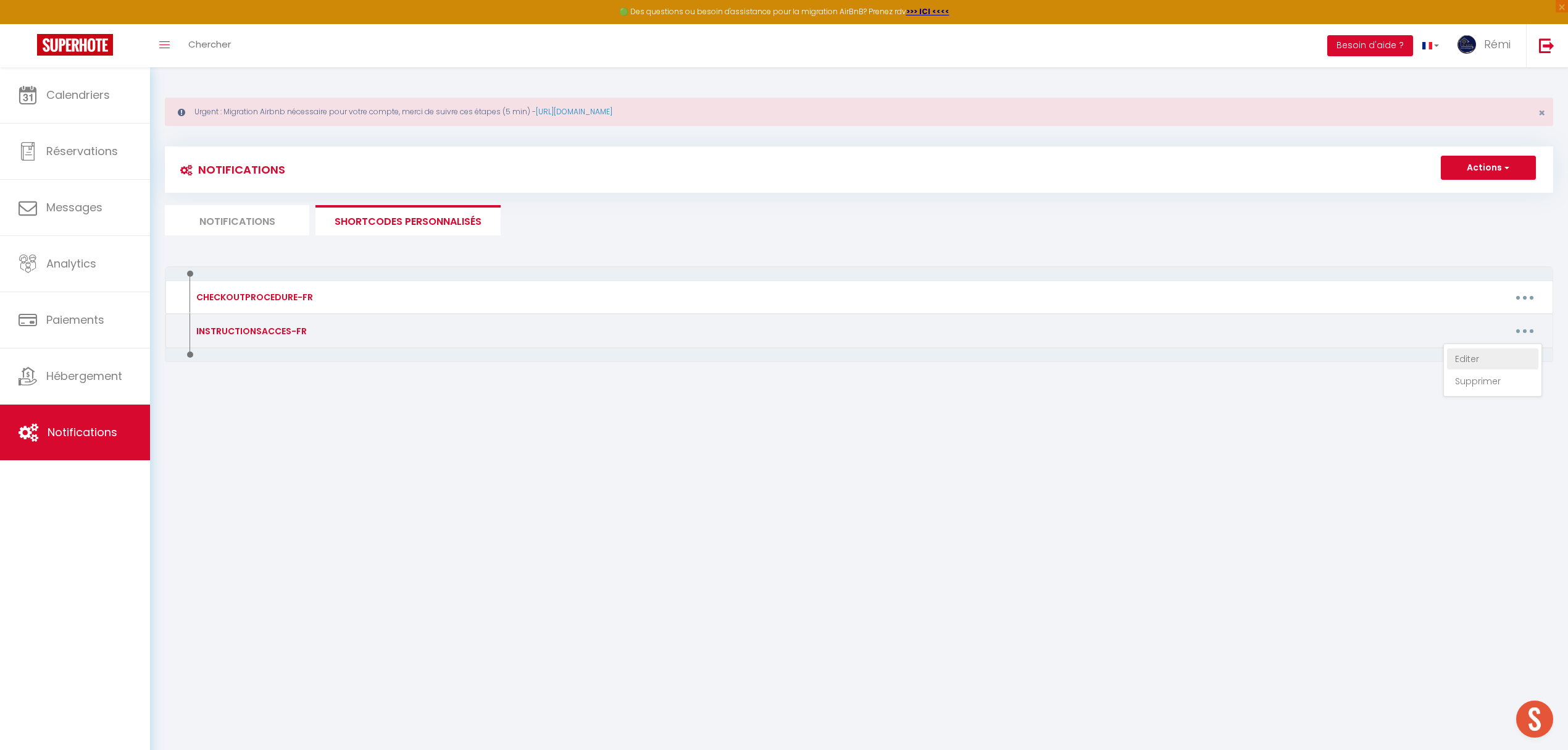
type textarea "L'appartement est situé au 1 er étage. Vous devez IMPERATIVEMENT cliquer sur le…"
type textarea "Le logement se situe au [STREET_ADDRESS][PERSON_NAME] Pour accéder au logement …"
type textarea "Adresse : [STREET_ADDRESS][PERSON_NAME] Pour accéder au logement en toute auton…"
type textarea "Boîte à clé situé devant l'appartement Code : 2909 L'adresse du logement : [REN…"
type textarea "Boite à clé situé devant la porte de l'immeuble Code : 2709 Adresse du logement…"
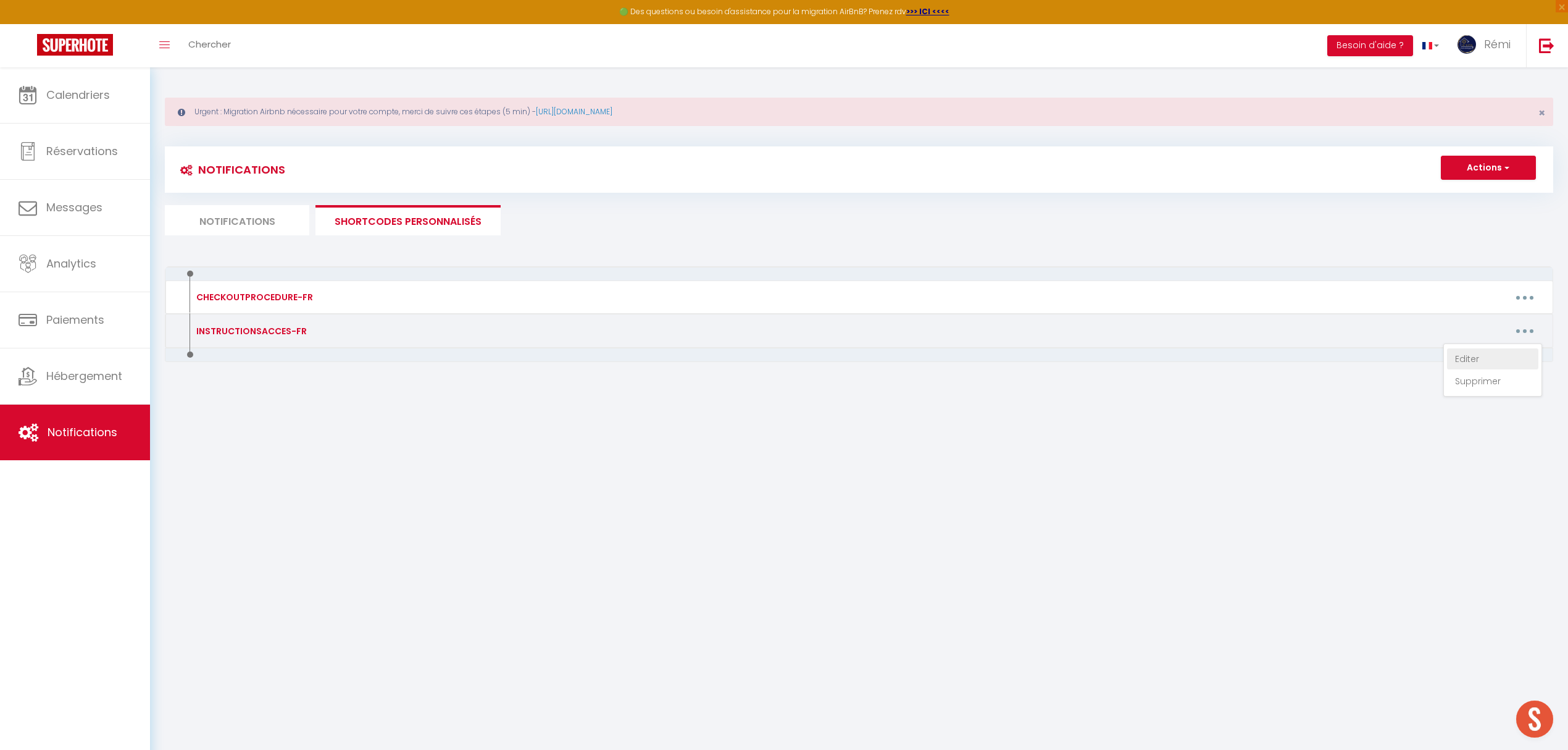
type textarea "Boite à clé situé à droite de la porte Le CODE EST LE : [RENTALDOOR:CODE] CODE …"
type textarea "Veuillez cliquer IMPERATIVEMENT sur le lien ci-dessous pour accéder au logement…"
type textarea "Adresse du logement : [RENTAL:ADDRESS] Vous devez IMPERATIVEMENT cliquer sur ce…"
type textarea "Adresse : [STREET_ADDRESS] Voici le lien à ouvrir IMPERATIVEMENT pour accéder a…"
type textarea "Adresse : [STREET_ADDRESS][PERSON_NAME] Voici le lien à ouvrir IMPERATIVEMENT p…"
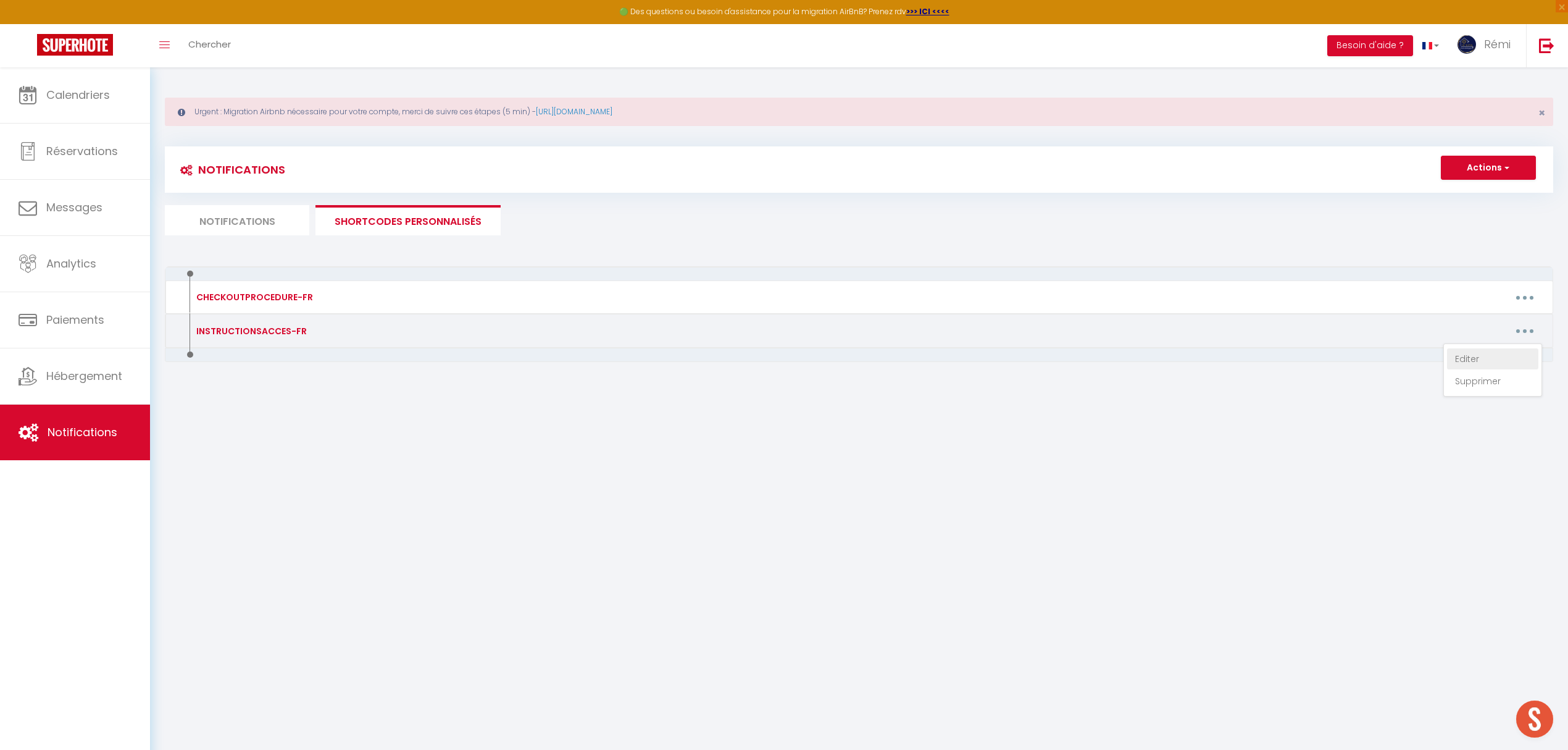
type textarea "L'heure d'arrivée est entre 16h - 18h veuillez nous indiquer votre heure approx…"
type textarea "Voici l'adresse exacte de la villa : [URL][DOMAIN_NAME] Suivant l'heure de votr…"
type textarea "Voici l'adresse exacte : [URL][DOMAIN_NAME] Voici le lien pour votre guide voya…"
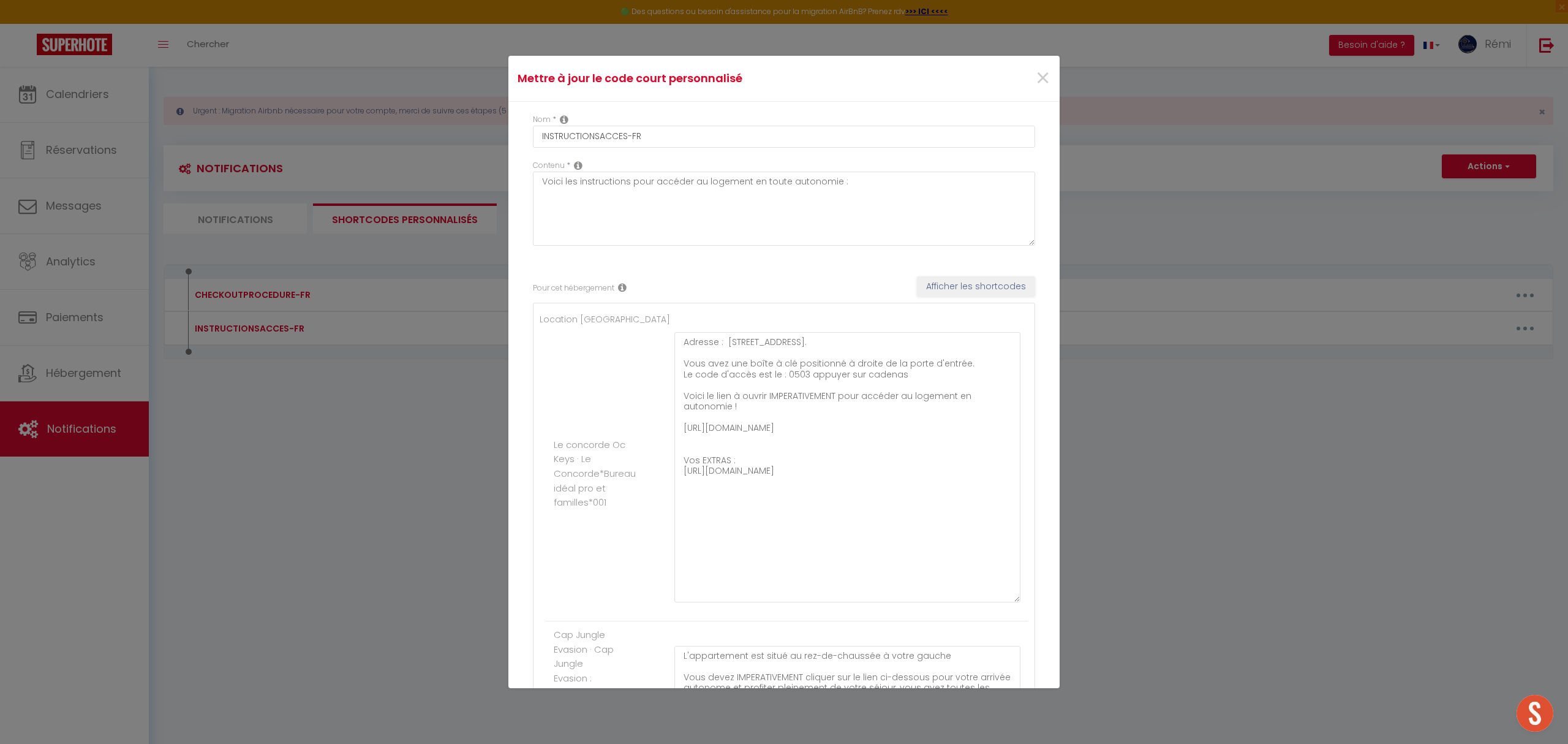
drag, startPoint x: 997, startPoint y: 384, endPoint x: 1007, endPoint y: 601, distance: 217.2
click at [1007, 601] on textarea "Adresse : [STREET_ADDRESS]. Vous avez une boîte à clé positionné à droite de la…" at bounding box center [848, 467] width 346 height 270
drag, startPoint x: 728, startPoint y: 486, endPoint x: 677, endPoint y: 471, distance: 53.2
click at [677, 471] on textarea "Adresse : [STREET_ADDRESS]. Vous avez une boîte à clé positionné à droite de la…" at bounding box center [848, 467] width 346 height 270
